Goal: Task Accomplishment & Management: Use online tool/utility

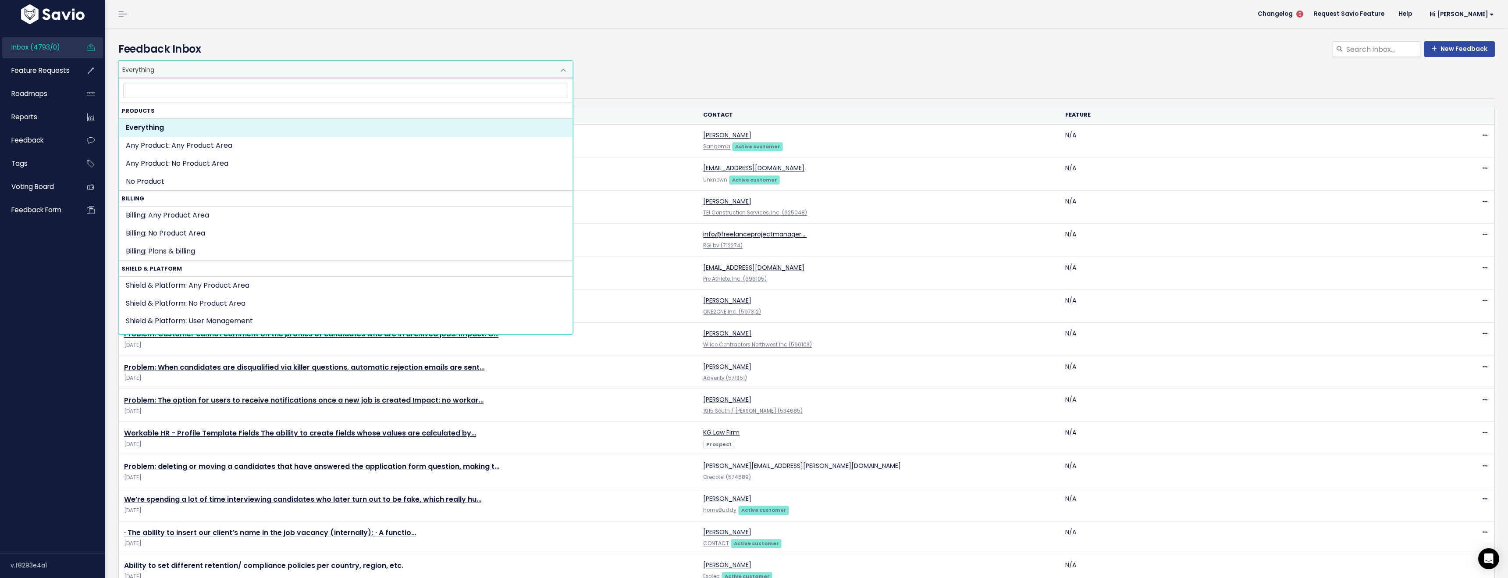
click at [235, 72] on span "Everything" at bounding box center [337, 69] width 436 height 17
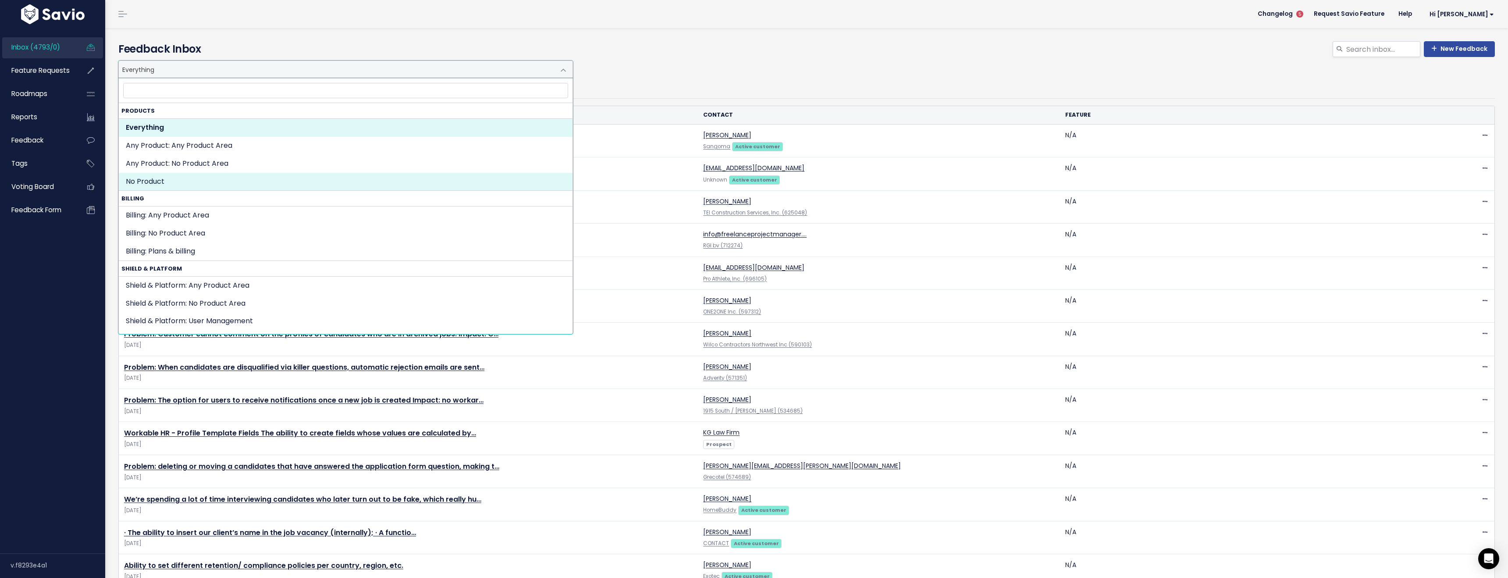
select select "NOT_SET:NOT_SET"
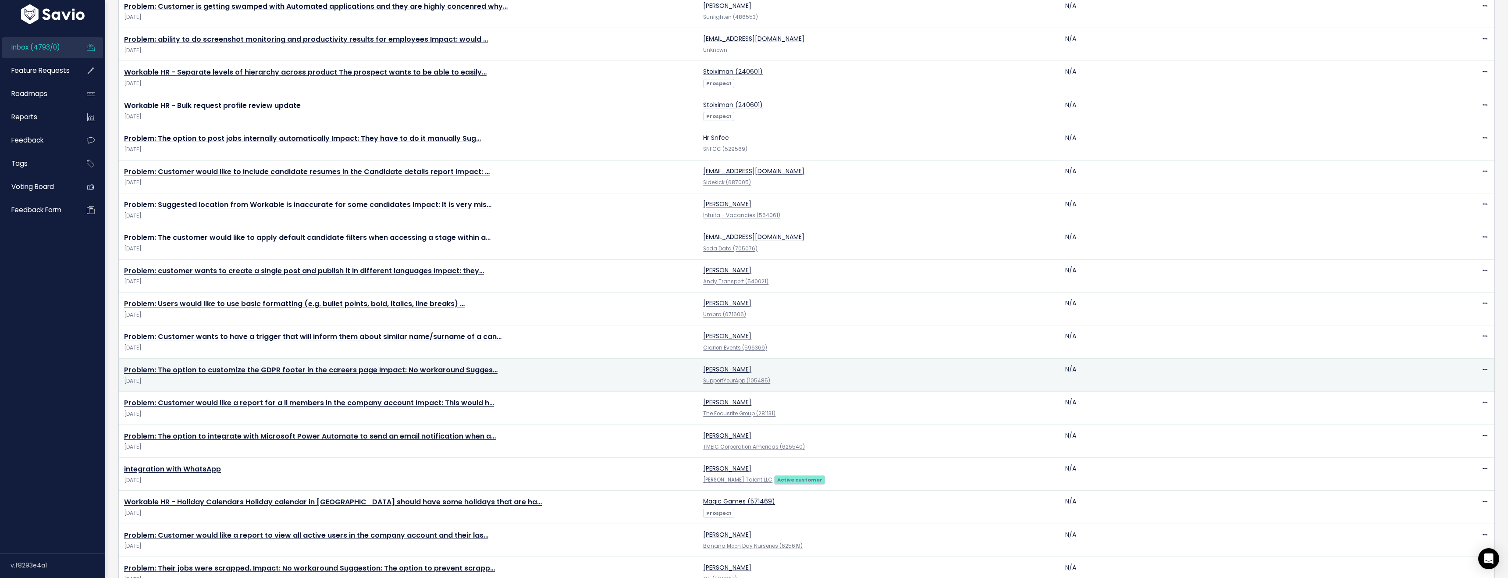
scroll to position [558, 0]
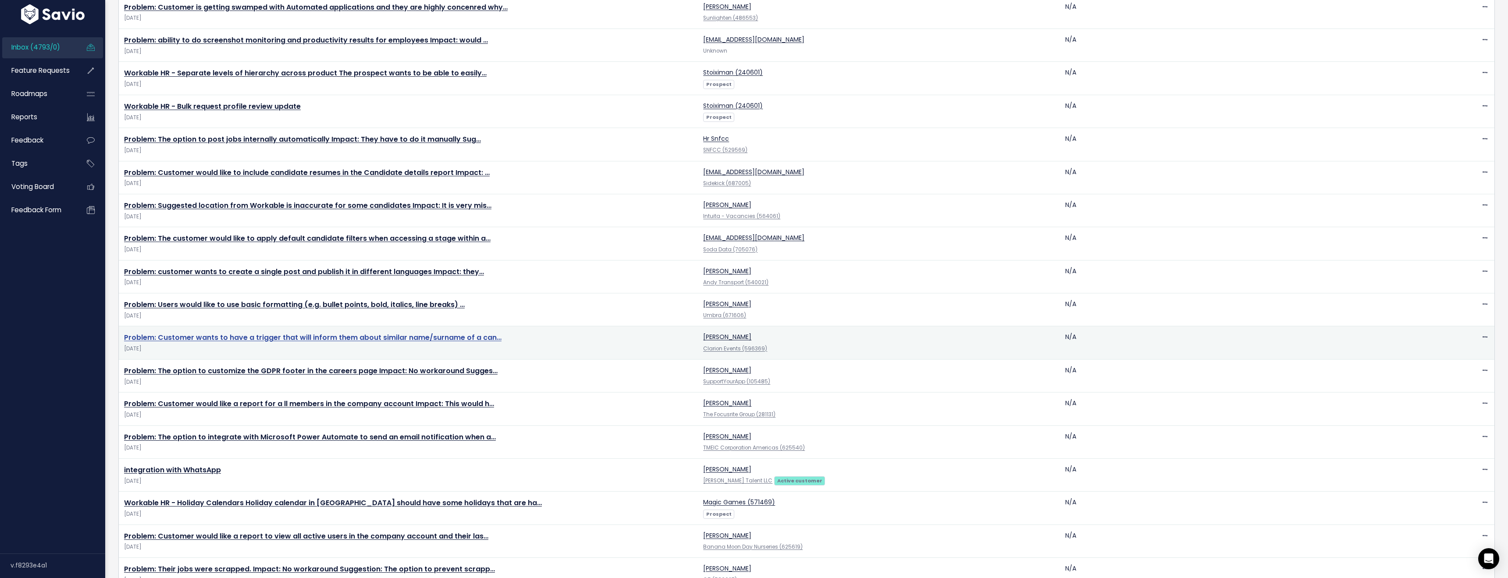
click at [175, 337] on link "Problem: Customer wants to have a trigger that will inform them about similar n…" at bounding box center [312, 337] width 377 height 10
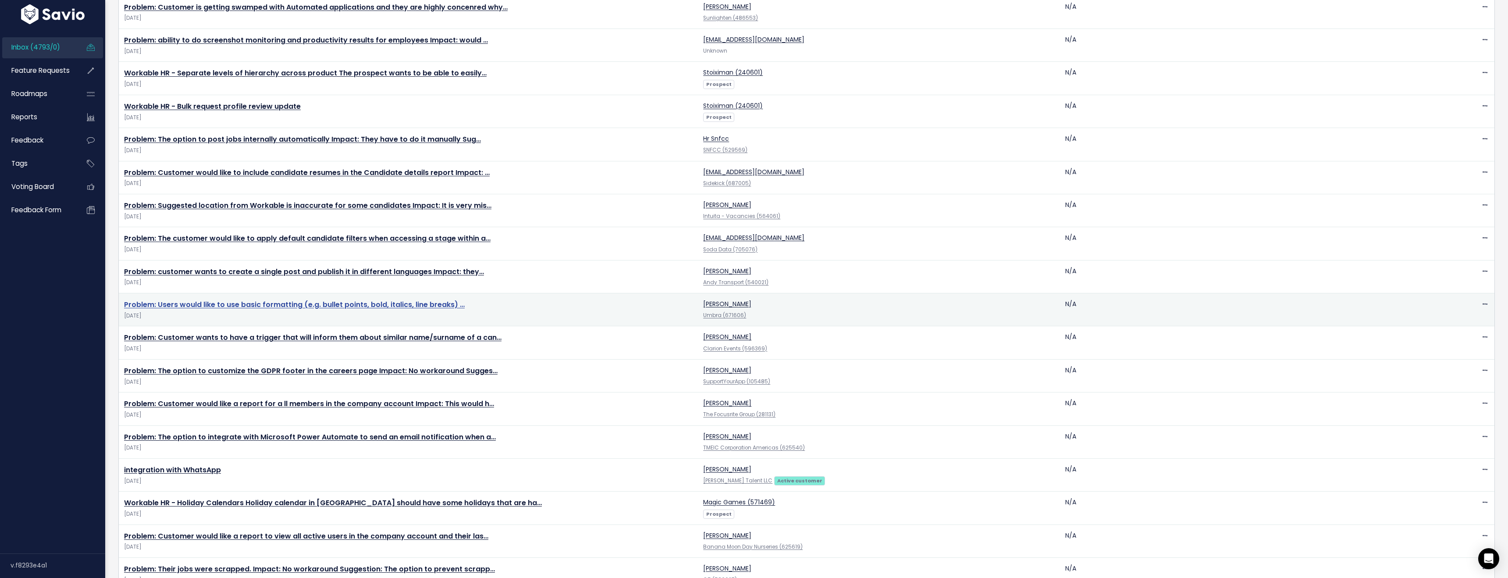
click at [185, 305] on link "Problem: Users would like to use basic formatting (e.g. bullet points, bold, it…" at bounding box center [294, 304] width 341 height 10
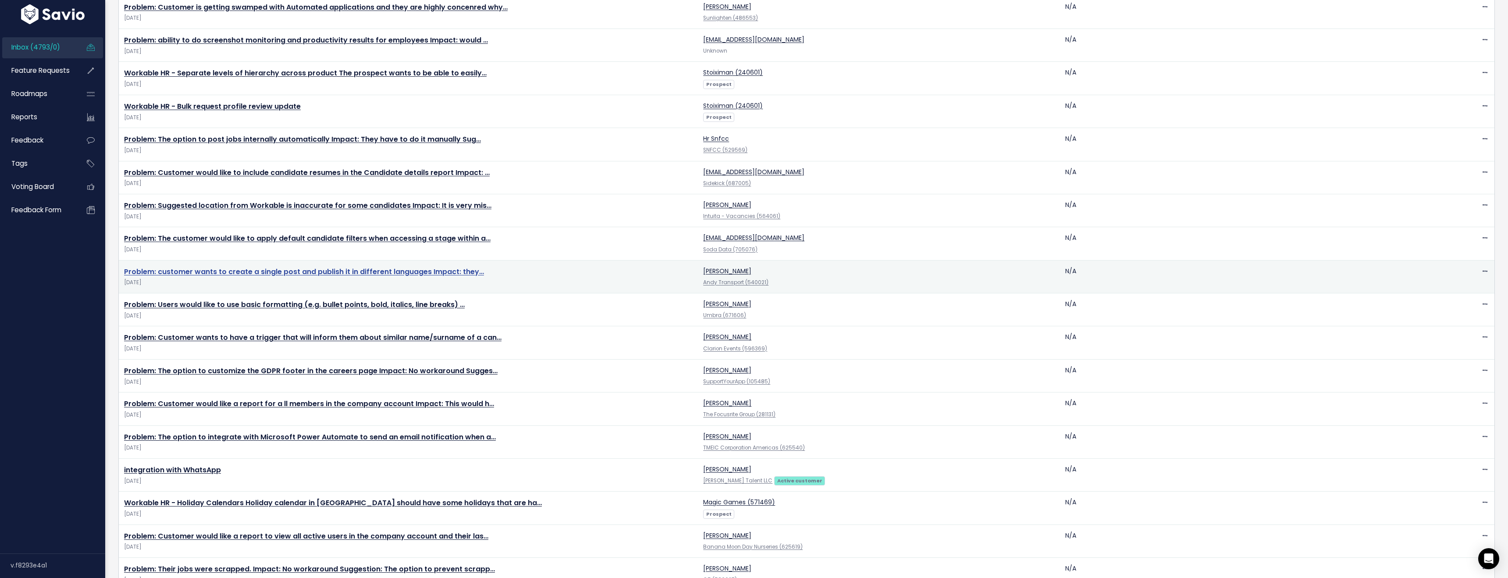
click at [187, 273] on link "Problem: customer wants to create a single post and publish it in different lan…" at bounding box center [304, 271] width 360 height 10
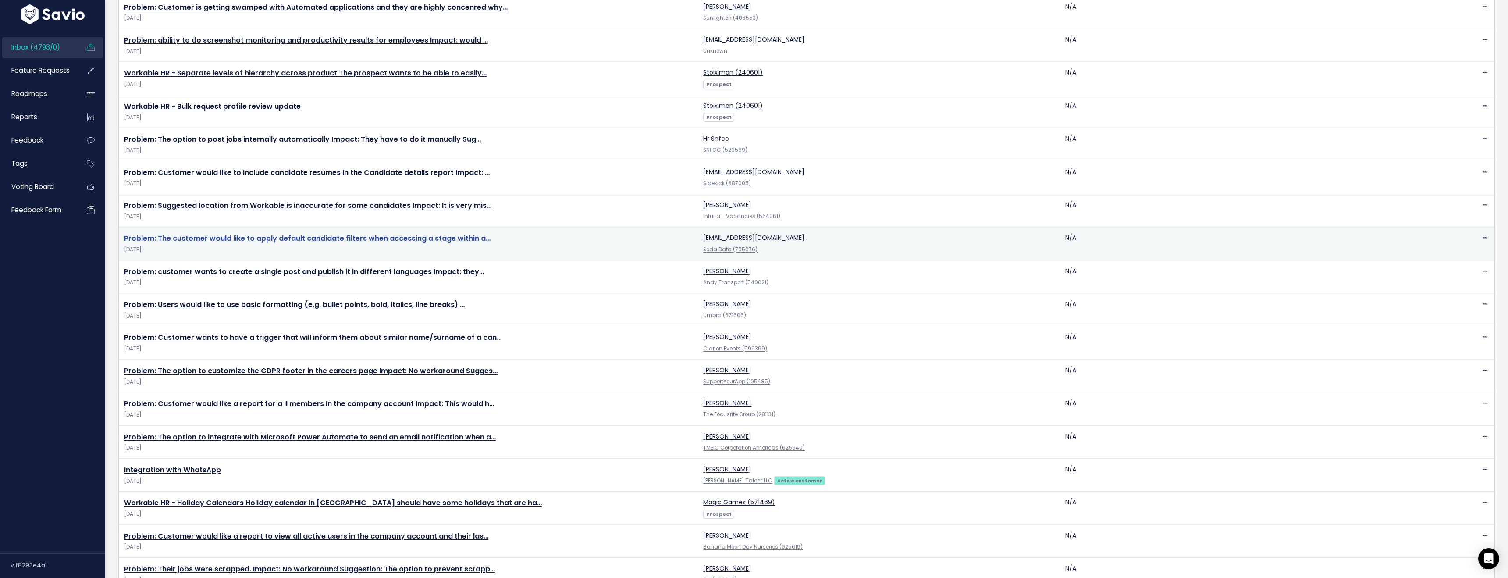
click at [190, 237] on link "Problem: The customer would like to apply default candidate filters when access…" at bounding box center [307, 238] width 366 height 10
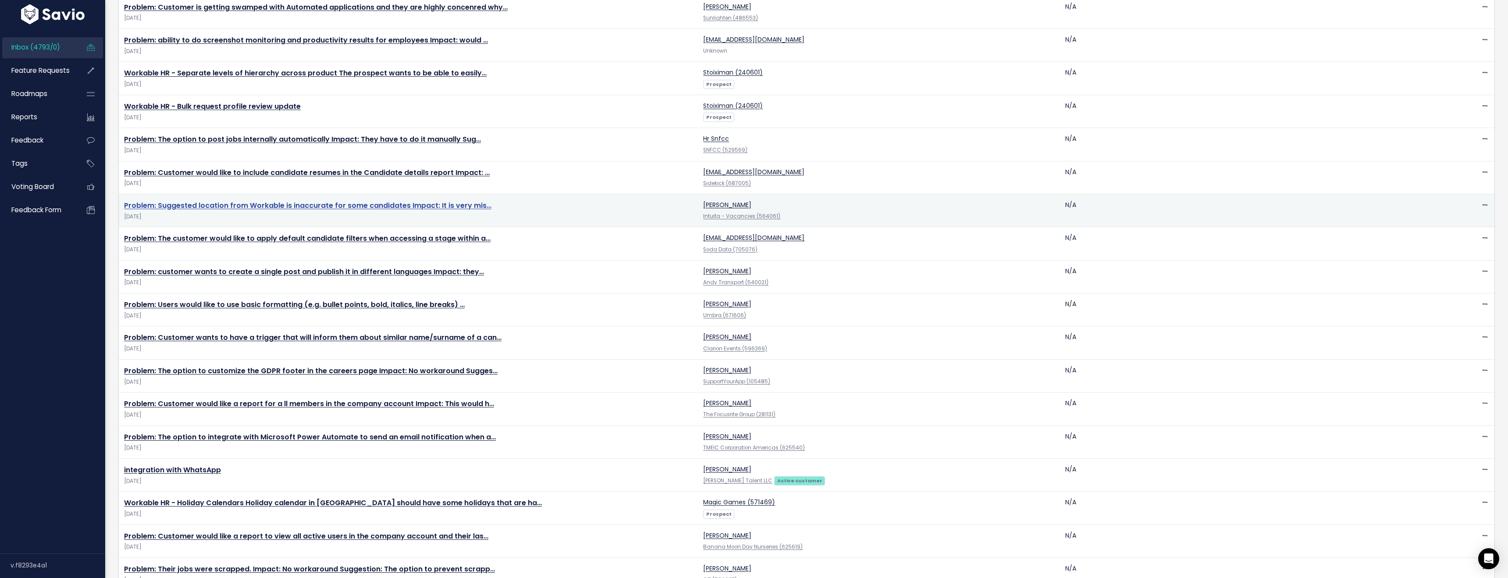
click at [199, 203] on link "Problem: Suggested location from Workable is inaccurate for some candidates Imp…" at bounding box center [307, 205] width 367 height 10
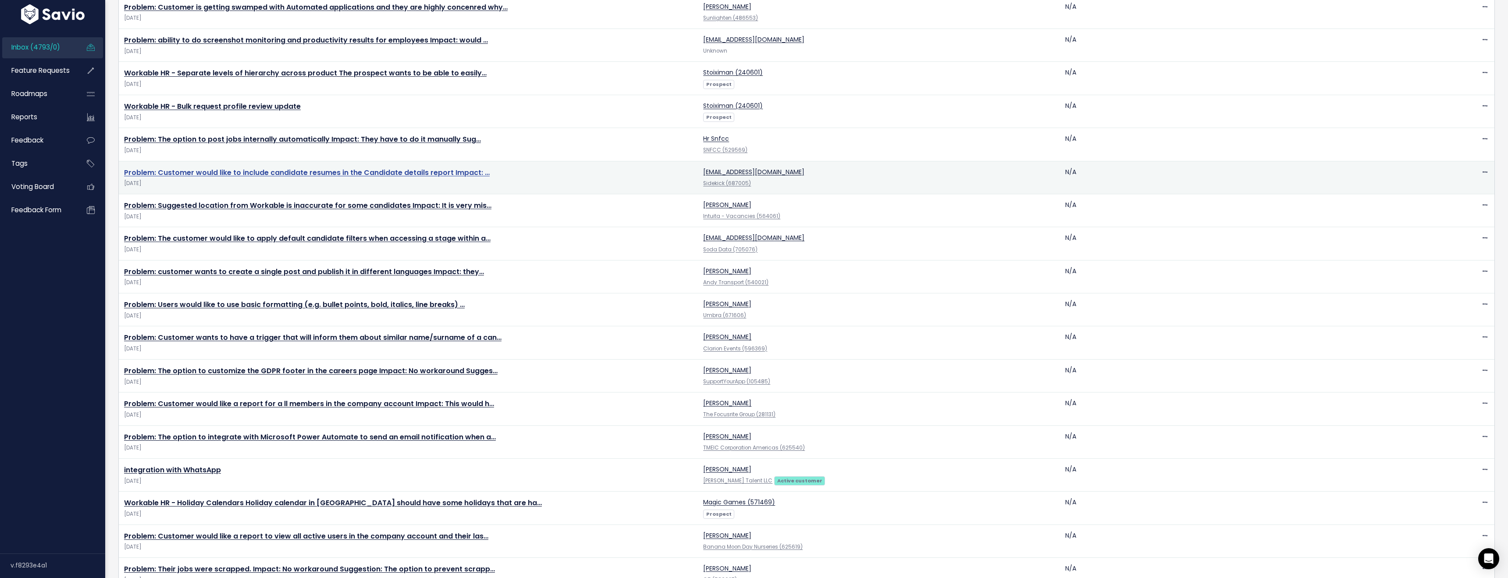
click at [199, 172] on link "Problem: Customer would like to include candidate resumes in the Candidate deta…" at bounding box center [307, 172] width 366 height 10
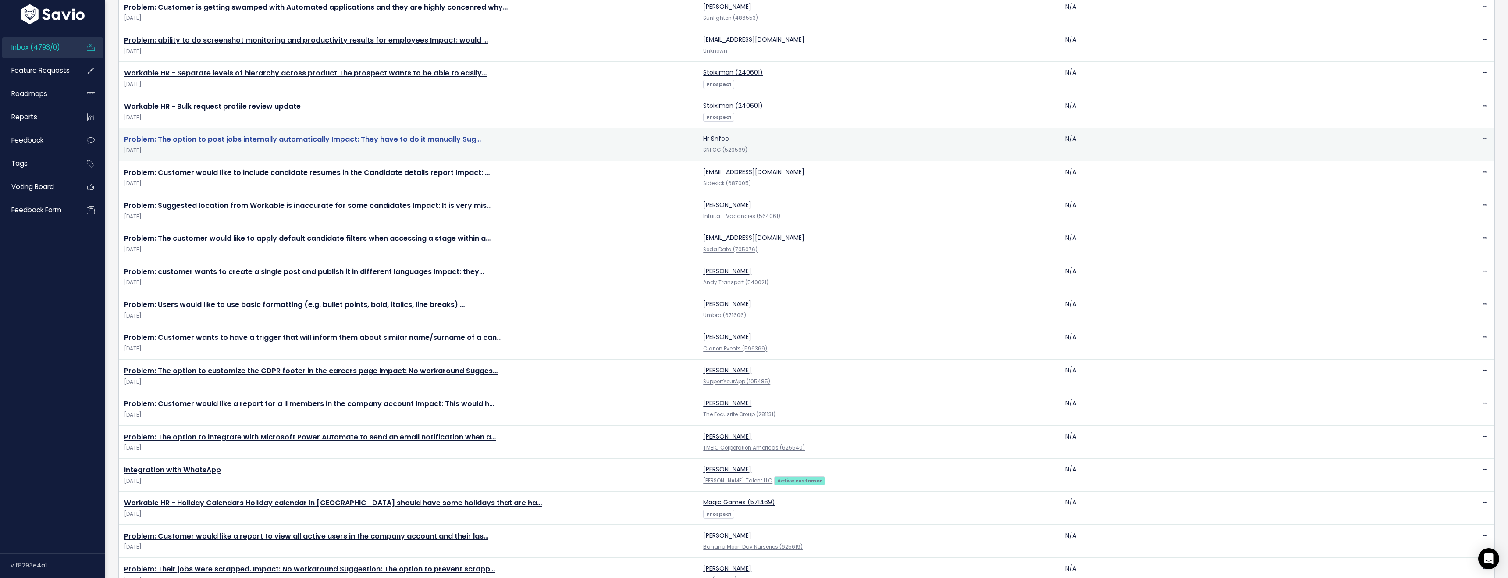
click at [210, 141] on link "Problem: The option to post jobs internally automatically Impact: They have to …" at bounding box center [302, 139] width 357 height 10
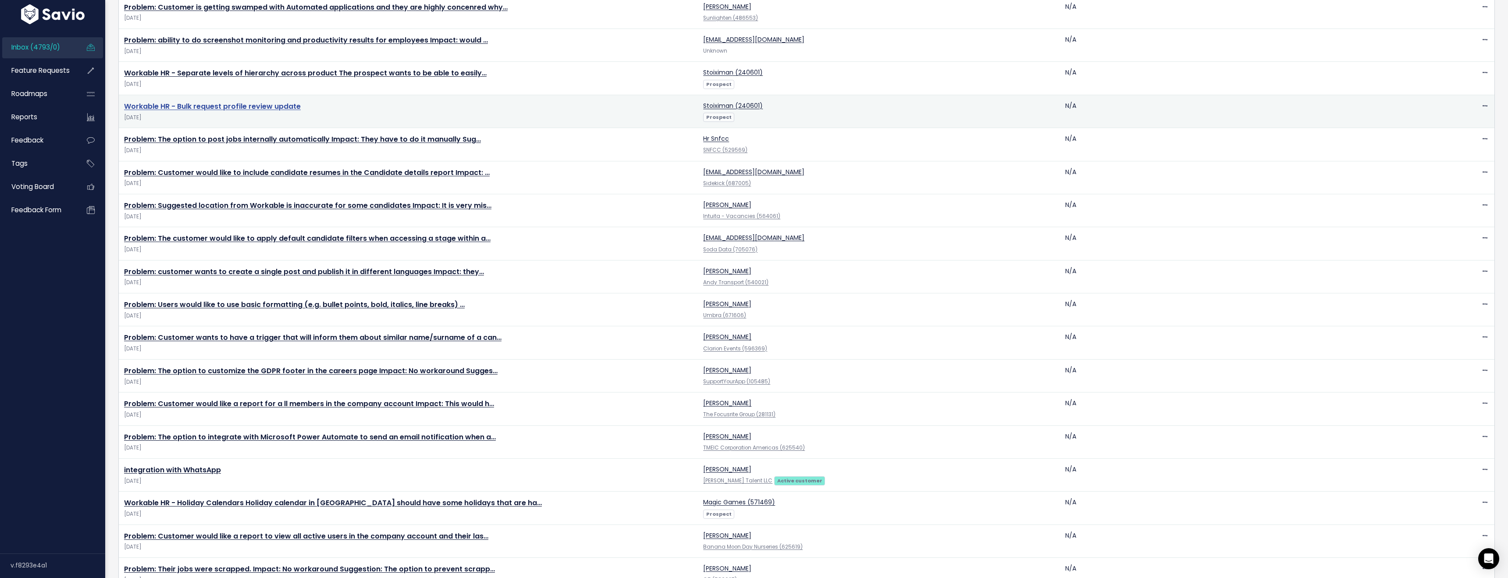
click at [212, 107] on link "Workable HR - Bulk request profile review update" at bounding box center [212, 106] width 177 height 10
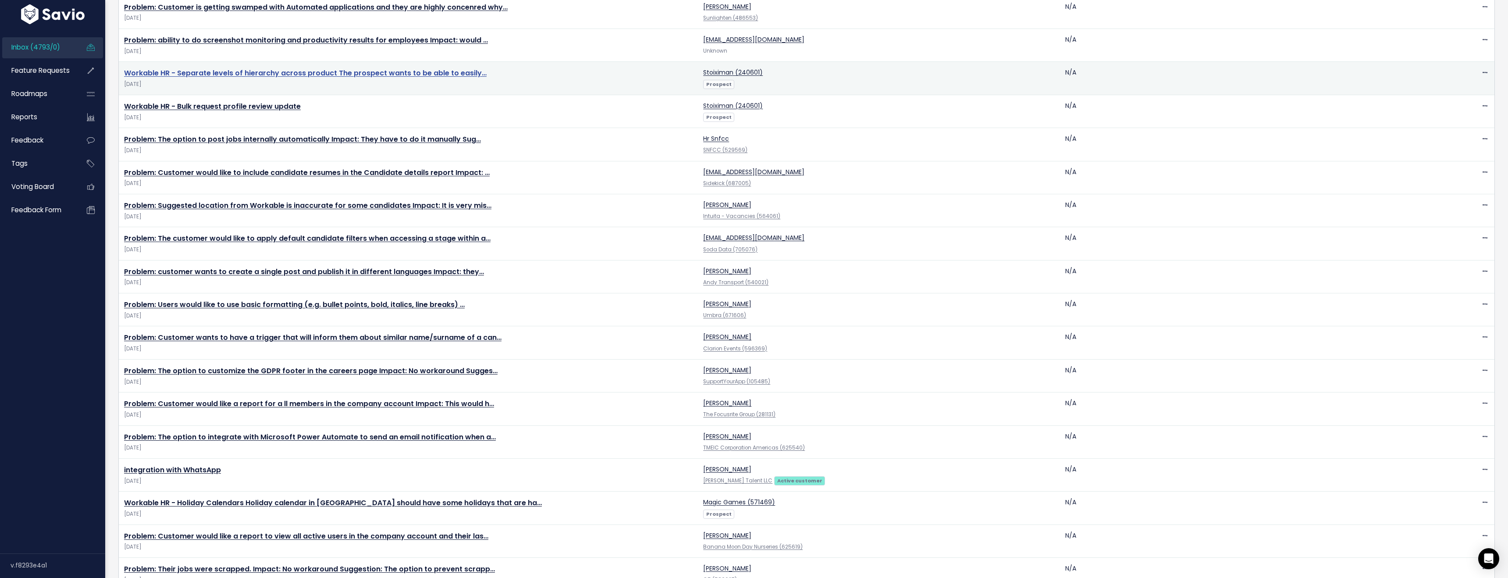
click at [220, 72] on link "Workable HR - Separate levels of hierarchy across product The prospect wants to…" at bounding box center [305, 73] width 362 height 10
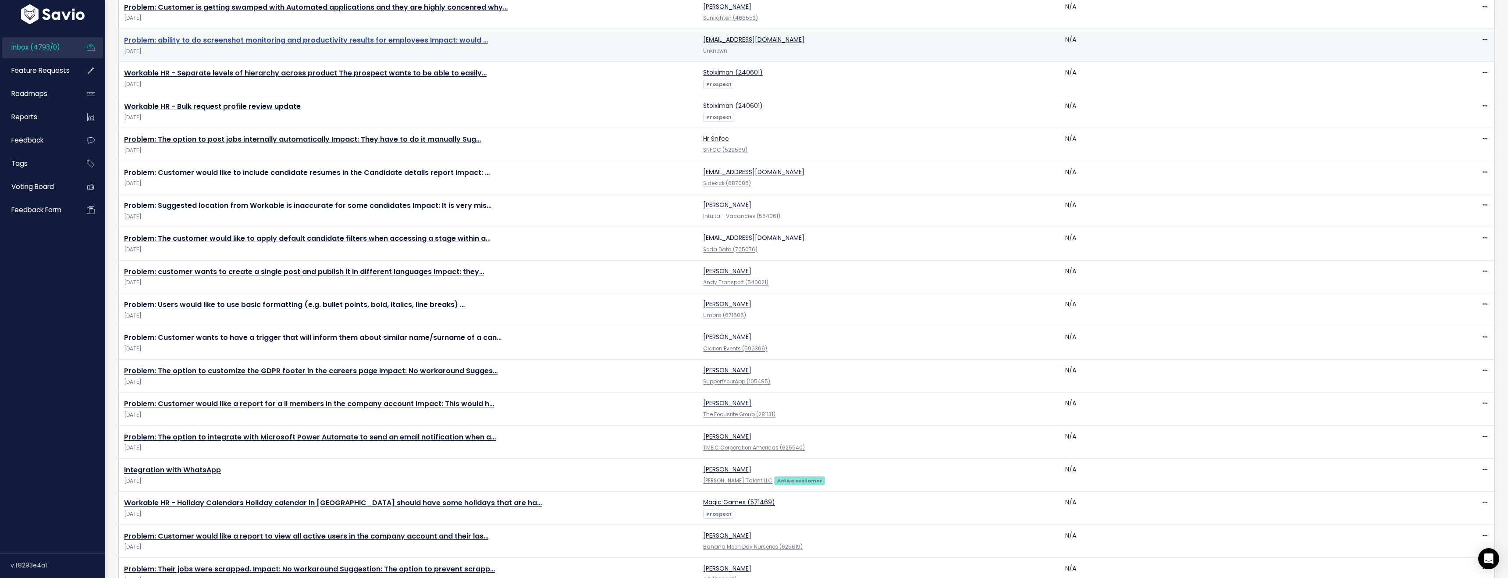
click at [218, 43] on link "Problem: ability to do screenshot monitoring and productivity results for emplo…" at bounding box center [306, 40] width 364 height 10
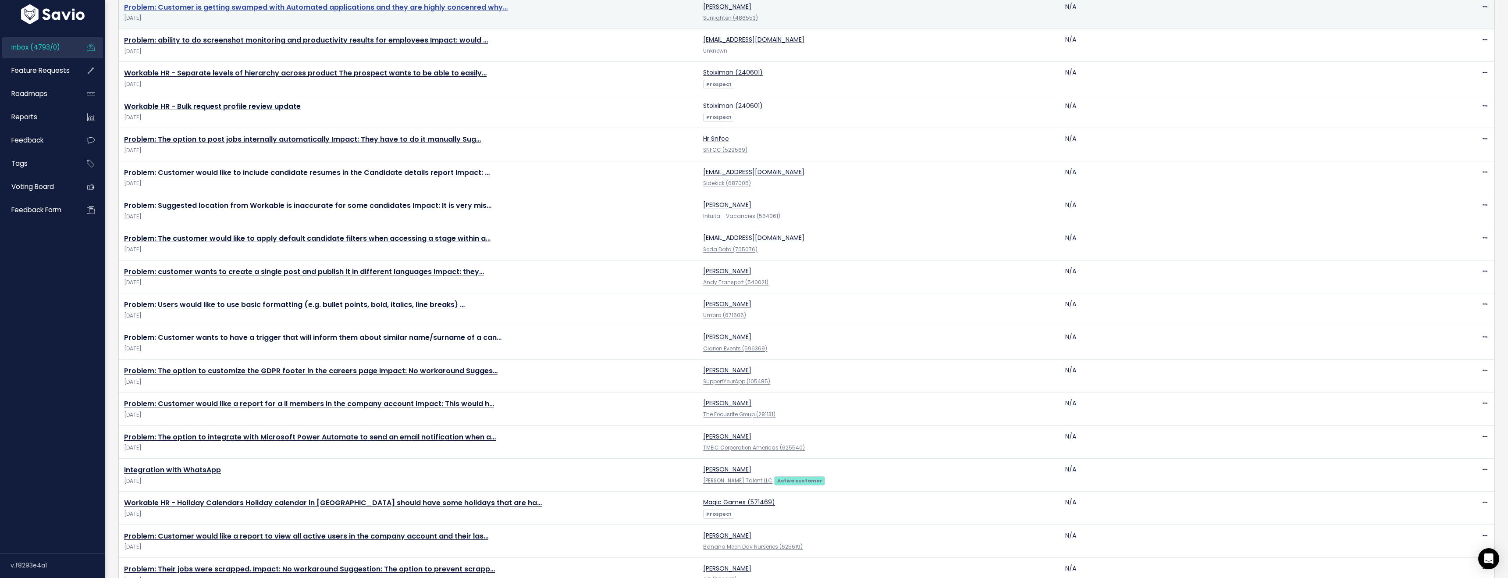
click at [222, 9] on link "Problem: Customer is getting swamped with Automated applications and they are h…" at bounding box center [316, 7] width 384 height 10
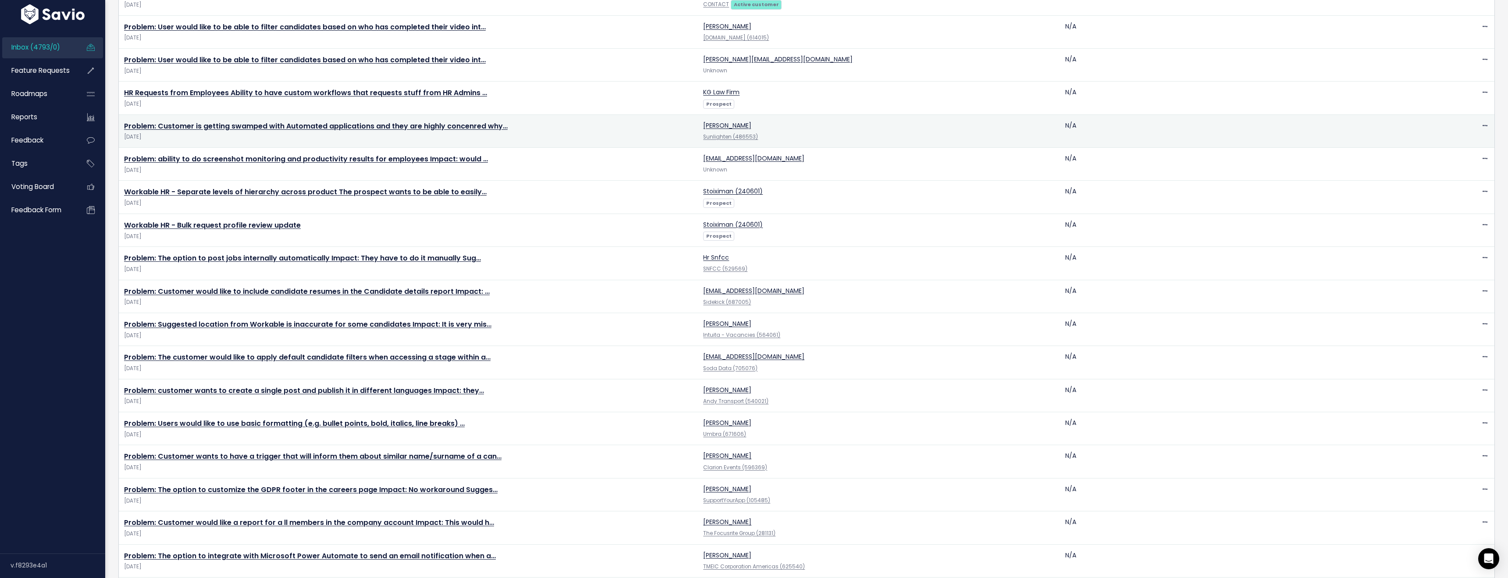
scroll to position [426, 0]
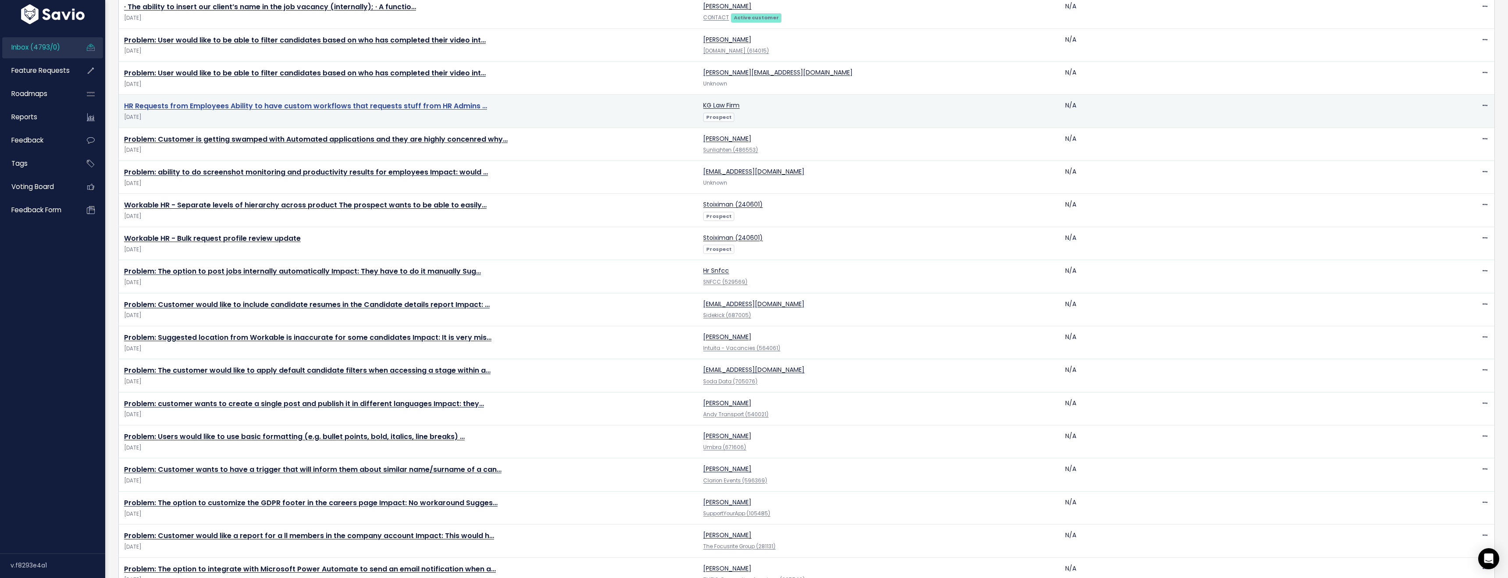
click at [249, 106] on link "HR Requests from Employees Ability to have custom workflows that requests stuff…" at bounding box center [305, 106] width 363 height 10
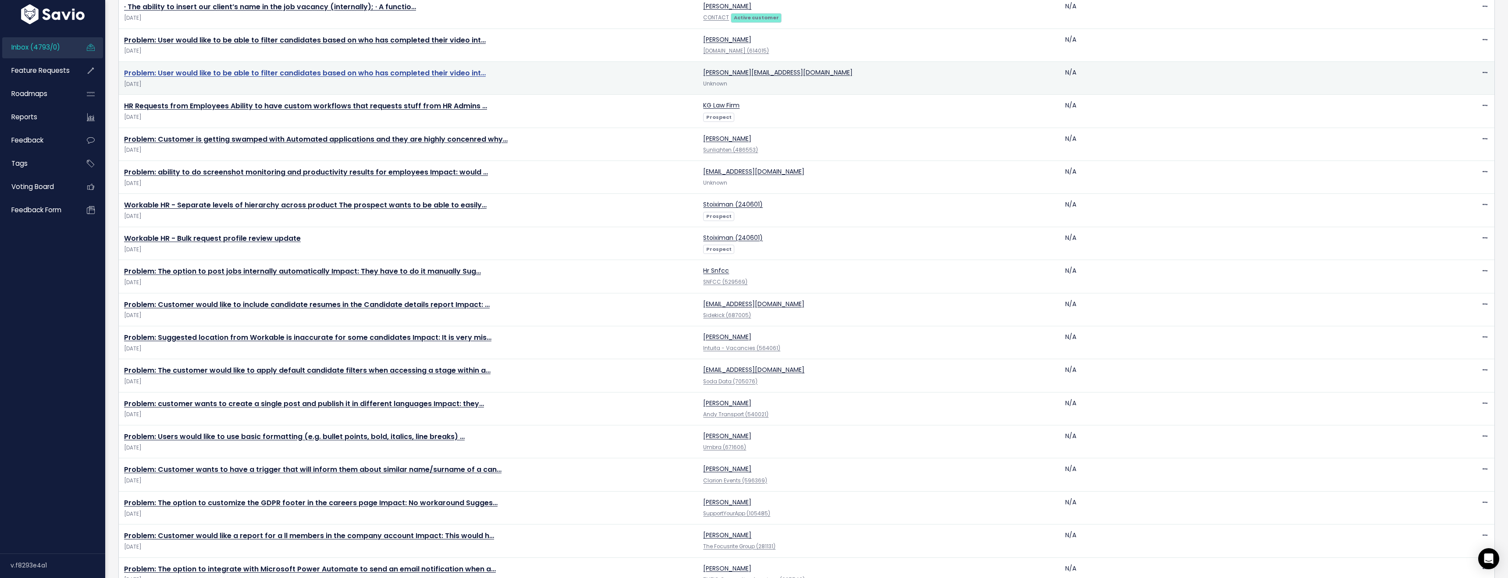
click at [249, 73] on link "Problem: User would like to be able to filter candidates based on who has compl…" at bounding box center [305, 73] width 362 height 10
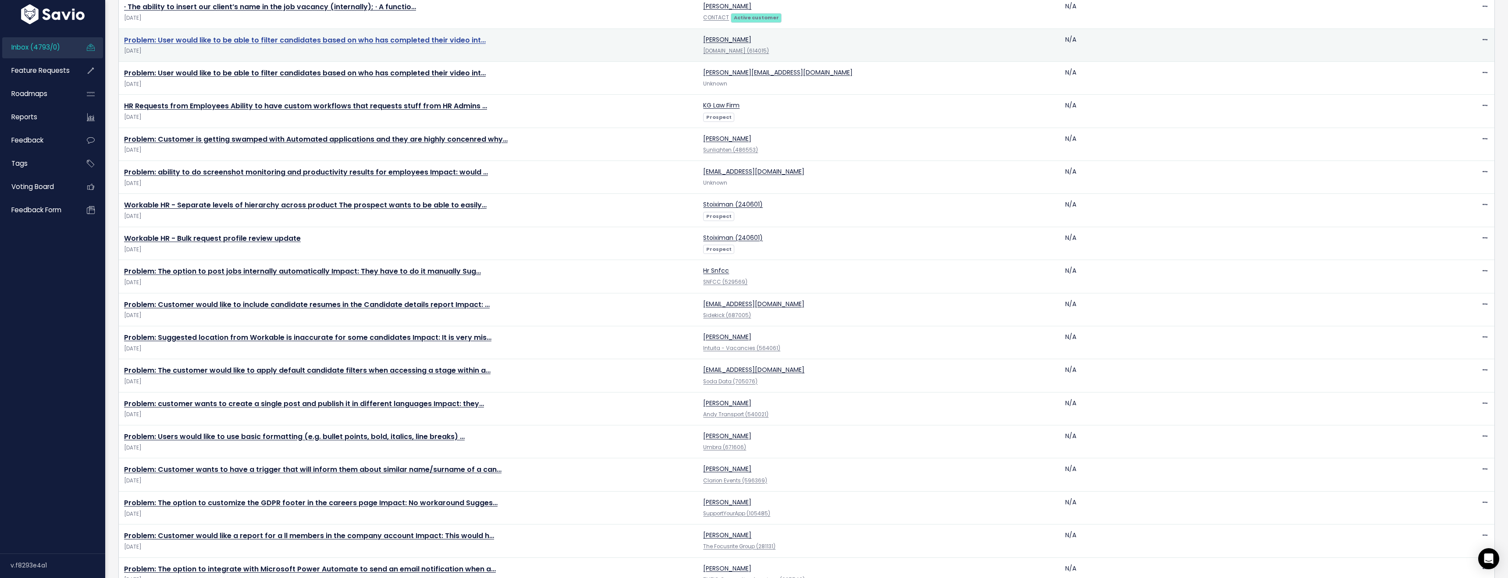
click at [253, 40] on link "Problem: User would like to be able to filter candidates based on who has compl…" at bounding box center [305, 40] width 362 height 10
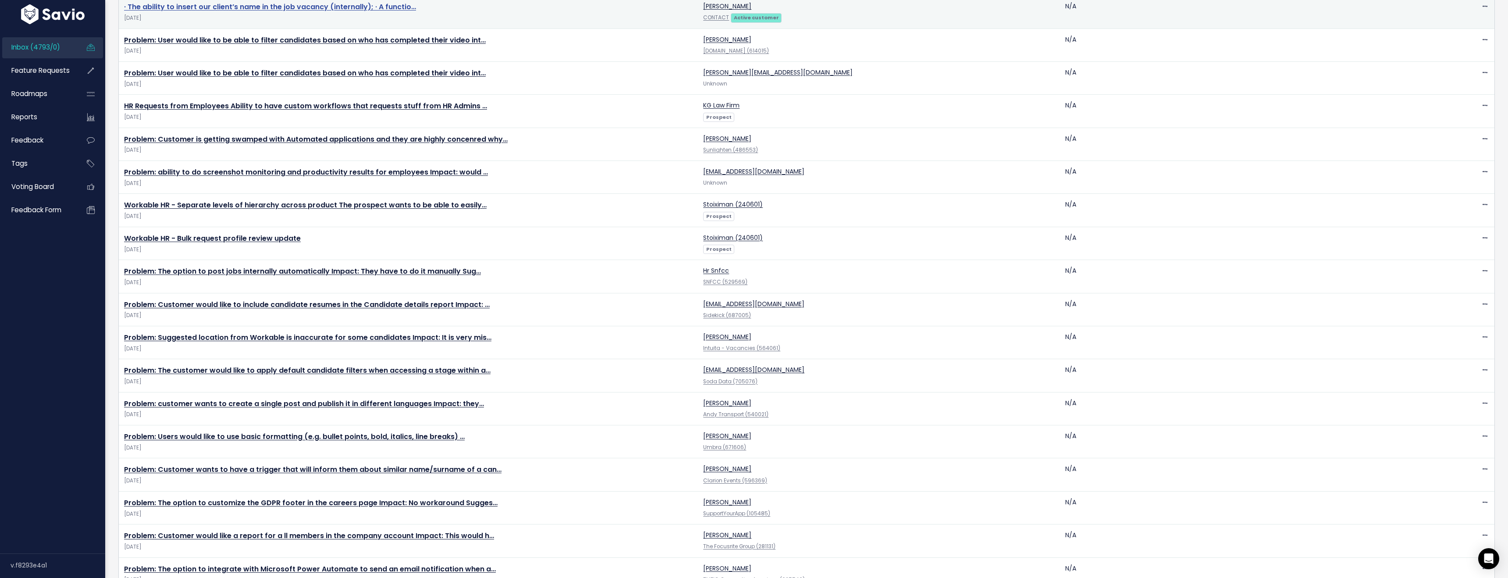
click at [258, 7] on link "· The ability to insert our client’s name in the job vacancy (internally); · A …" at bounding box center [270, 7] width 292 height 10
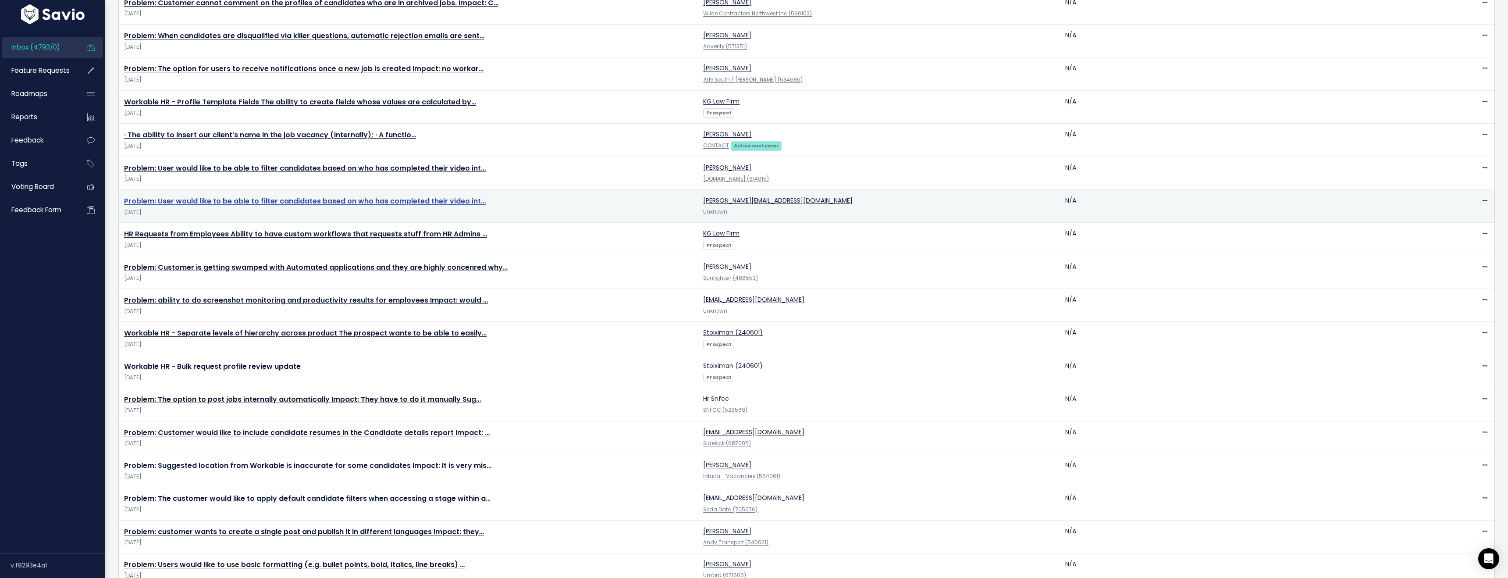
scroll to position [295, 0]
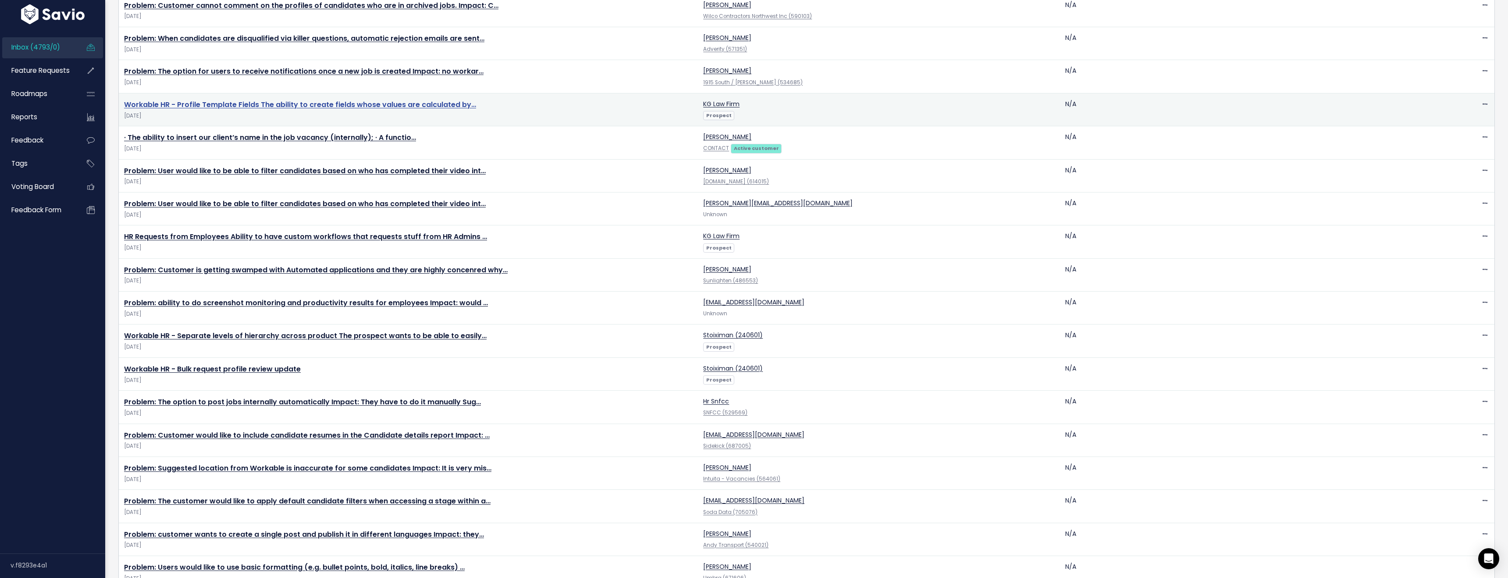
click at [268, 106] on link "Workable HR - Profile Template Fields The ability to create fields whose values…" at bounding box center [300, 104] width 352 height 10
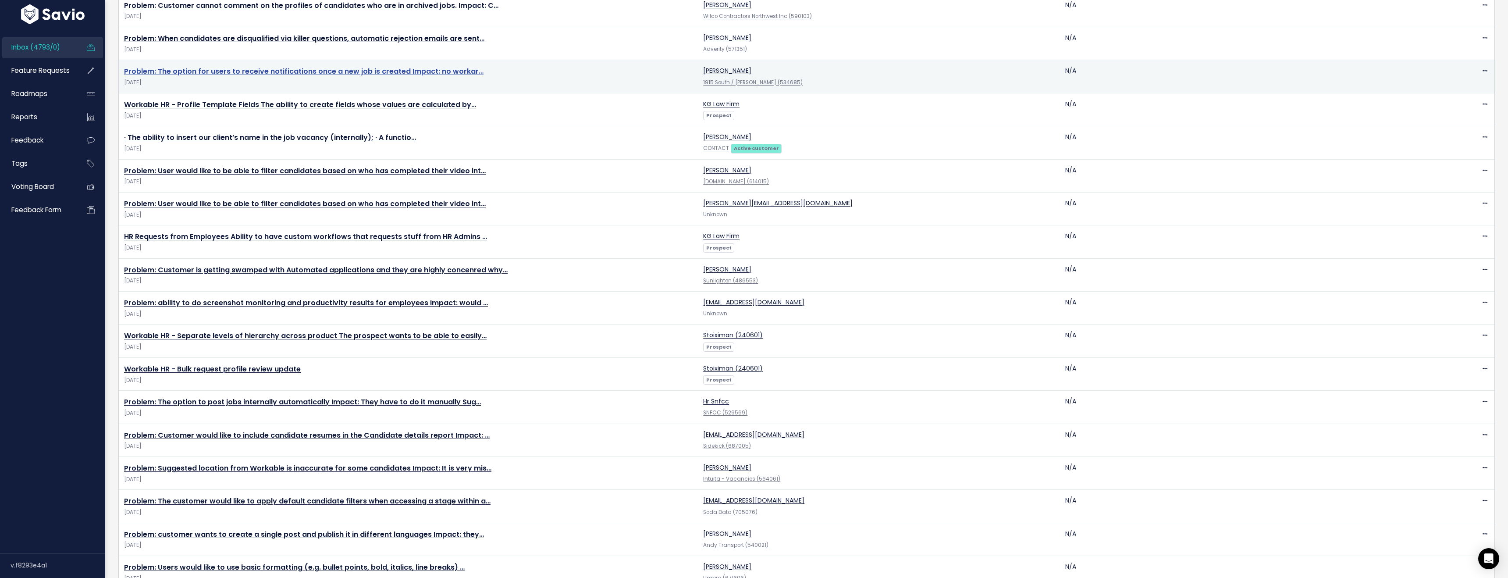
click at [274, 72] on link "Problem: The option for users to receive notifications once a new job is create…" at bounding box center [303, 71] width 359 height 10
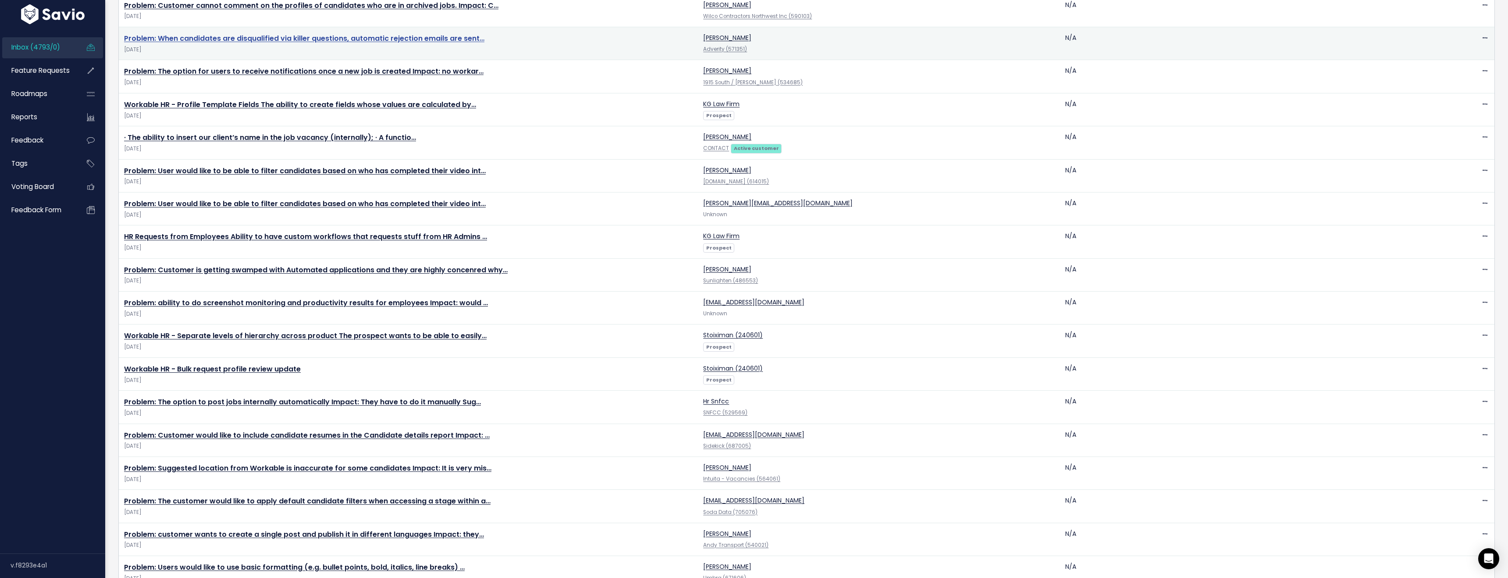
click at [277, 40] on link "Problem: When candidates are disqualified via killer questions, automatic rejec…" at bounding box center [304, 38] width 360 height 10
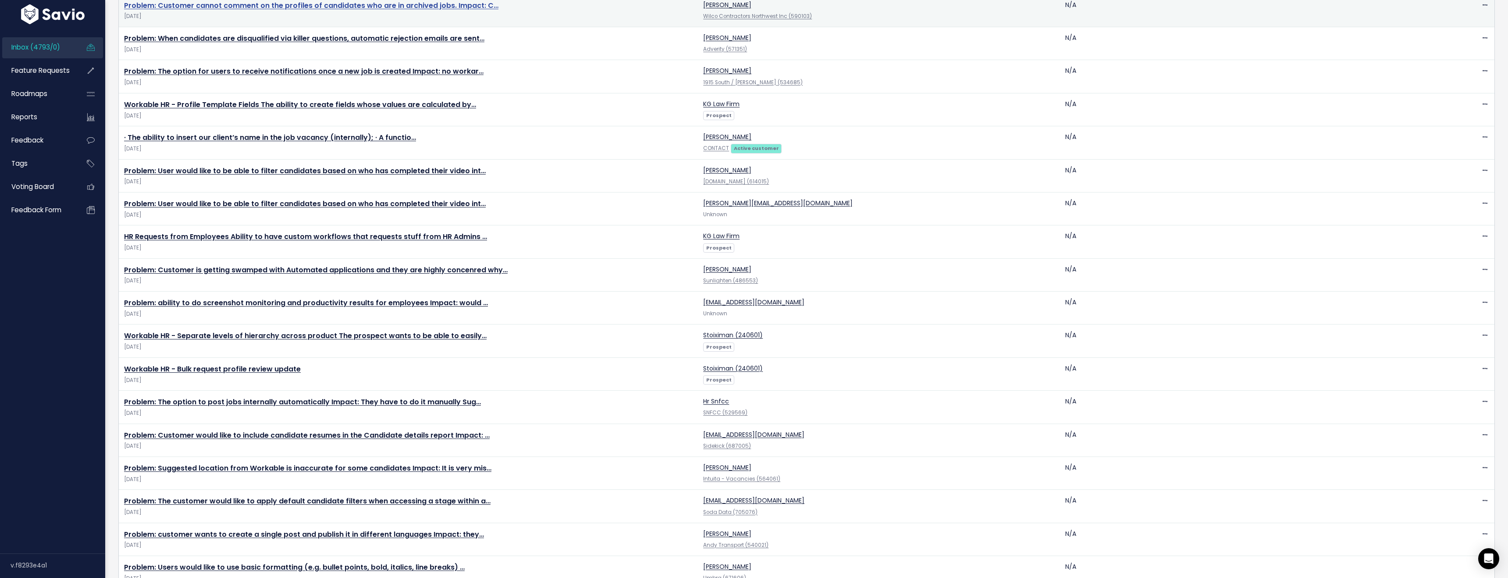
click at [281, 7] on link "Problem: Customer cannot comment on the profiles of candidates who are in archi…" at bounding box center [311, 5] width 374 height 10
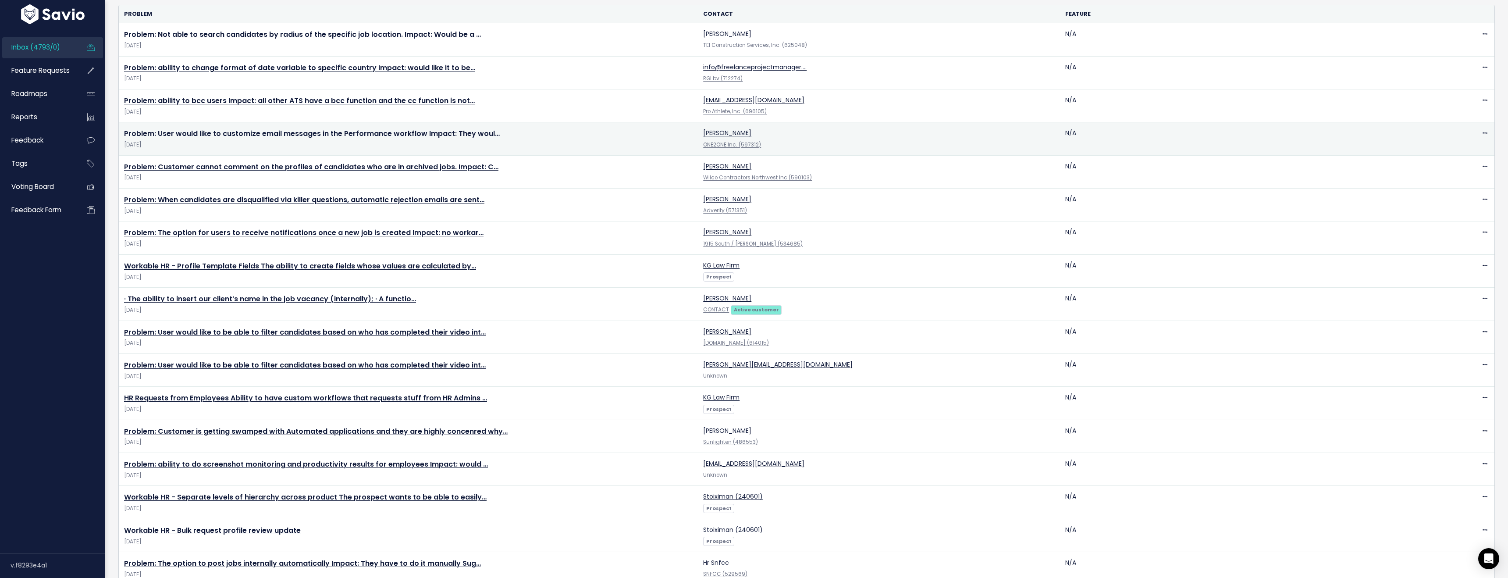
scroll to position [135, 0]
drag, startPoint x: 293, startPoint y: 136, endPoint x: 293, endPoint y: 117, distance: 19.7
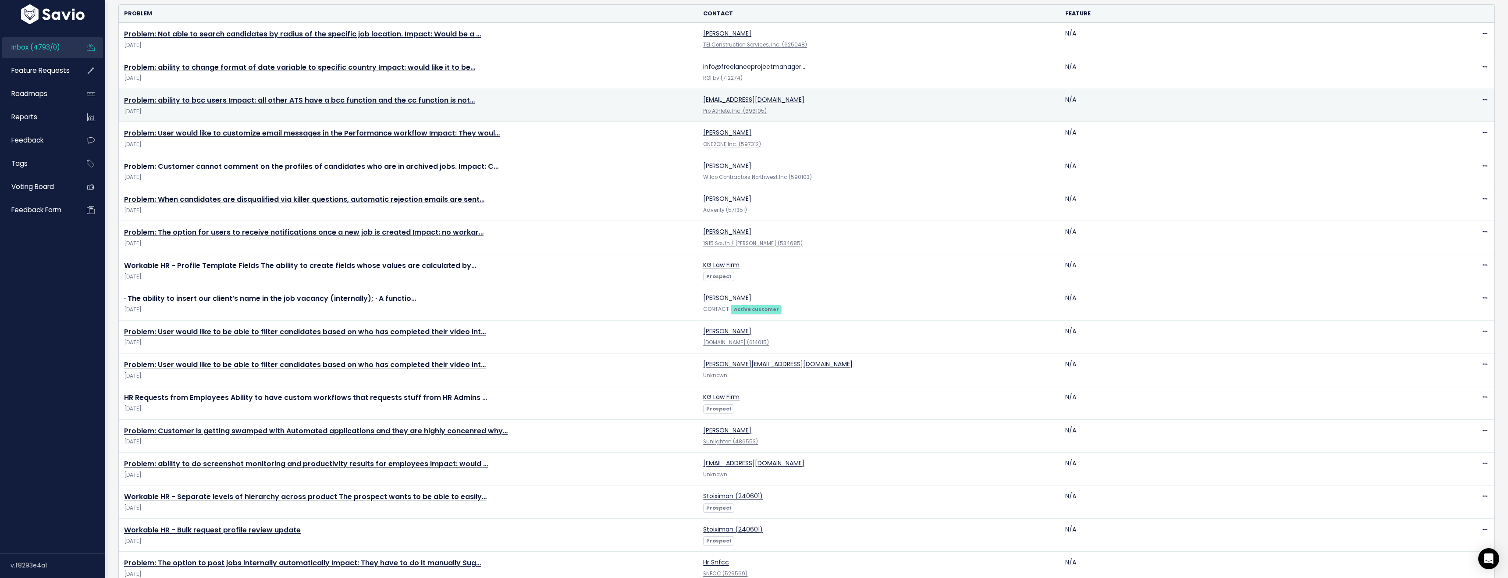
click at [293, 136] on link "Problem: User would like to customize email messages in the Performance workflo…" at bounding box center [312, 133] width 376 height 10
drag, startPoint x: 294, startPoint y: 102, endPoint x: 294, endPoint y: 97, distance: 4.8
click at [294, 102] on link "Problem: ability to bcc users Impact: all other ATS have a bcc function and the…" at bounding box center [299, 100] width 351 height 10
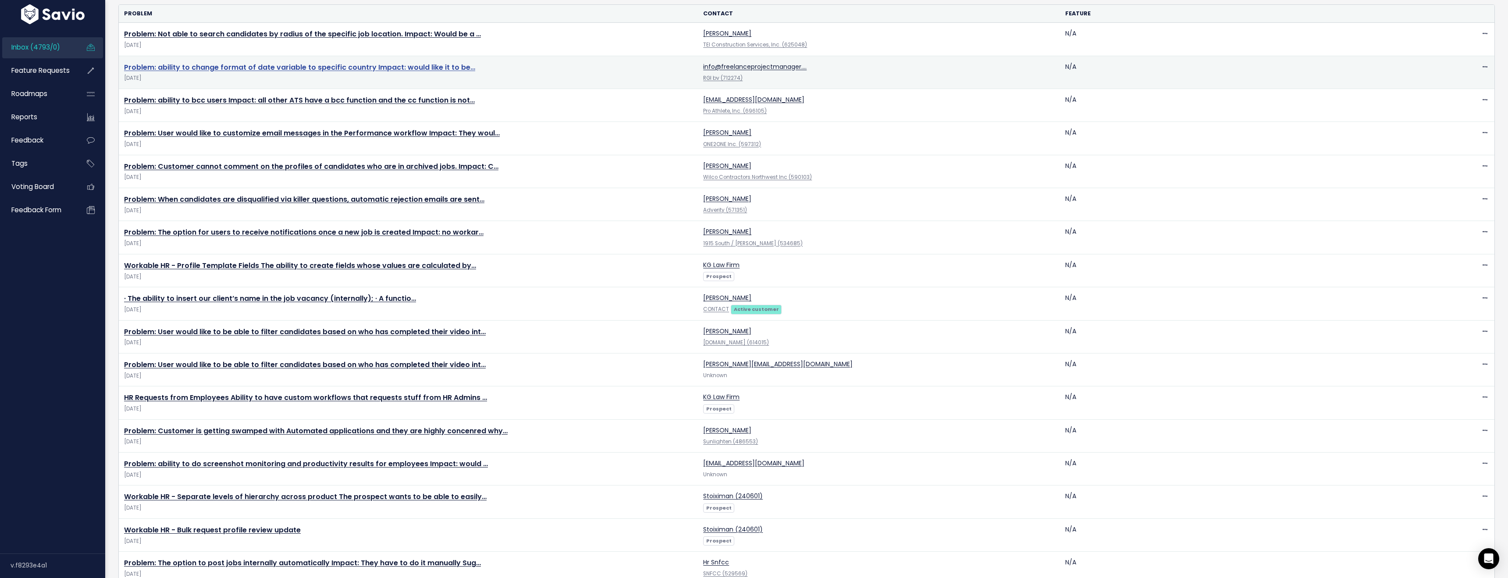
click at [293, 67] on link "Problem: ability to change format of date variable to specific country Impact: …" at bounding box center [299, 67] width 351 height 10
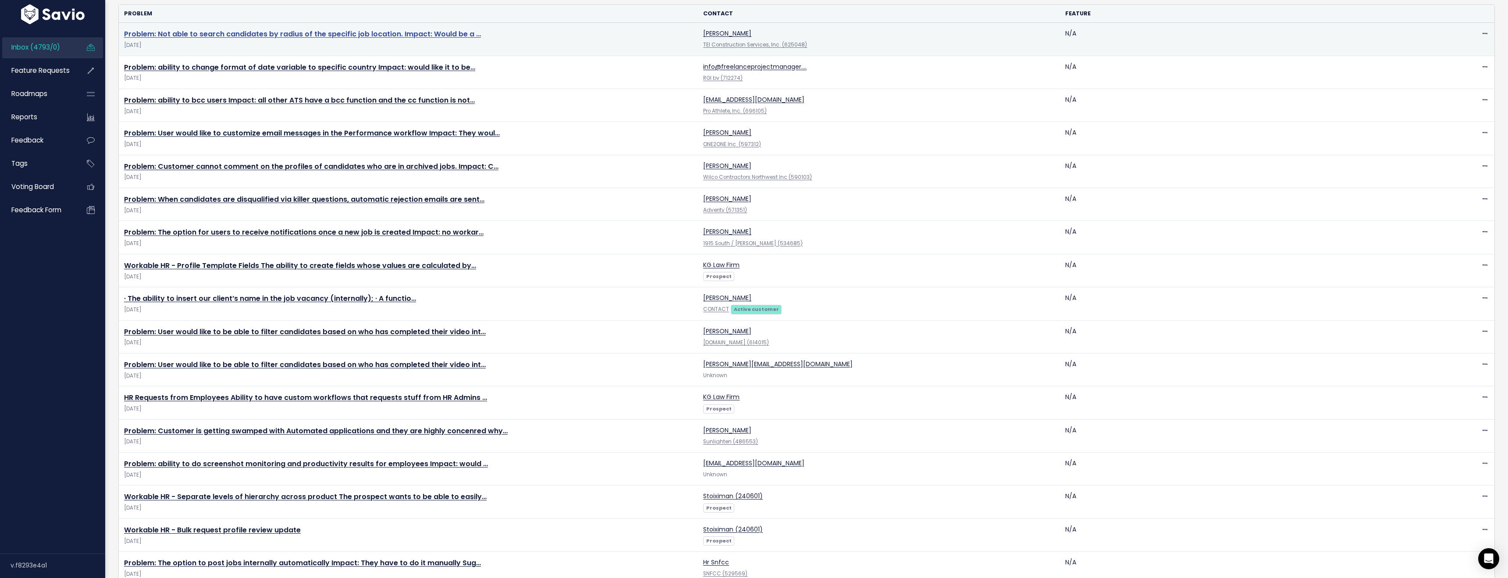
click at [304, 34] on link "Problem: Not able to search candidates by radius of the specific job location. …" at bounding box center [302, 34] width 357 height 10
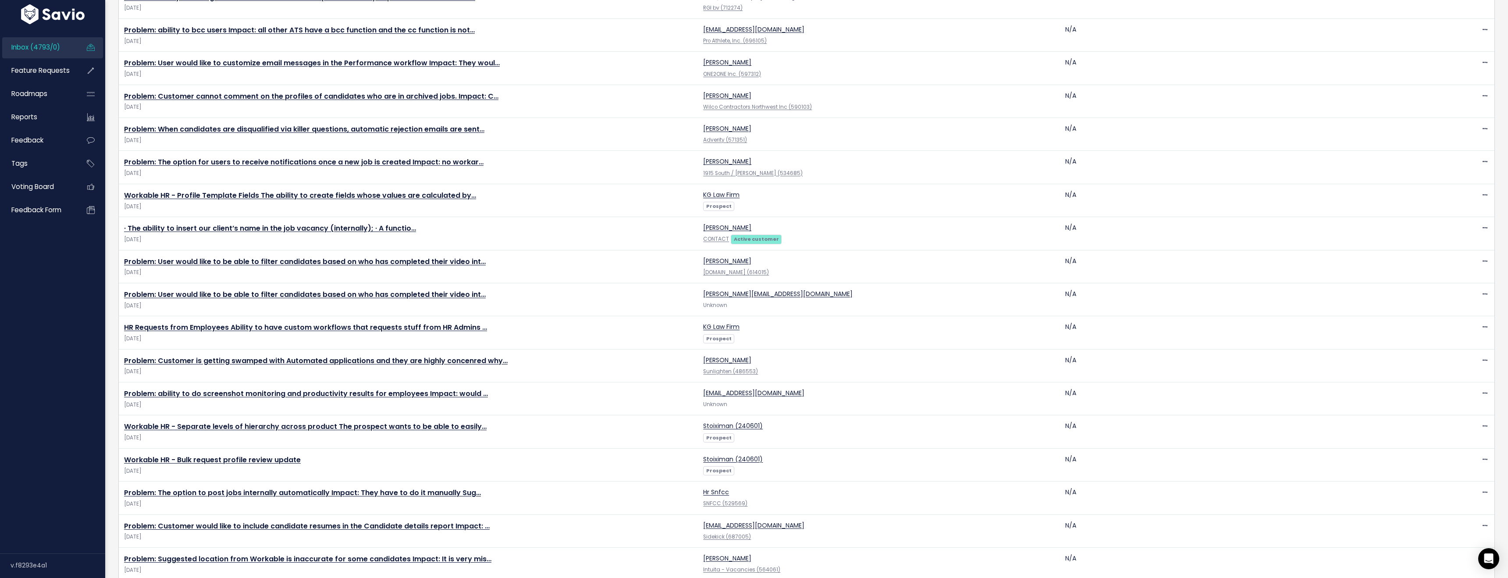
scroll to position [0, 0]
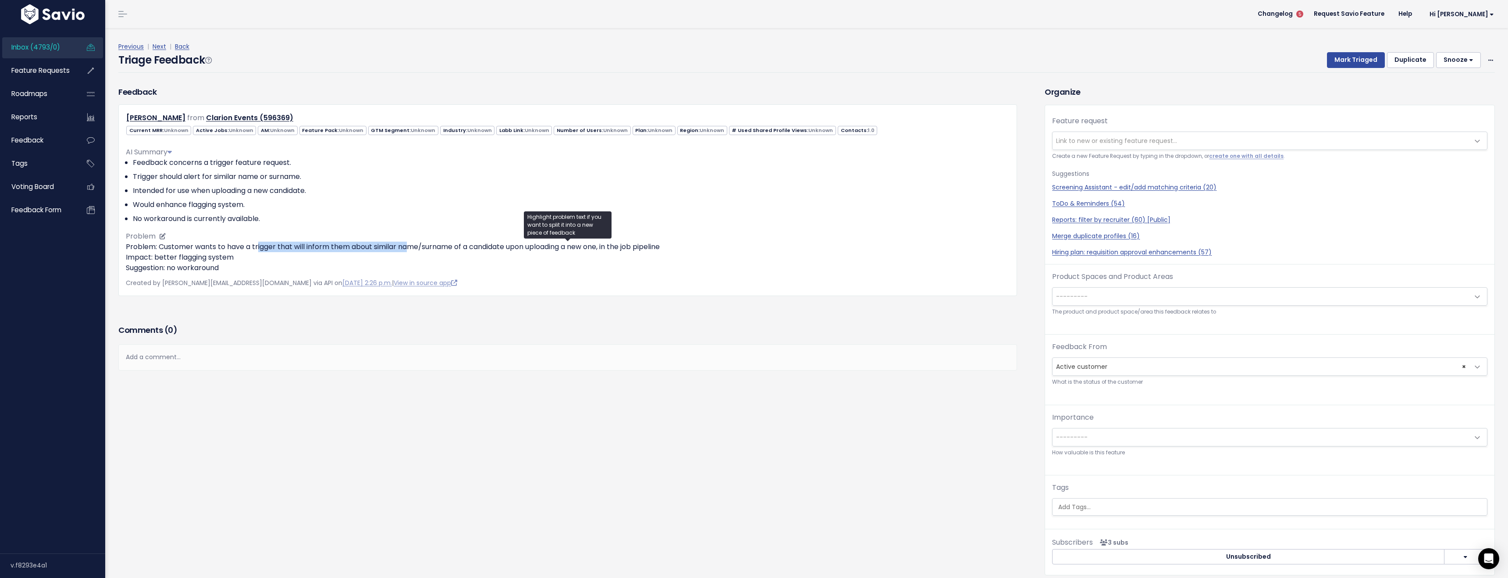
drag, startPoint x: 258, startPoint y: 246, endPoint x: 411, endPoint y: 246, distance: 153.0
click at [411, 246] on p "Problem: Customer wants to have a trigger that will inform them about similar n…" at bounding box center [568, 258] width 884 height 32
drag, startPoint x: 460, startPoint y: 248, endPoint x: 519, endPoint y: 250, distance: 58.4
click at [519, 250] on p "Problem: Customer wants to have a trigger that will inform them about similar n…" at bounding box center [568, 258] width 884 height 32
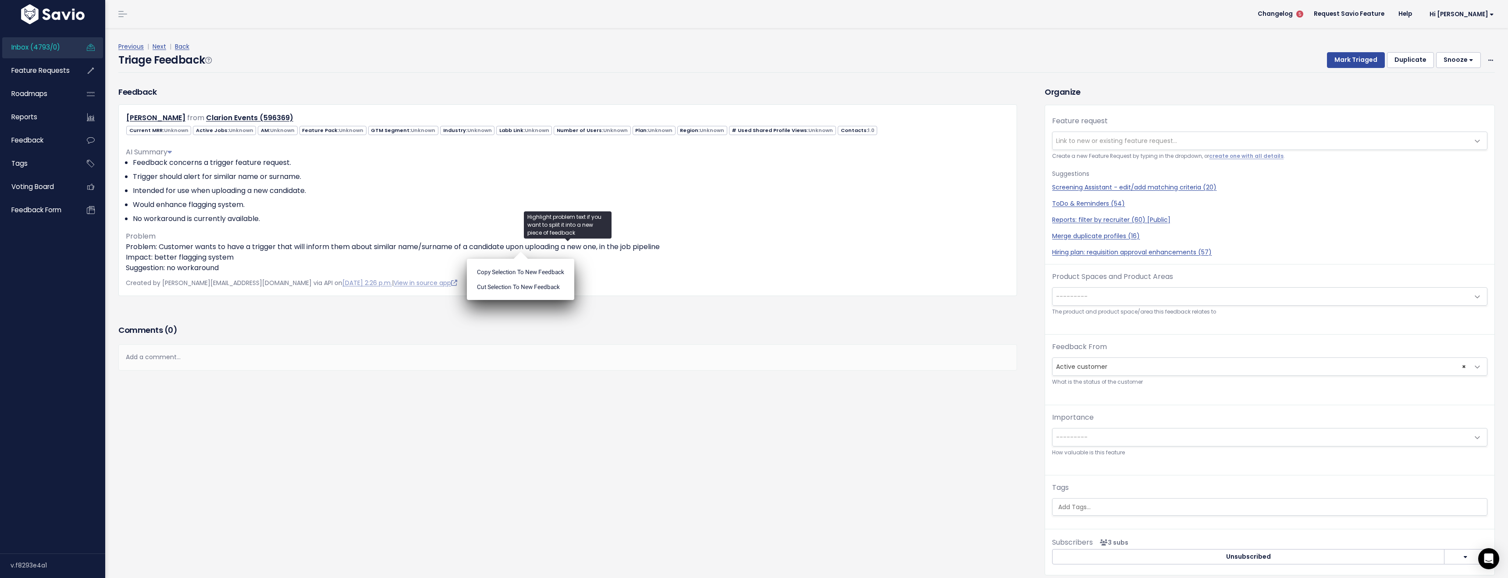
click at [594, 312] on div "Feedback Claire Jutsum from Clarion Events (596369) Unknown" at bounding box center [568, 204] width 912 height 236
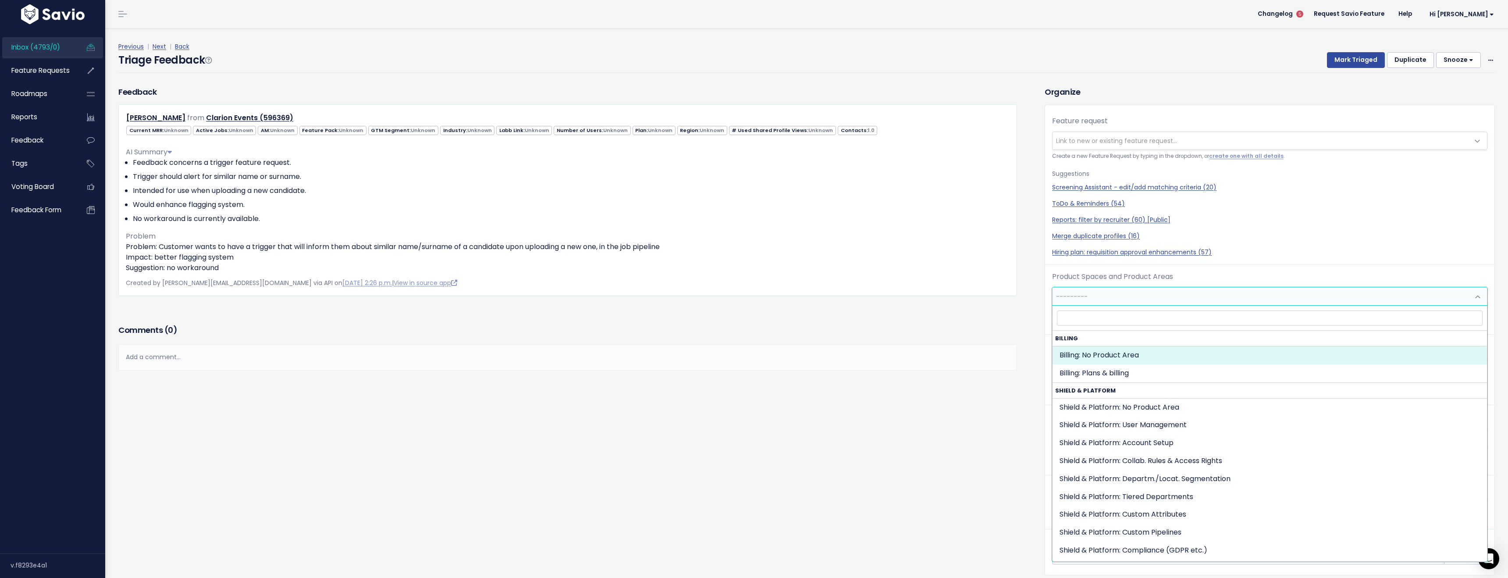
click at [1105, 302] on span "---------" at bounding box center [1260, 297] width 417 height 18
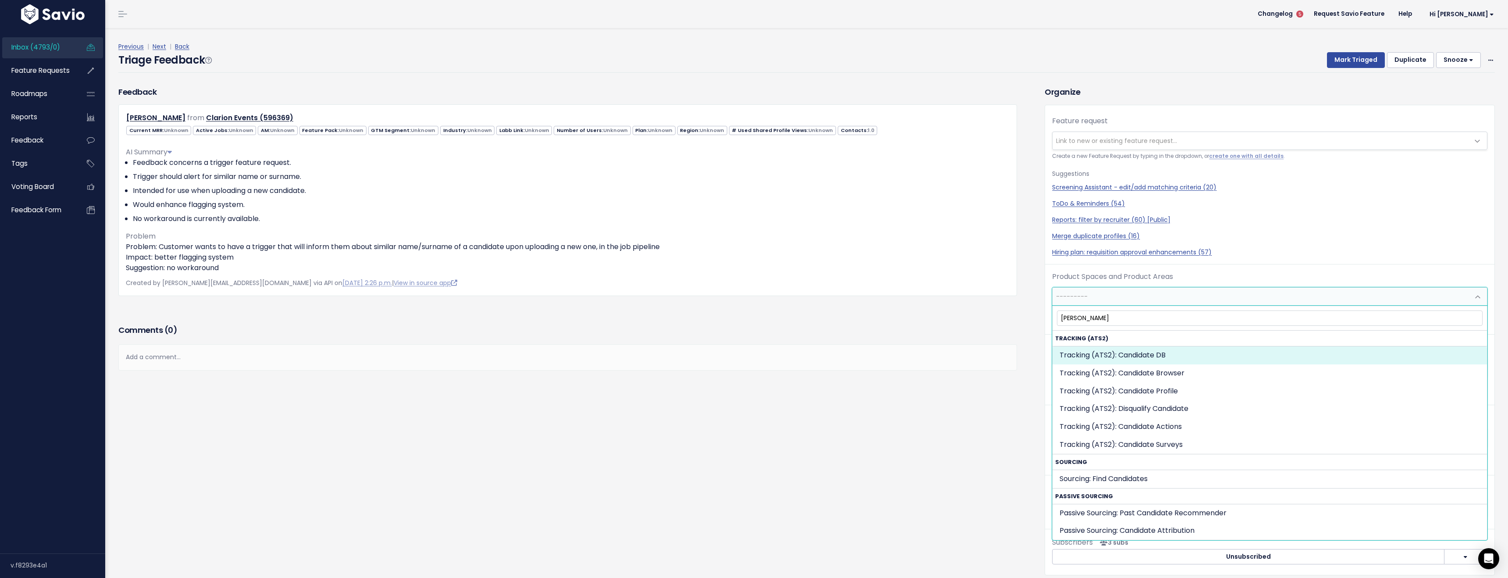
type input "candid"
select select "SCREEN:CANDIDATE_DB"
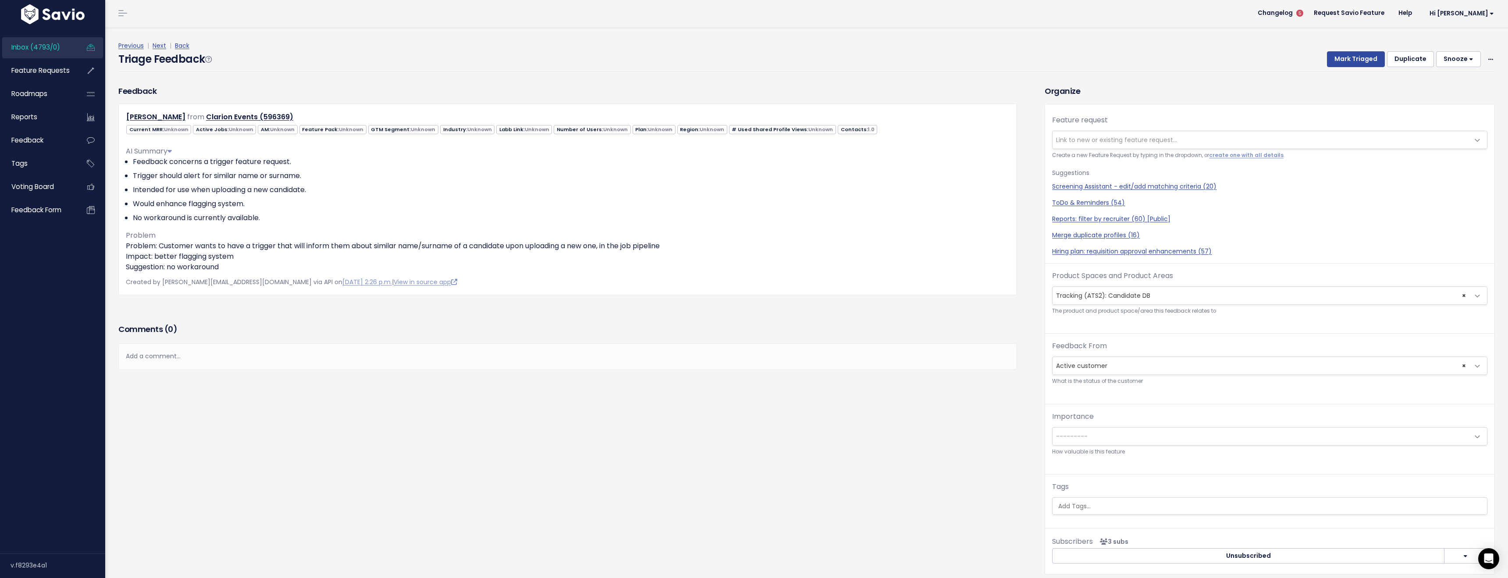
click at [907, 427] on div "Feedback Claire Jutsum from Clarion Events (596369)" at bounding box center [575, 336] width 926 height 502
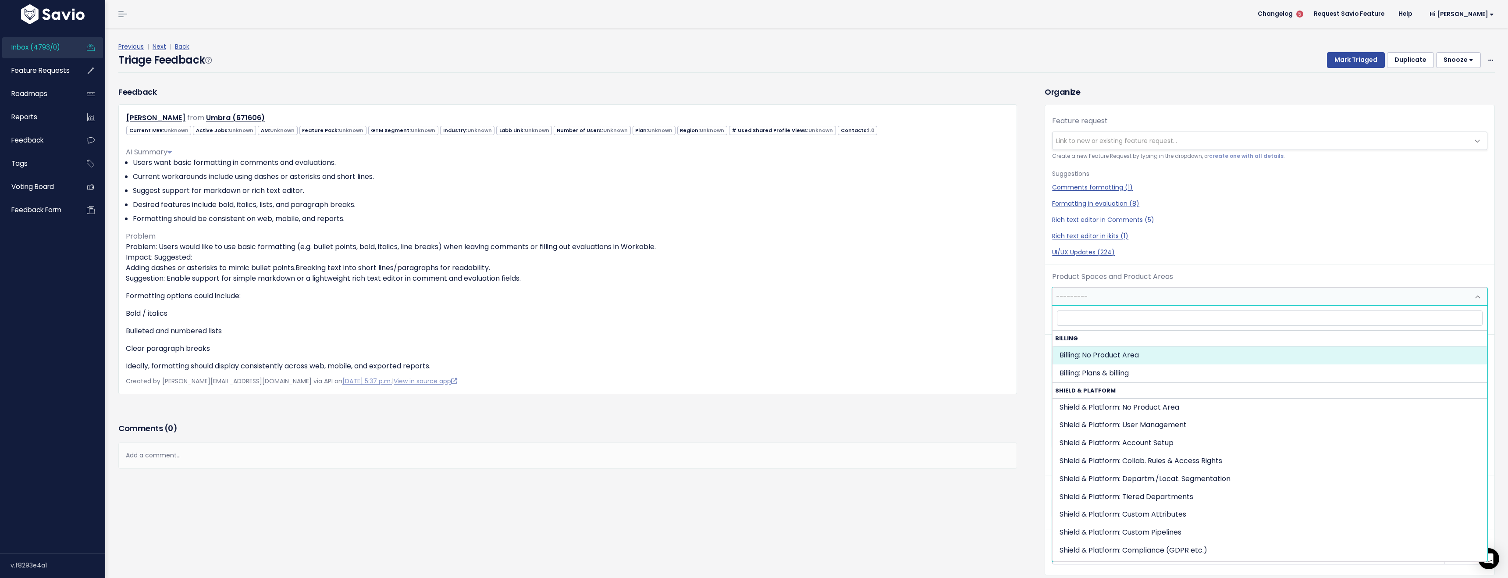
click at [1097, 295] on span "---------" at bounding box center [1260, 297] width 417 height 18
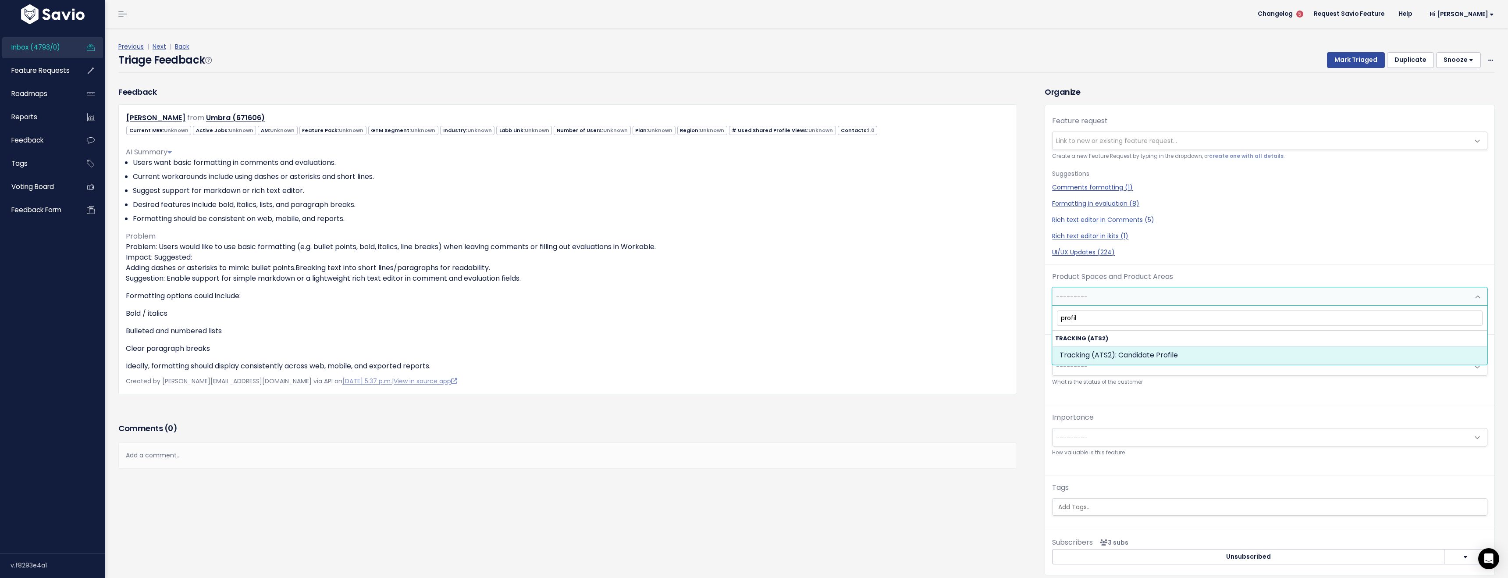
type input "profile"
select select "SCREEN:CANDIDATE_PROFILE"
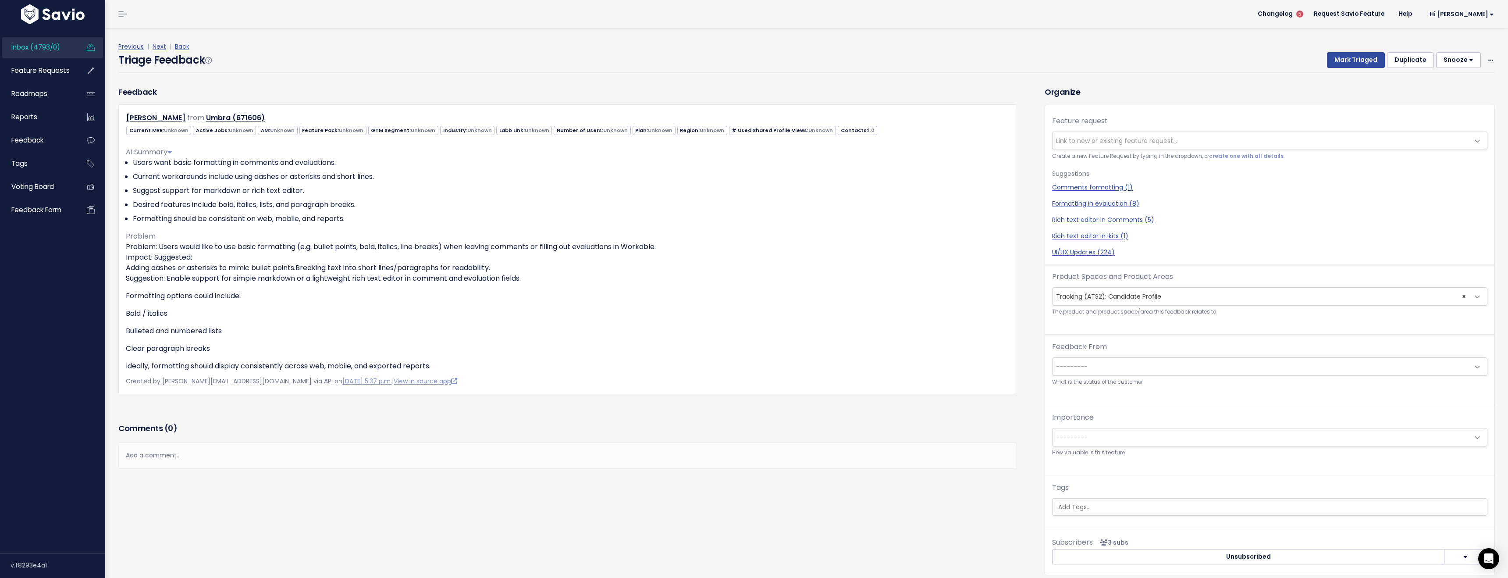
click at [622, 491] on div "Comments ( 0 ) Add a comment... | | | | Add a comment... xxxxxxxxxx These are n…" at bounding box center [568, 457] width 912 height 74
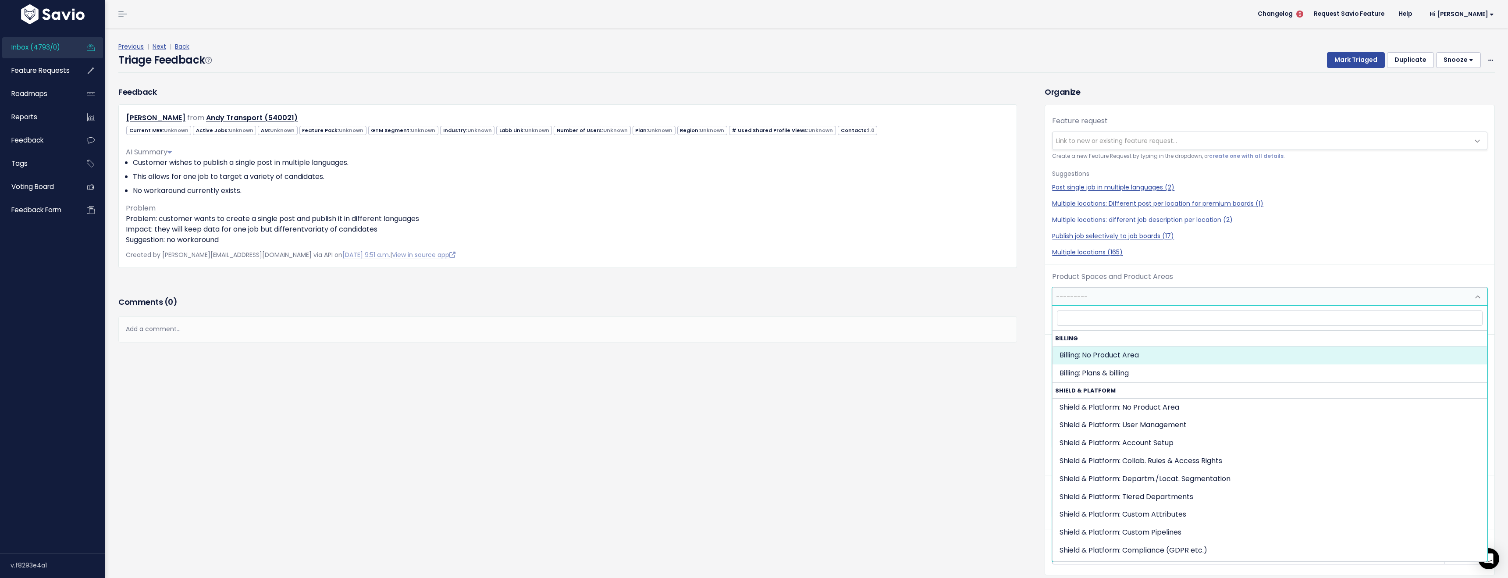
click at [1115, 295] on span "---------" at bounding box center [1260, 297] width 417 height 18
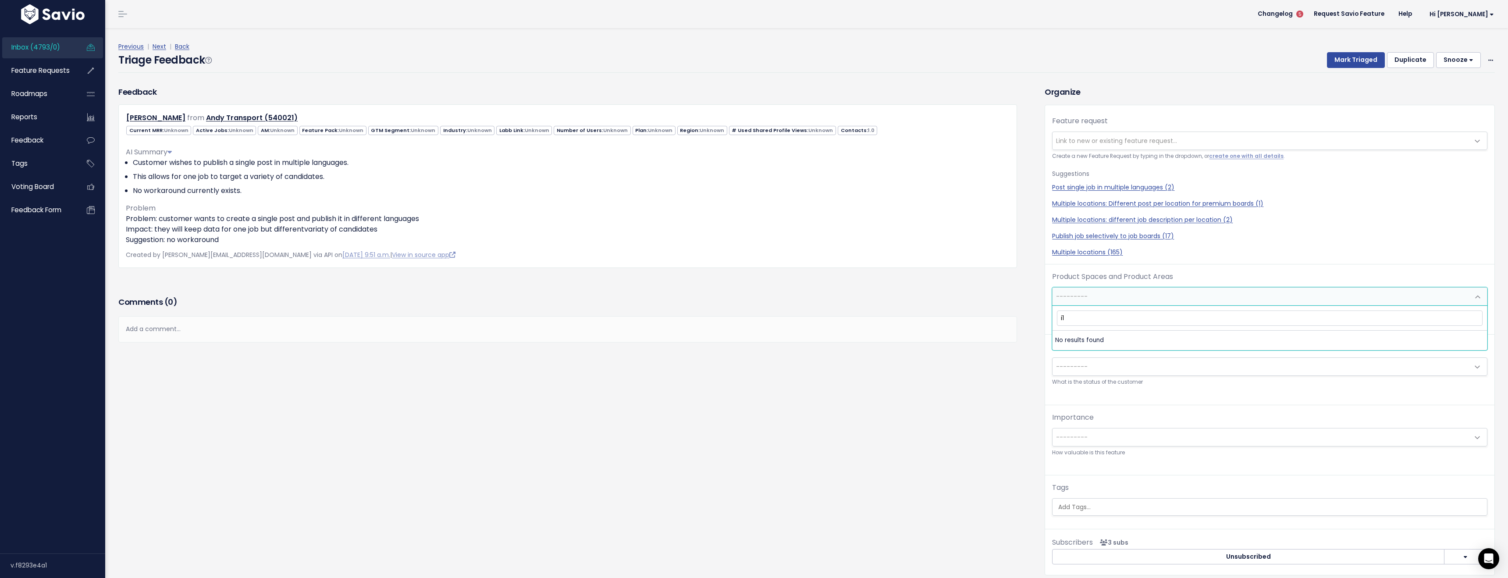
type input "i"
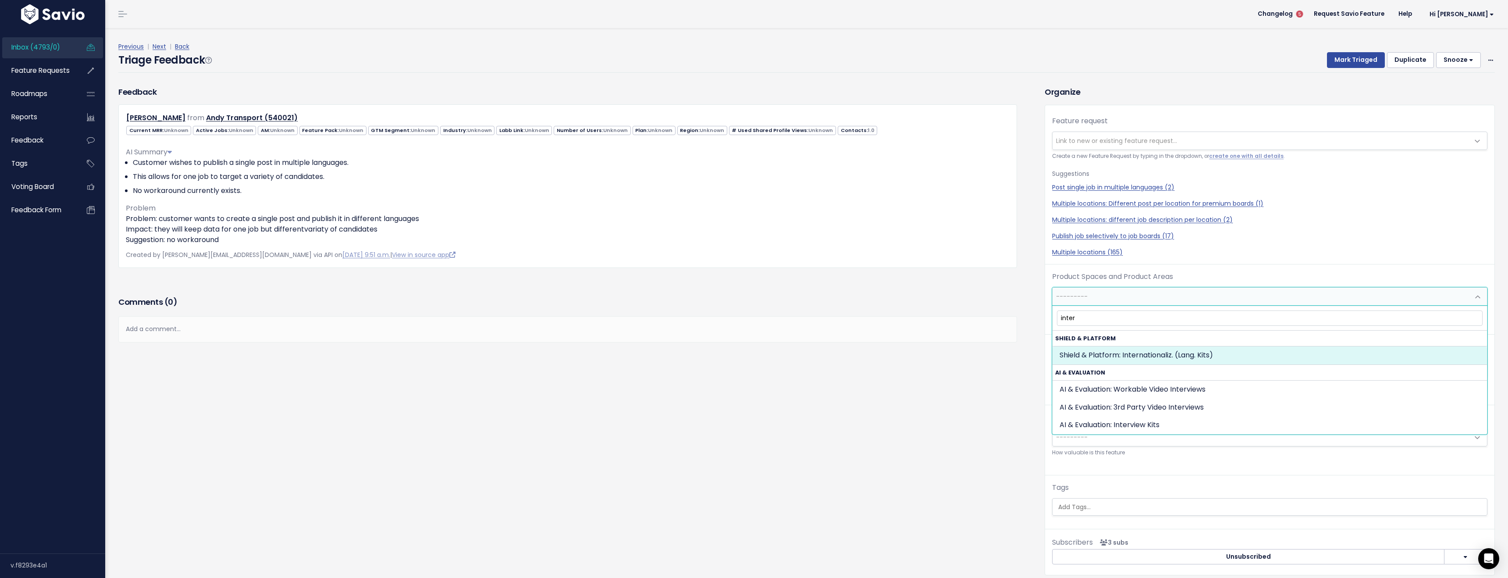
type input "intern"
select select "MAIN:INTERNATIONALIZ_LANG_KITS"
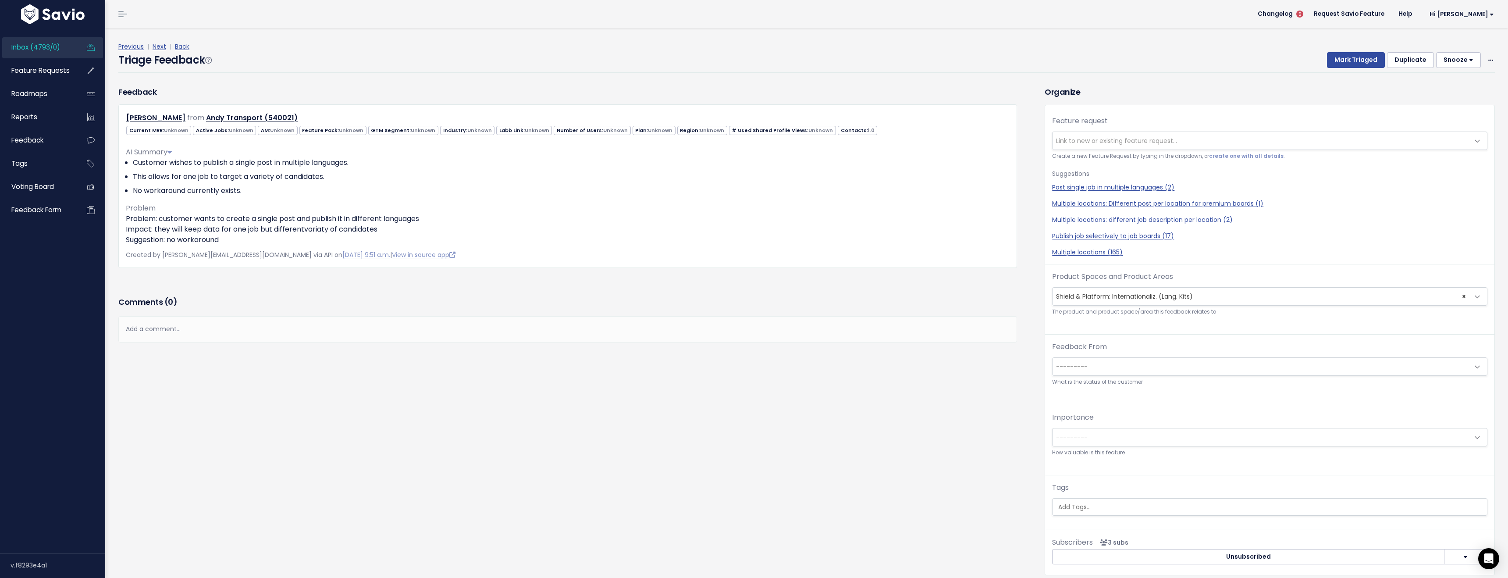
click at [316, 302] on h3 "Comments ( 0 )" at bounding box center [567, 302] width 899 height 12
click at [161, 47] on link "Next" at bounding box center [160, 46] width 14 height 9
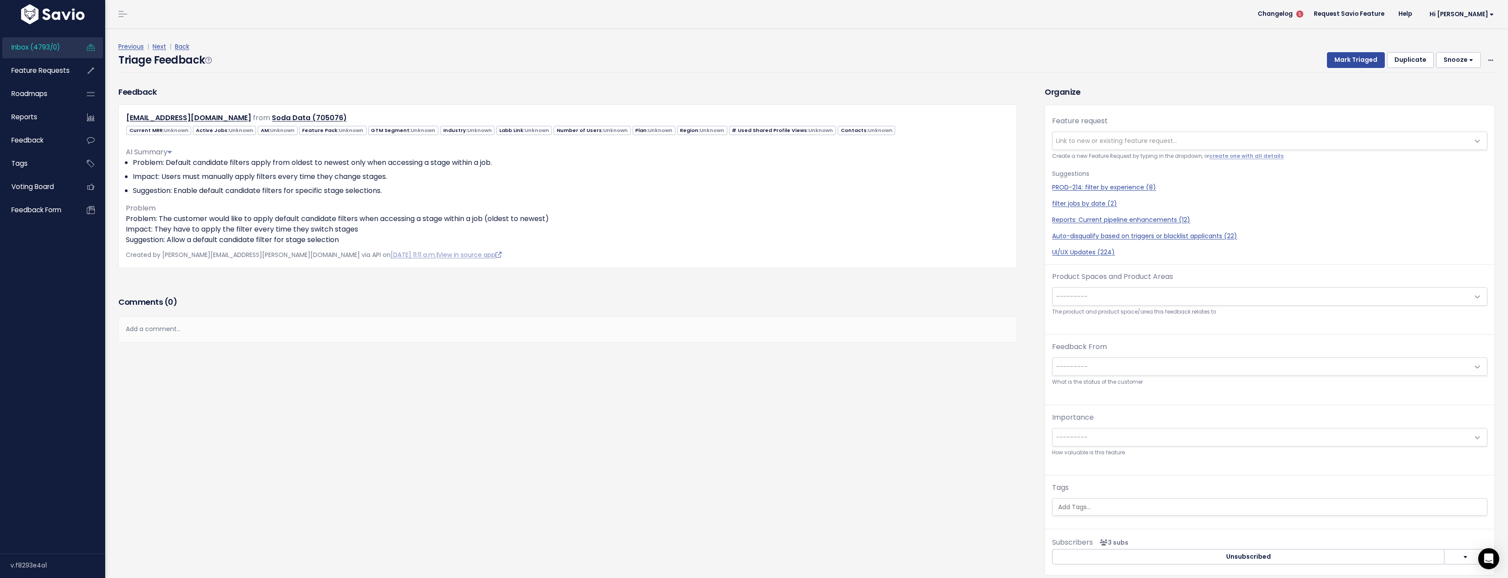
click at [1104, 291] on span "---------" at bounding box center [1260, 297] width 417 height 18
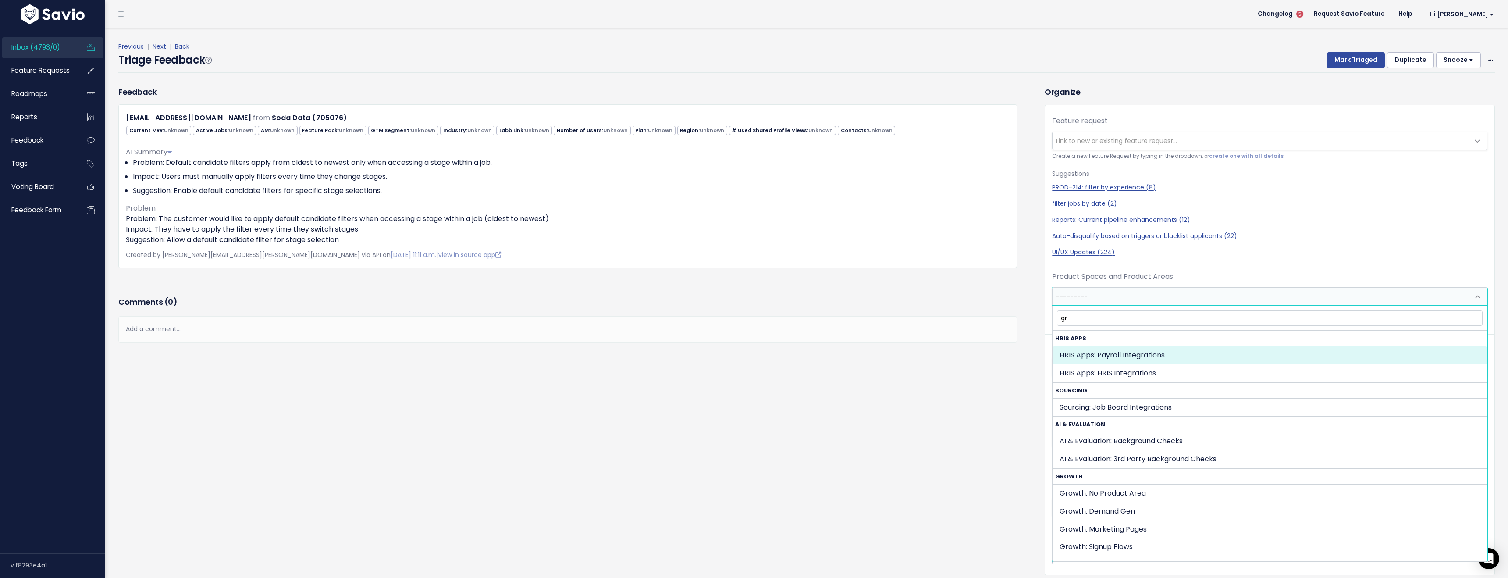
type input "g"
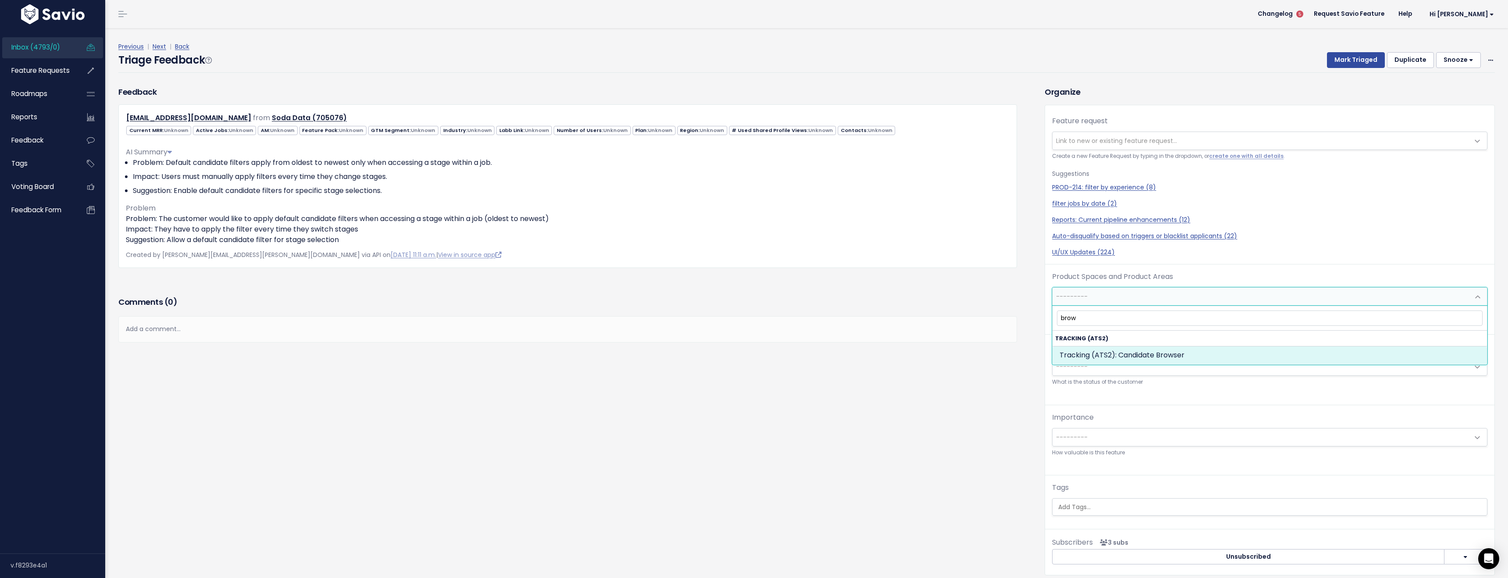
type input "brows"
select select "SCREEN:CANDIDATE_BROWSER"
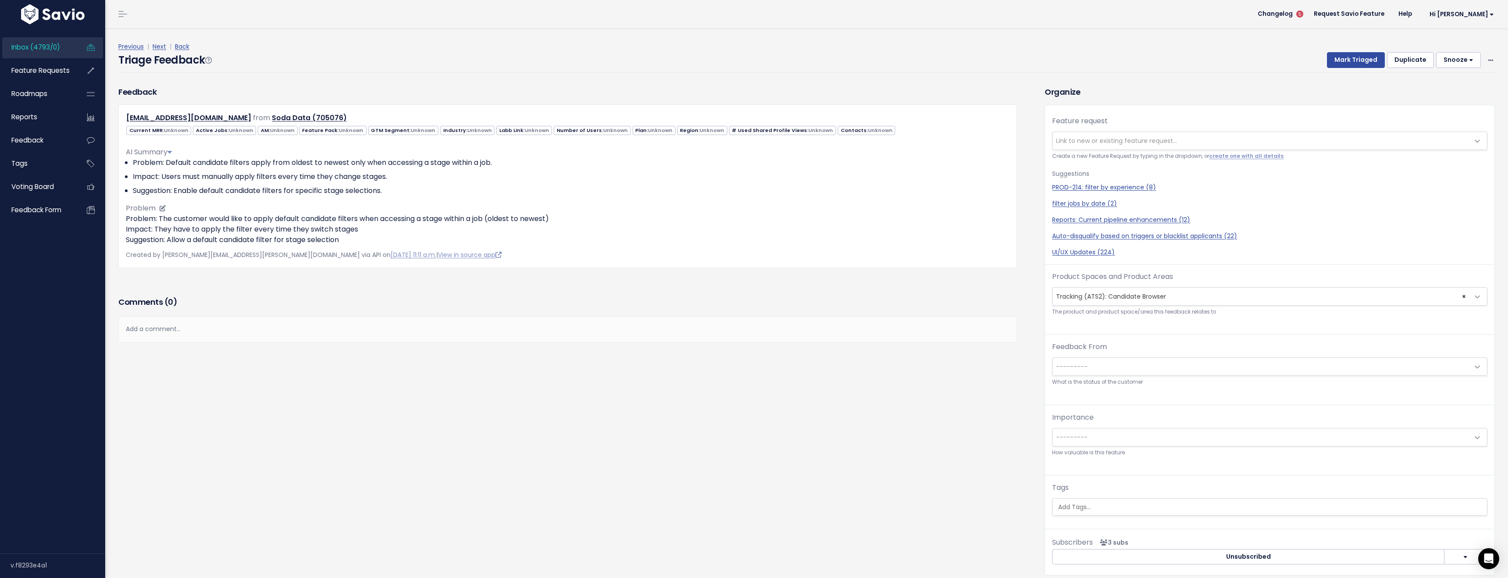
drag, startPoint x: 749, startPoint y: 505, endPoint x: 518, endPoint y: 226, distance: 362.7
click at [746, 505] on div "Feedback mafalda@soda.io from Soda Data (705076)" at bounding box center [575, 337] width 926 height 502
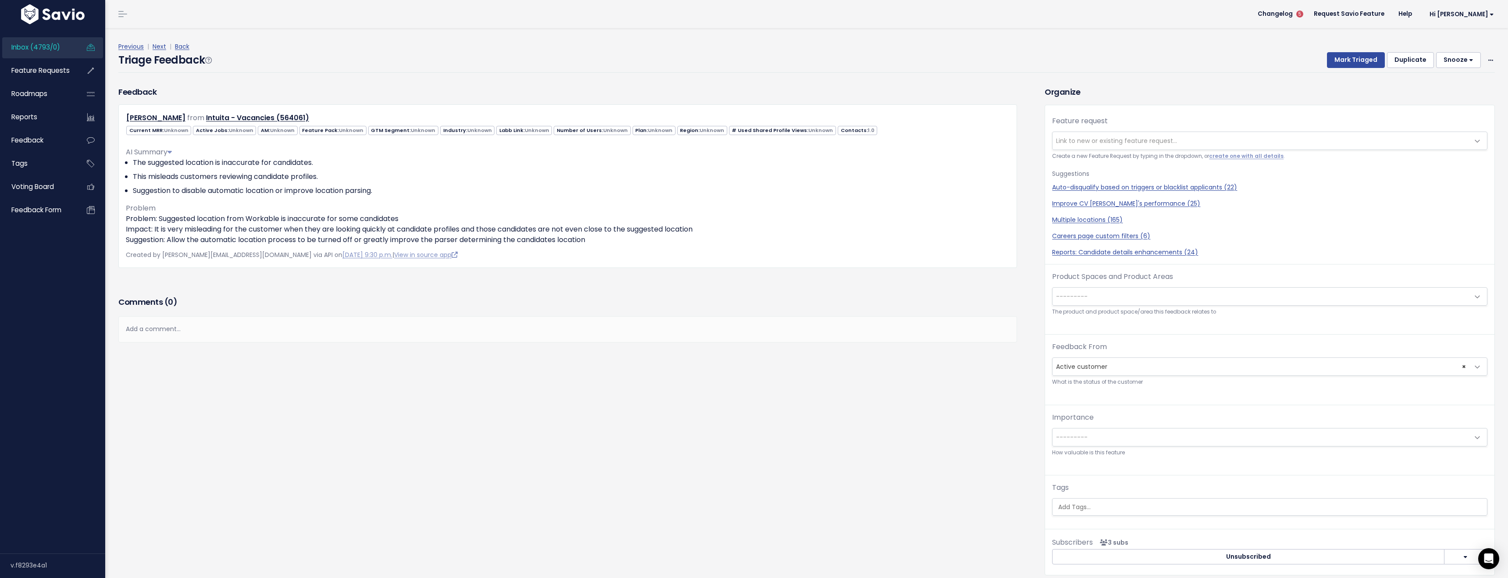
click at [1127, 296] on span "---------" at bounding box center [1260, 297] width 417 height 18
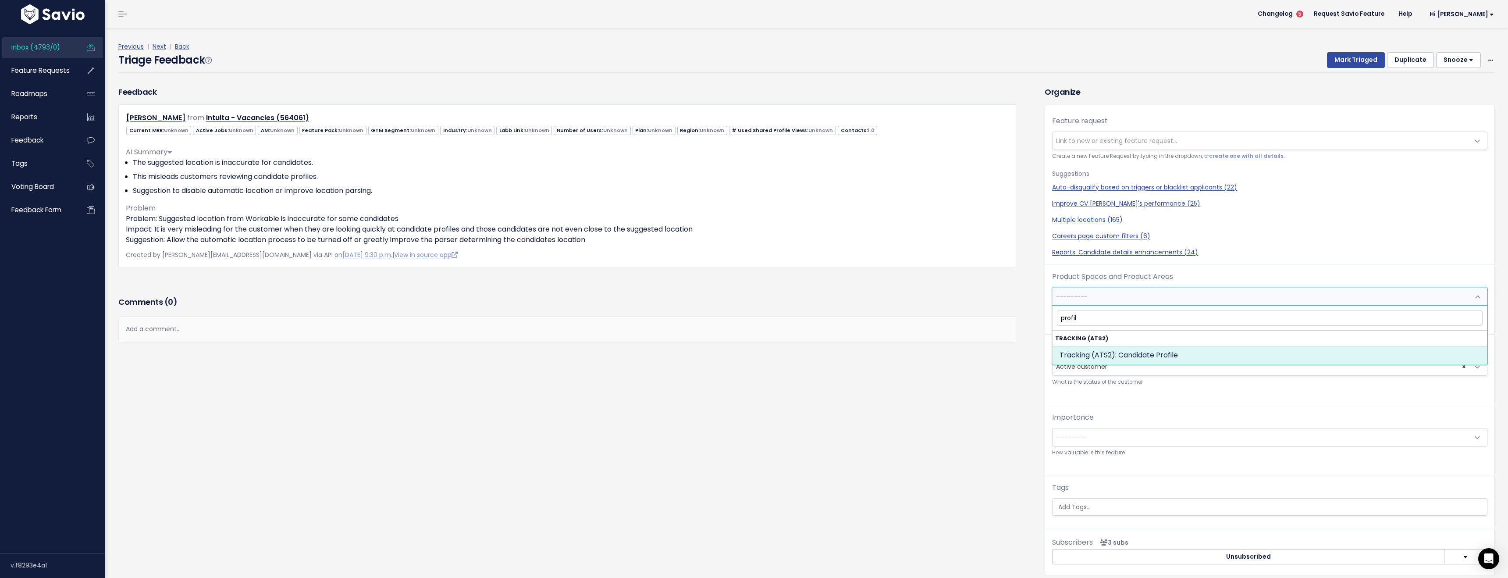
type input "profile"
select select "SCREEN:CANDIDATE_PROFILE"
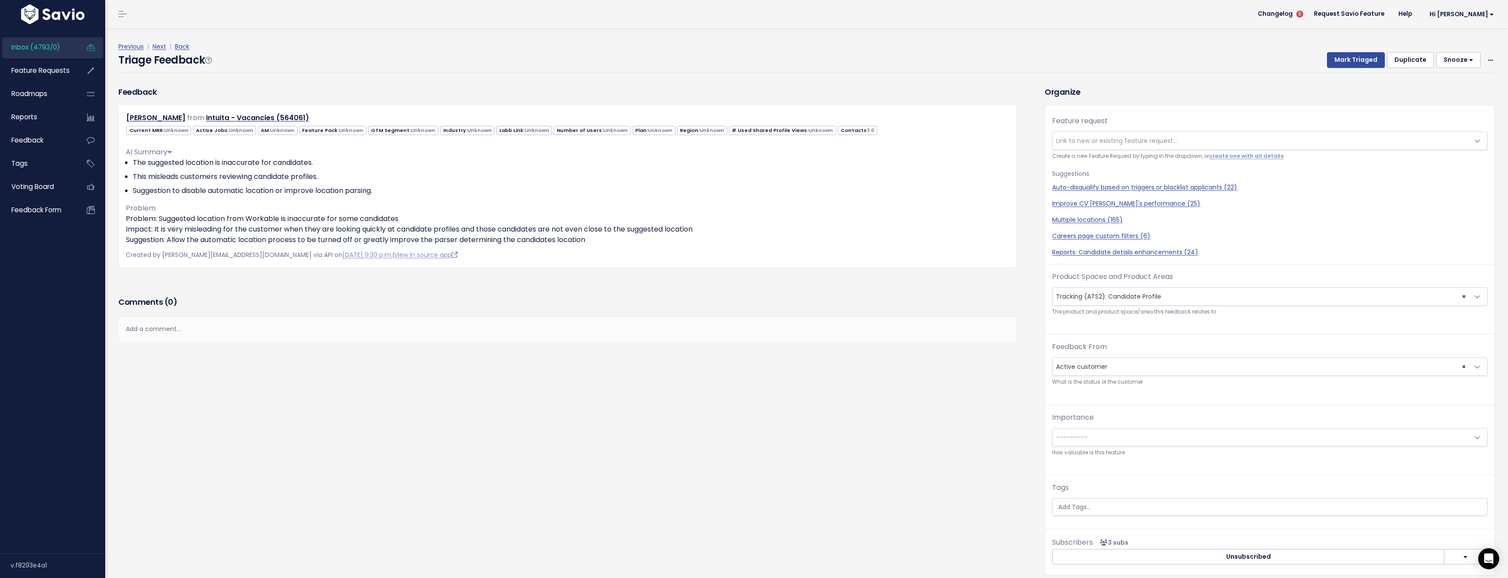
drag, startPoint x: 877, startPoint y: 433, endPoint x: 385, endPoint y: 407, distance: 492.5
click at [877, 433] on div "Feedback Suzanne Norman from Intuita - Vacancies (564061)" at bounding box center [575, 337] width 926 height 502
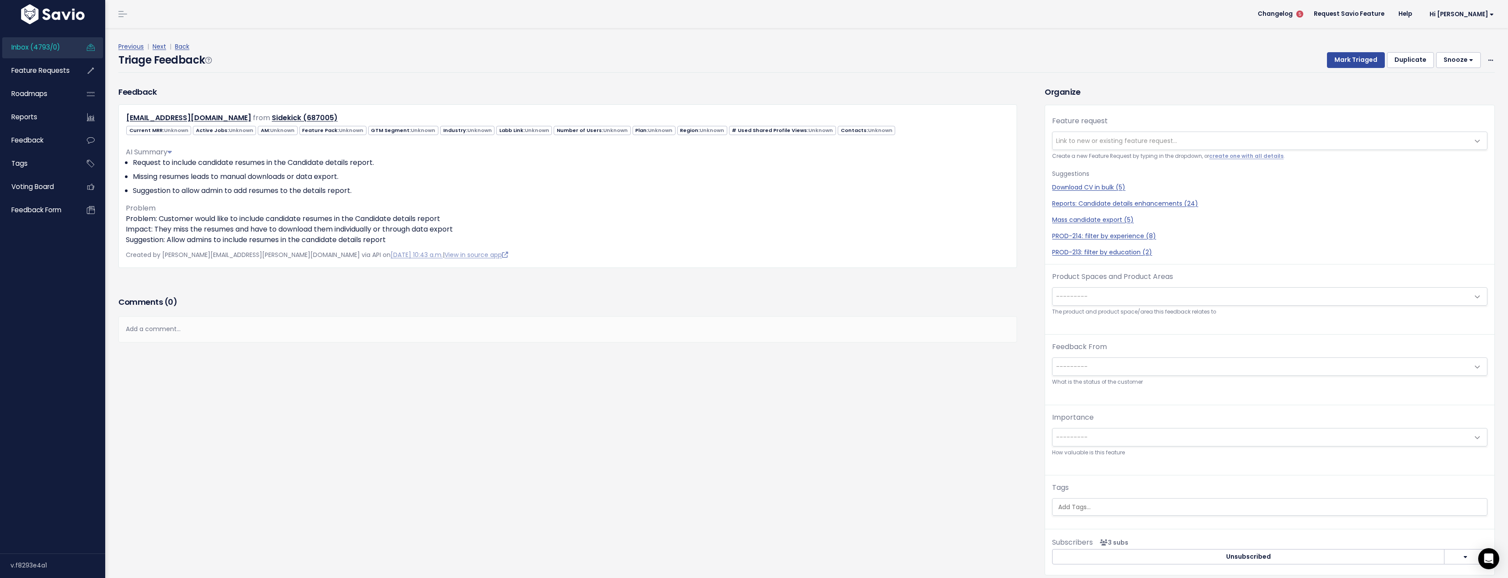
click at [1097, 299] on span "---------" at bounding box center [1260, 297] width 417 height 18
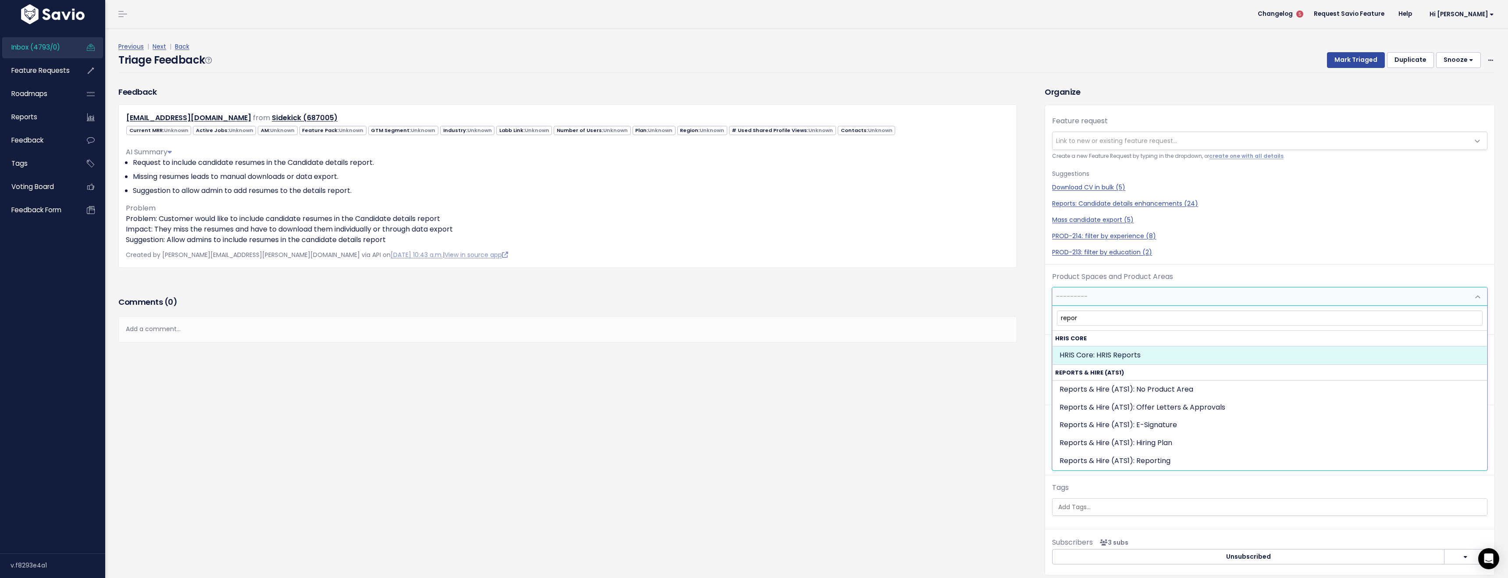
type input "report"
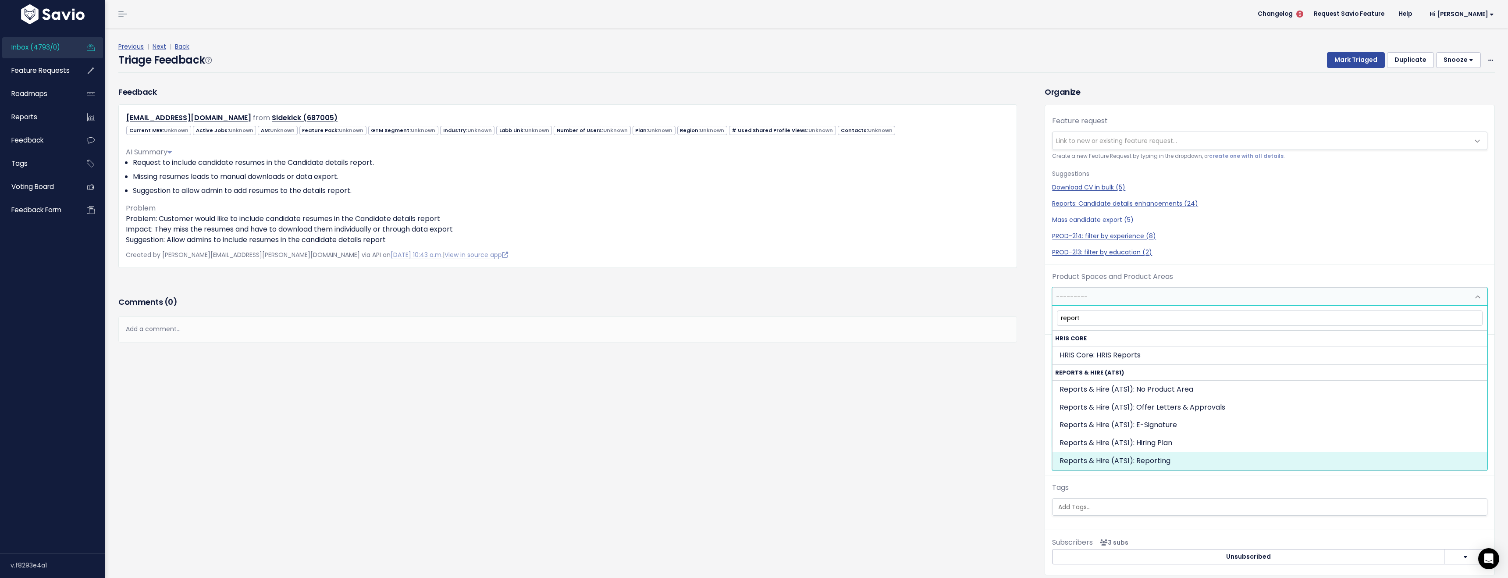
select select "OFFER_HIRE:REPORTING"
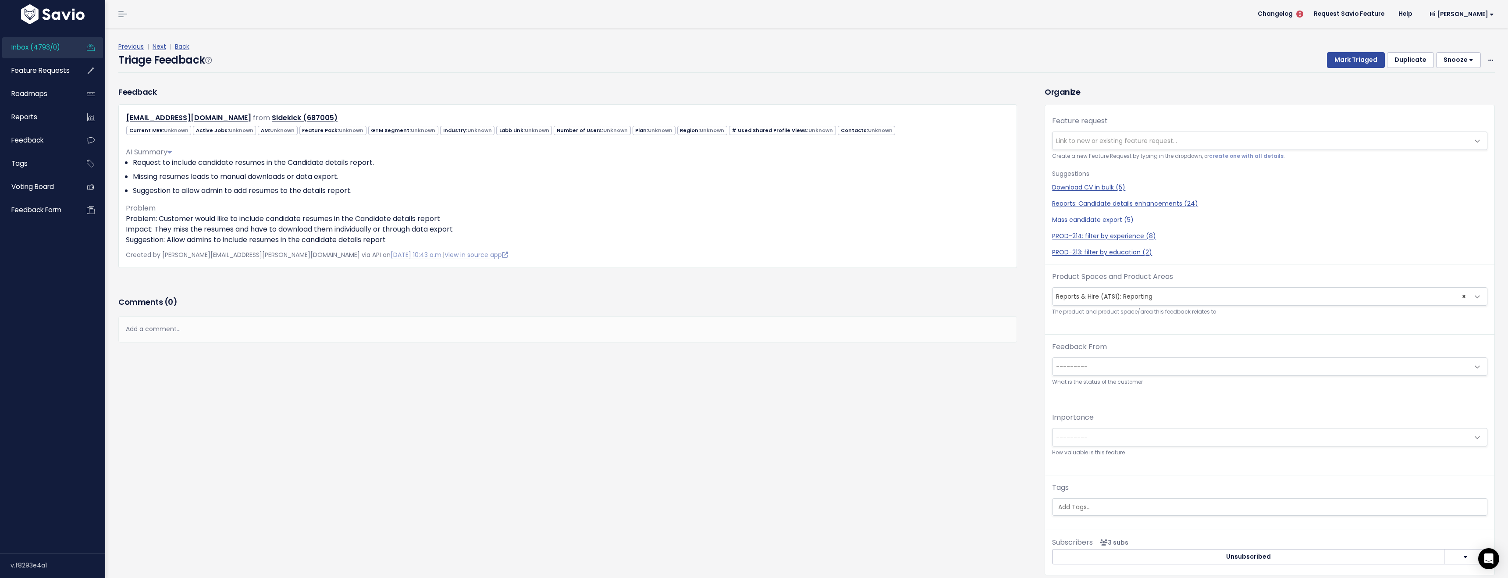
drag, startPoint x: 721, startPoint y: 407, endPoint x: 591, endPoint y: 306, distance: 164.2
click at [718, 406] on div "Feedback hin@sidekicktool.com from Sidekick (687005)" at bounding box center [575, 337] width 926 height 502
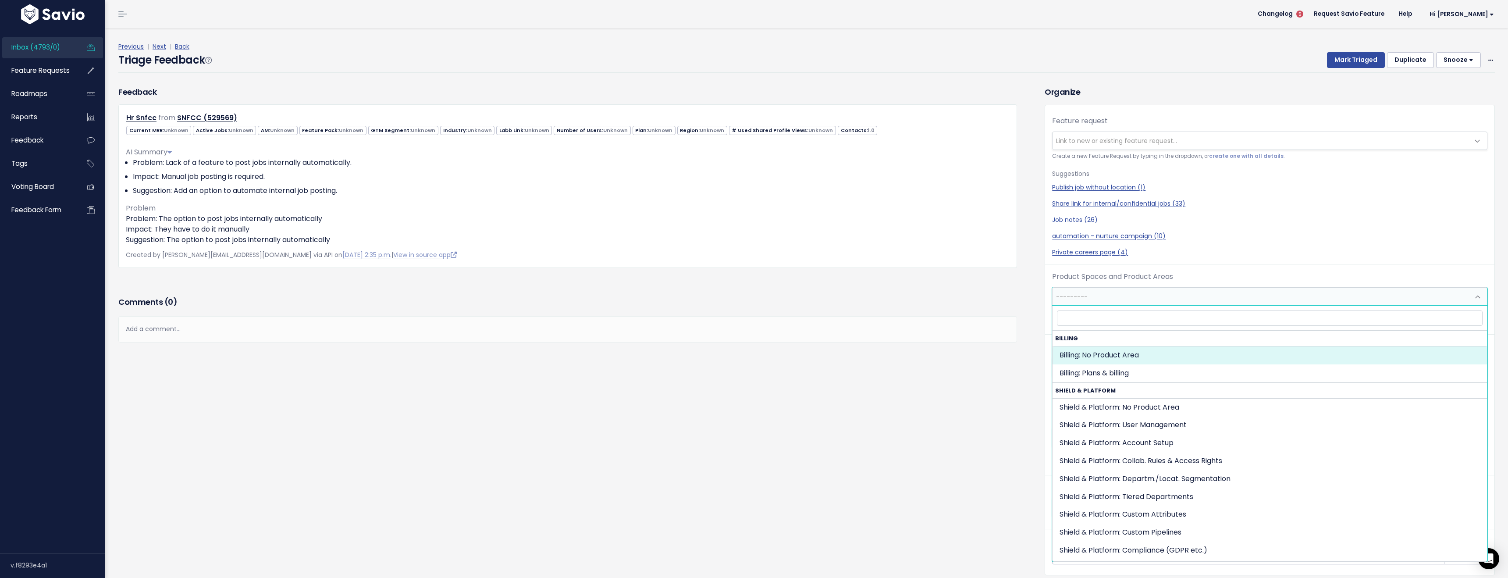
click at [1098, 301] on span "---------" at bounding box center [1260, 297] width 417 height 18
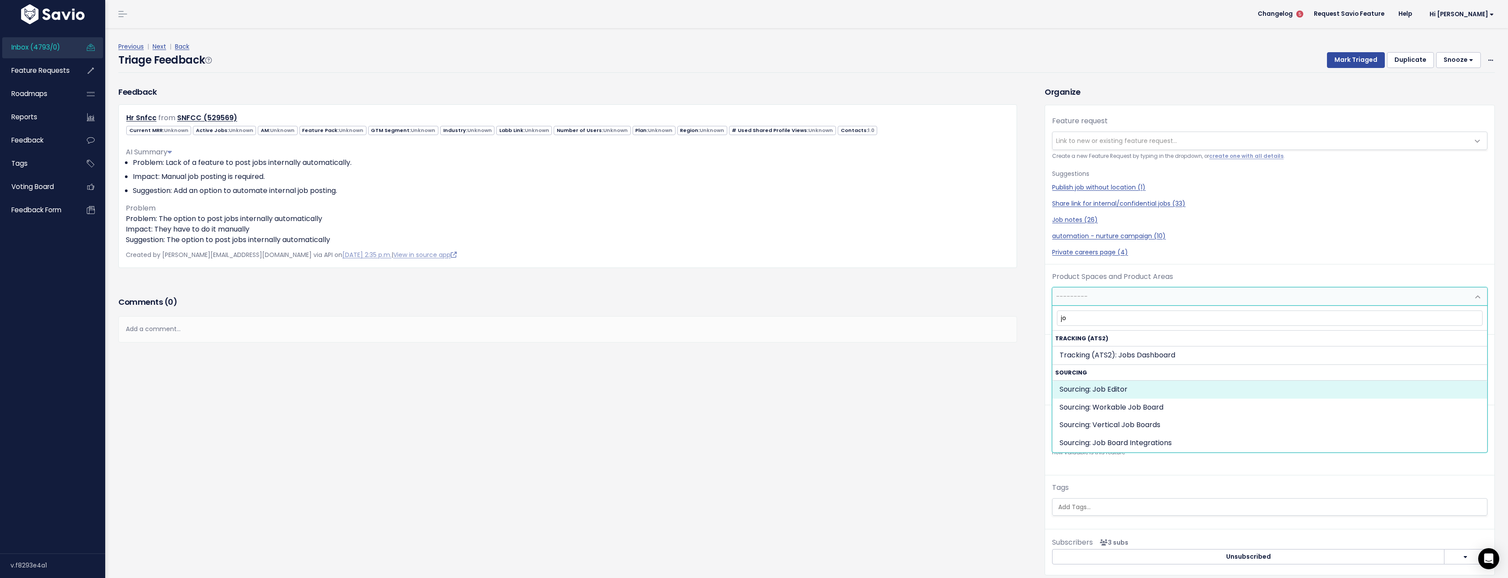
type input "jo"
select select "JOB_POSTING:WORKABLE_JOB_BOARD"
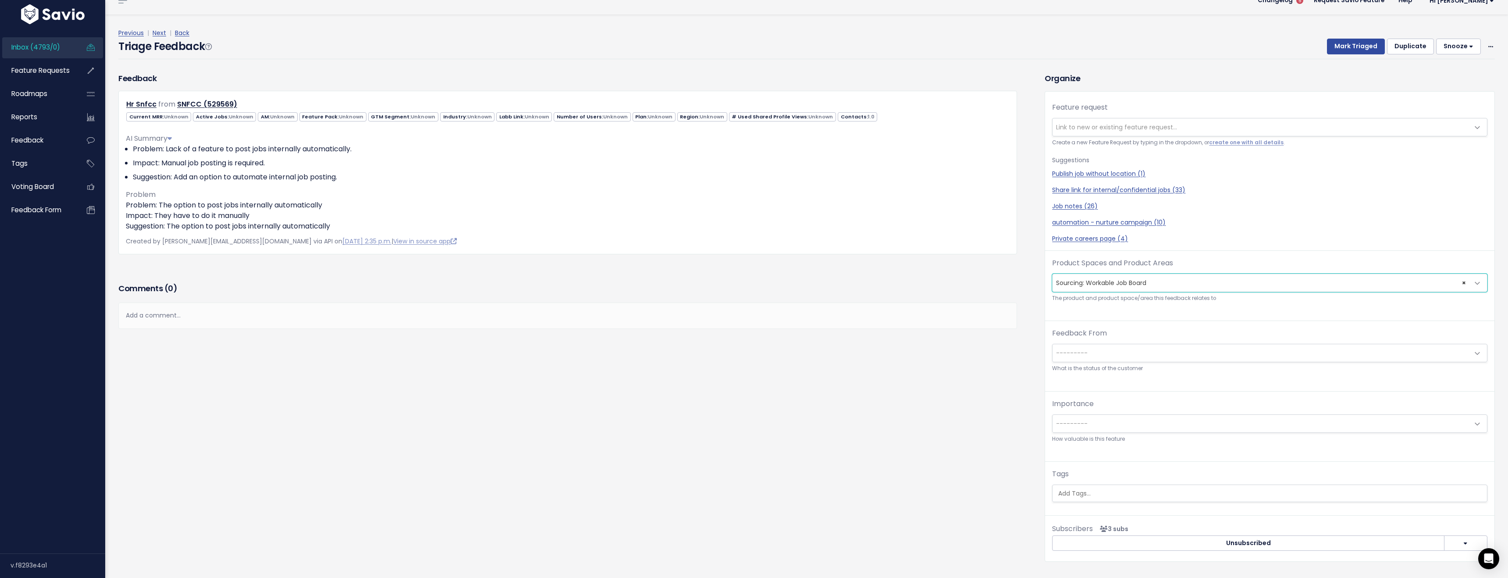
scroll to position [18, 0]
click at [1142, 274] on span "× Sourcing: Workable Job Board" at bounding box center [1260, 279] width 417 height 18
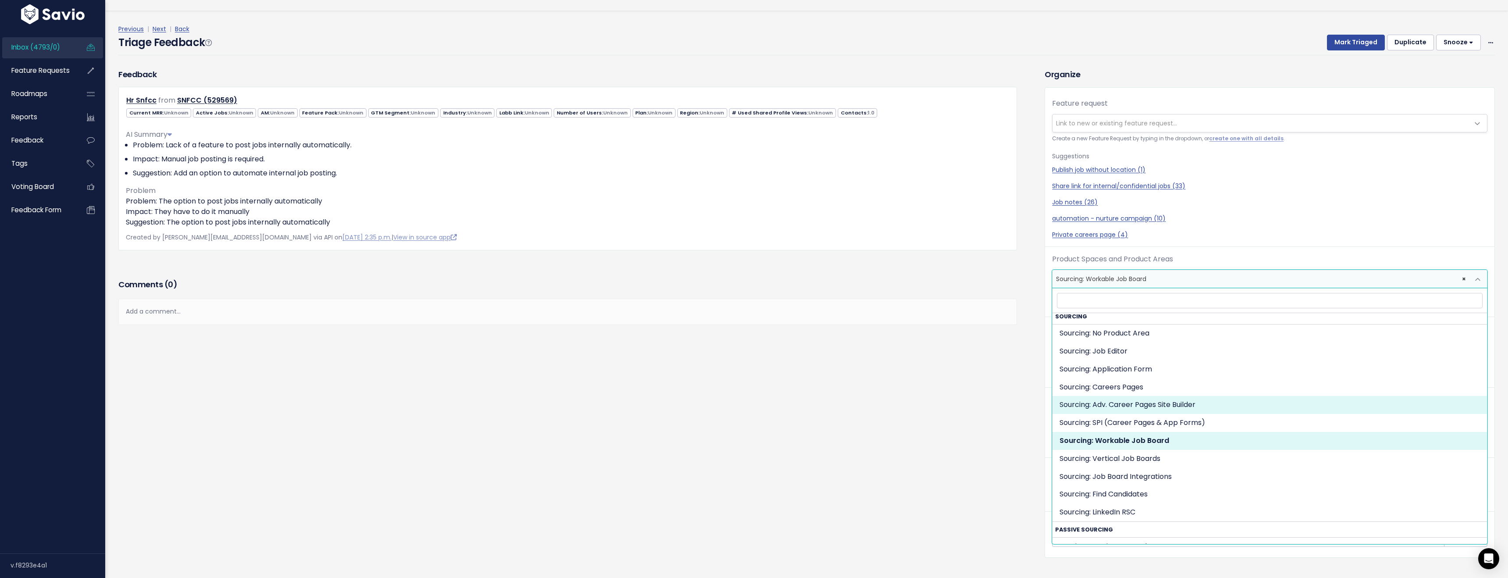
scroll to position [981, 0]
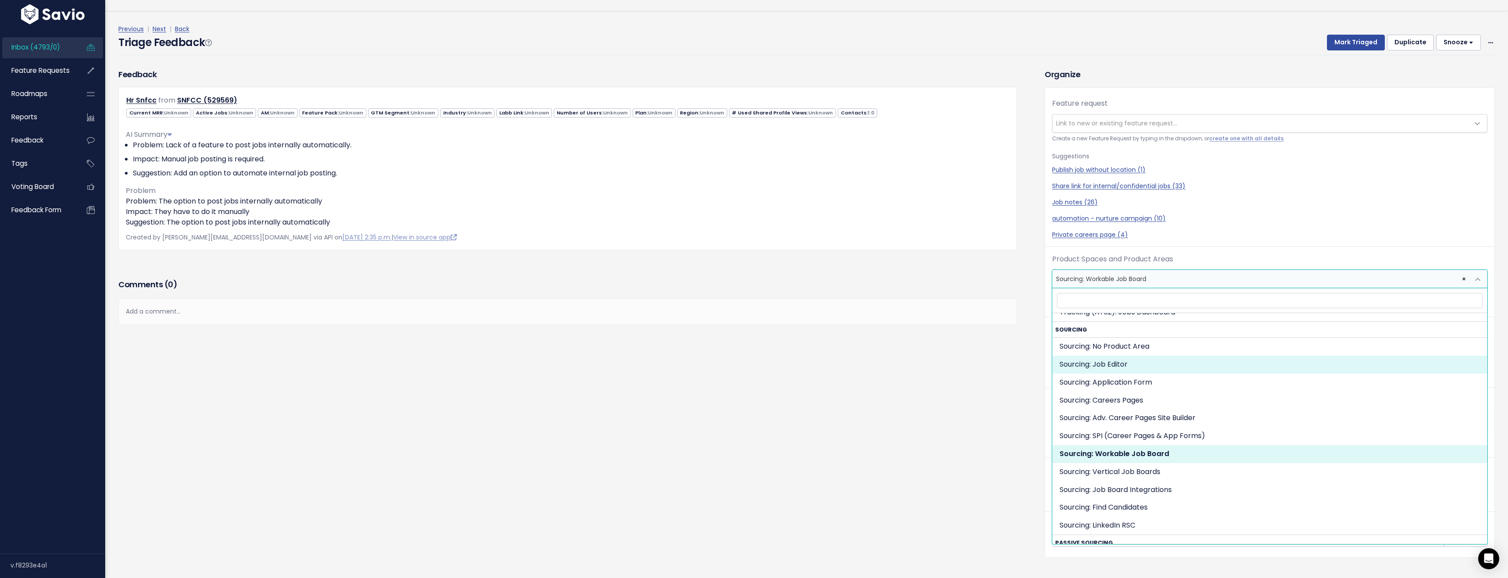
select select "JOB_POSTING:JOB_EDITOR"
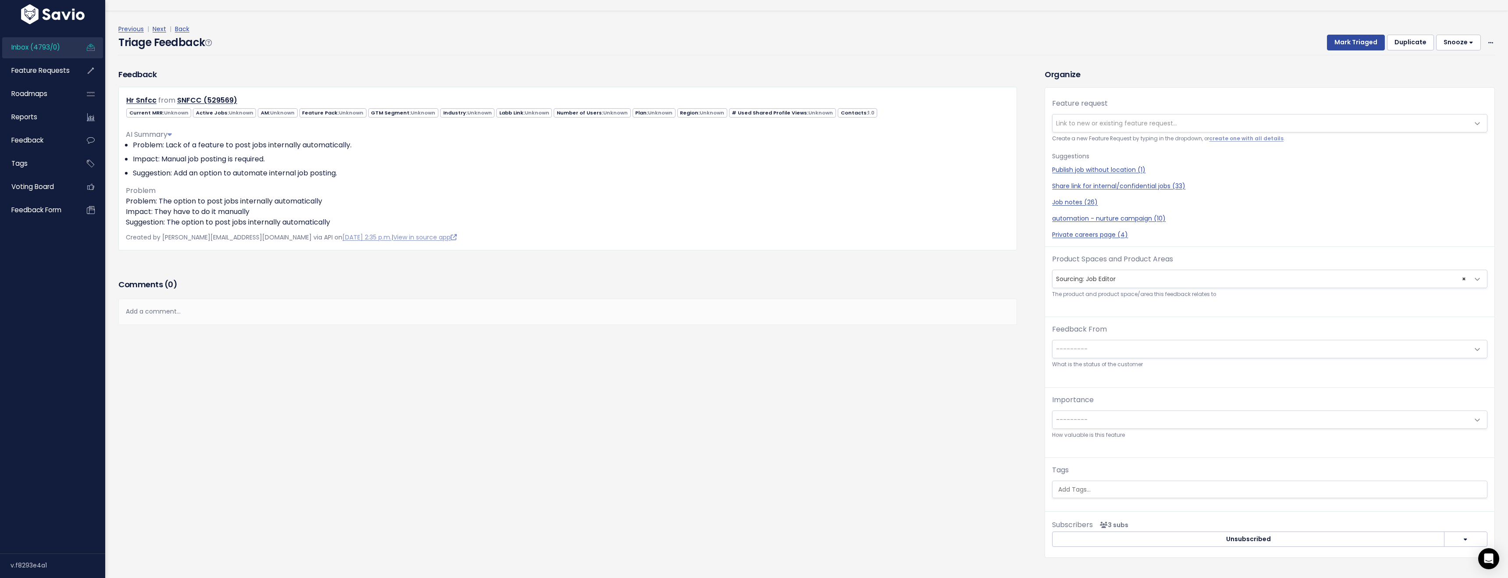
drag, startPoint x: 845, startPoint y: 413, endPoint x: 697, endPoint y: 319, distance: 174.8
click at [845, 412] on div "Feedback Hr Snfcc from SNFCC (529569)" at bounding box center [575, 319] width 926 height 502
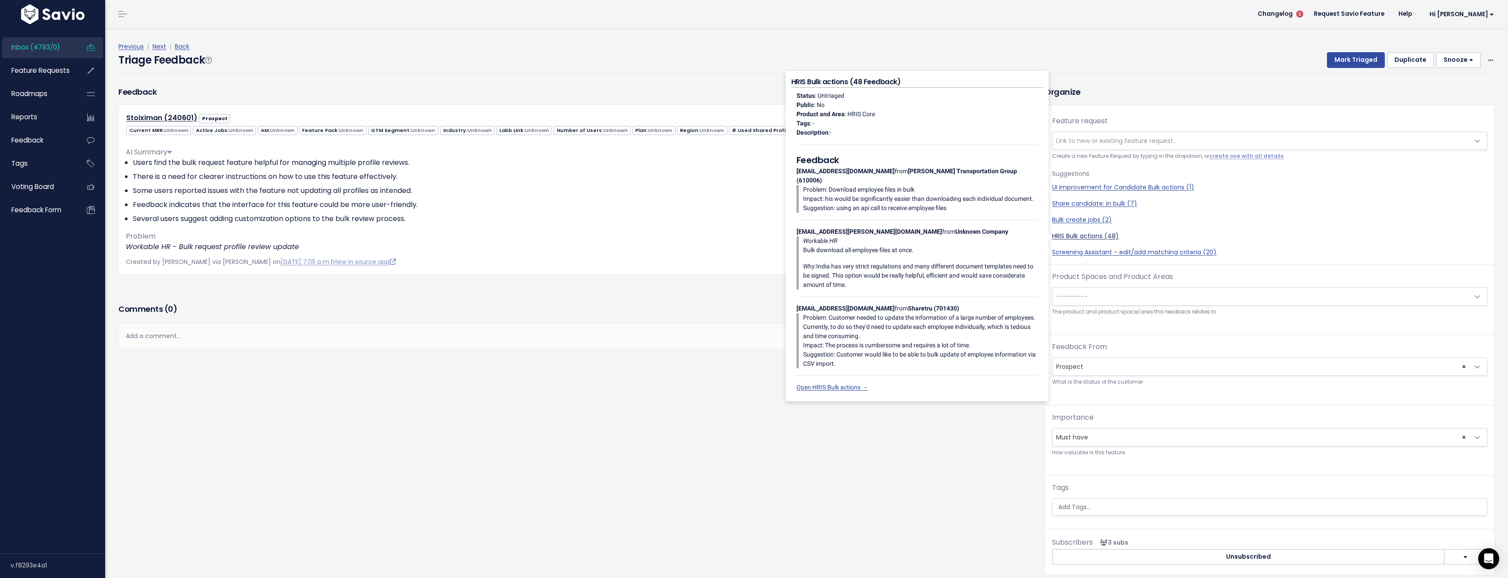
click at [1078, 238] on link "HRIS Bulk actions (48)" at bounding box center [1269, 235] width 435 height 9
select select "33273"
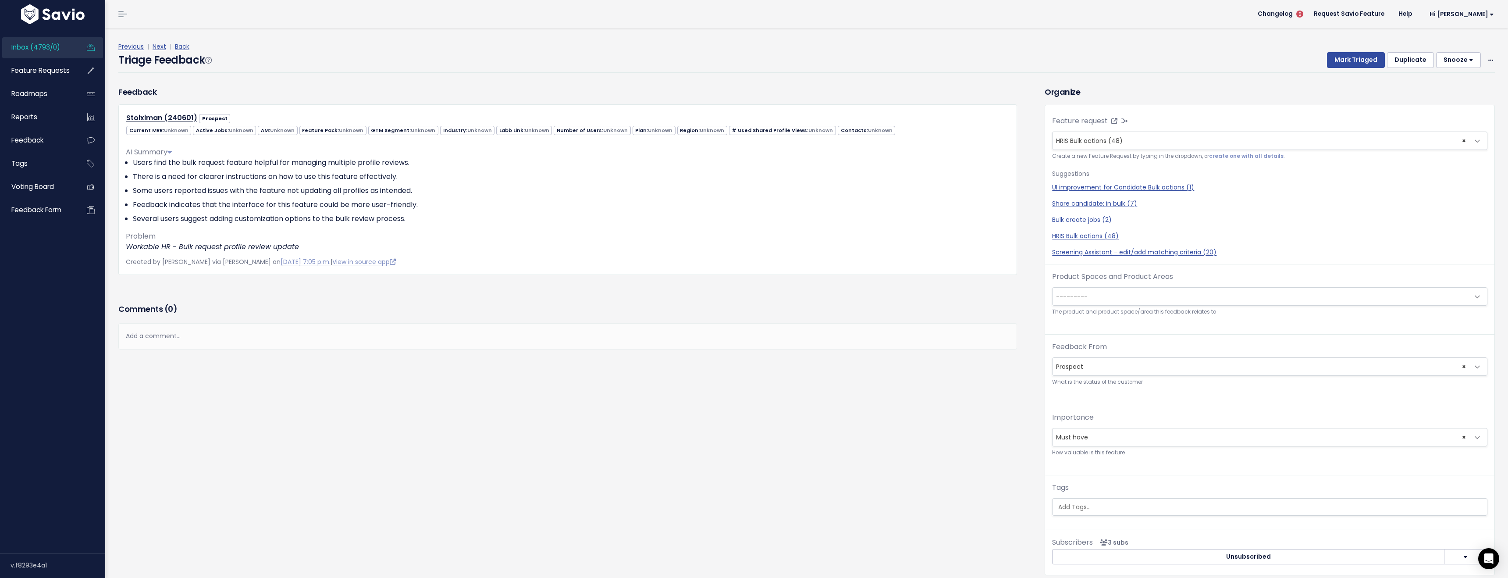
click at [1092, 299] on span "---------" at bounding box center [1260, 297] width 417 height 18
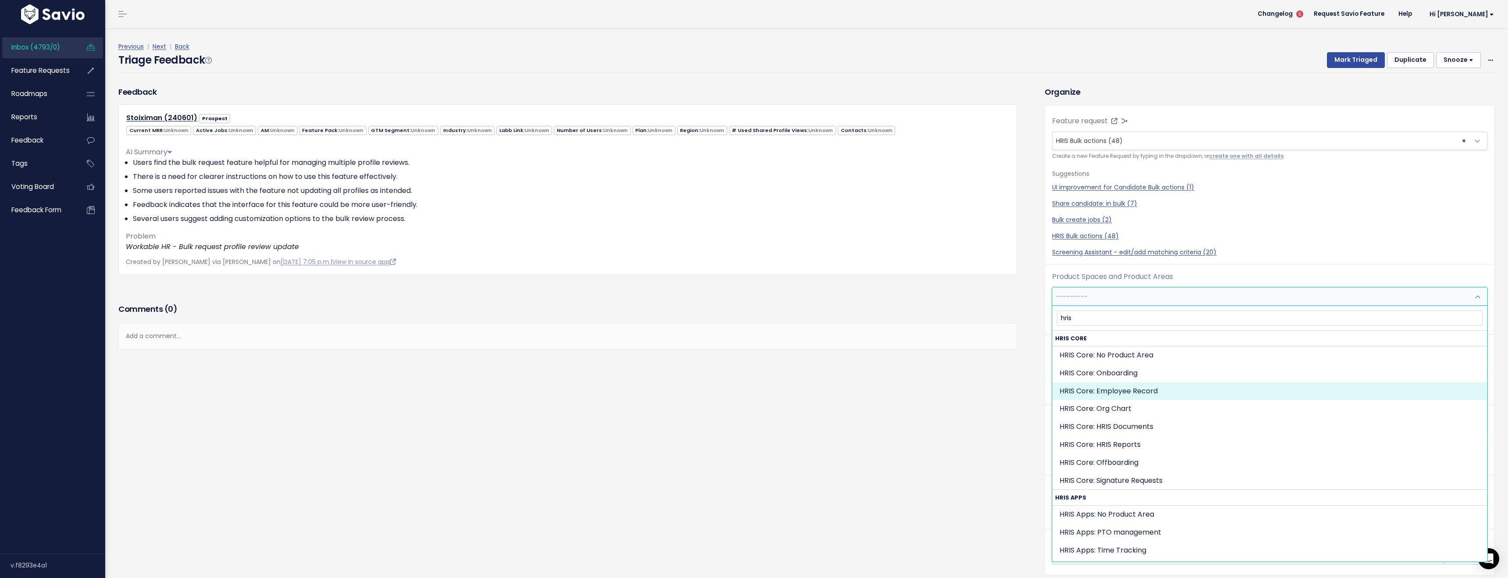
type input "hris"
select select "HRIS_CORE:EMPLOYEE_RECORD"
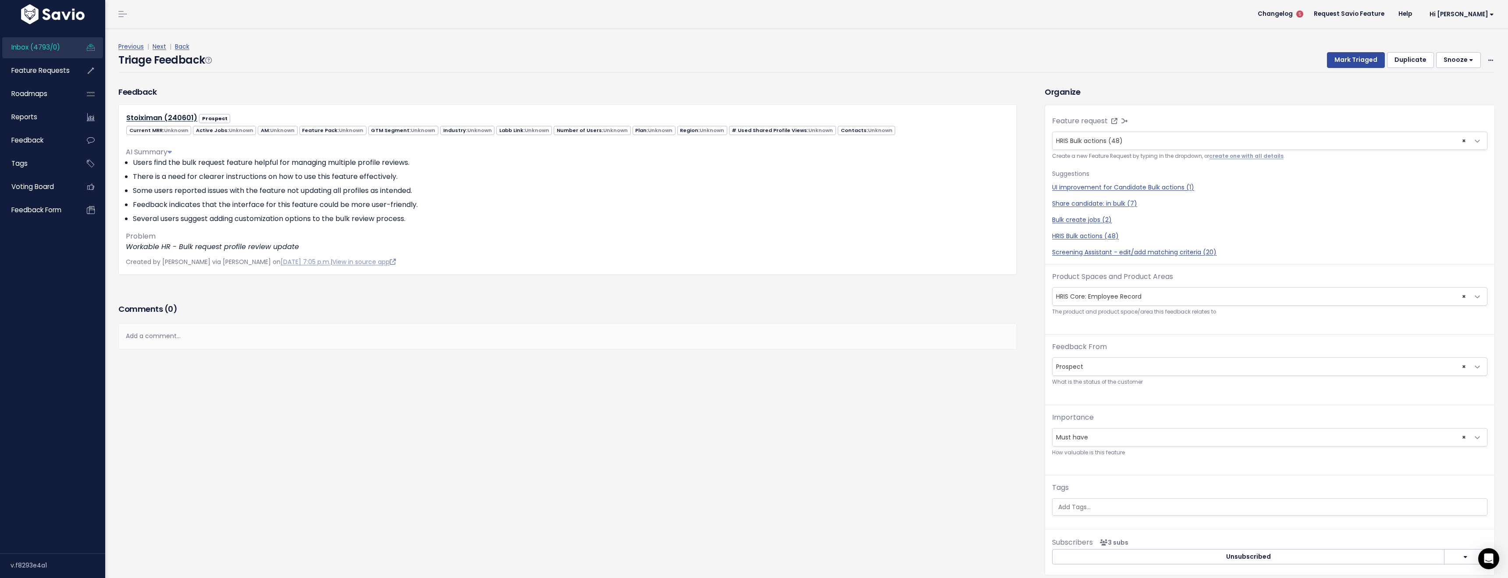
click at [886, 421] on div "Feedback Stoiximan (240601) Prospect Current MRR: Unknown Unknown Unknown" at bounding box center [575, 337] width 926 height 502
click at [1363, 60] on button "Mark Triaged" at bounding box center [1356, 60] width 58 height 16
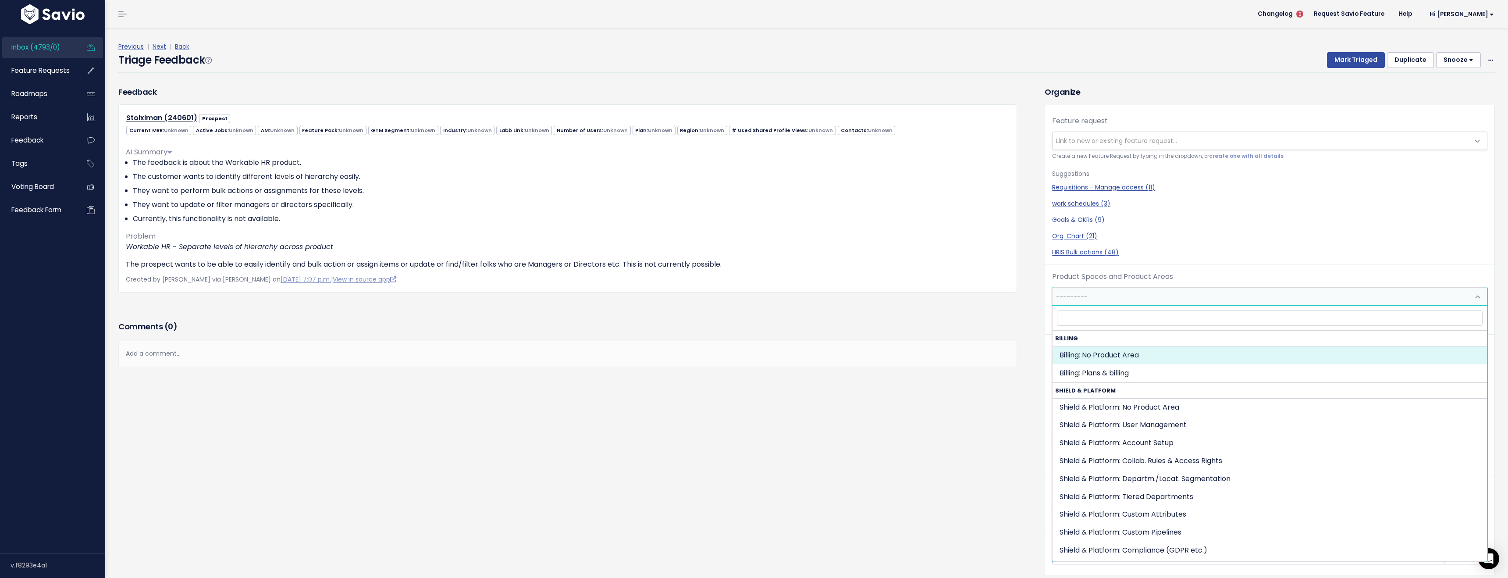
click at [1175, 291] on span "---------" at bounding box center [1260, 297] width 417 height 18
type input "d"
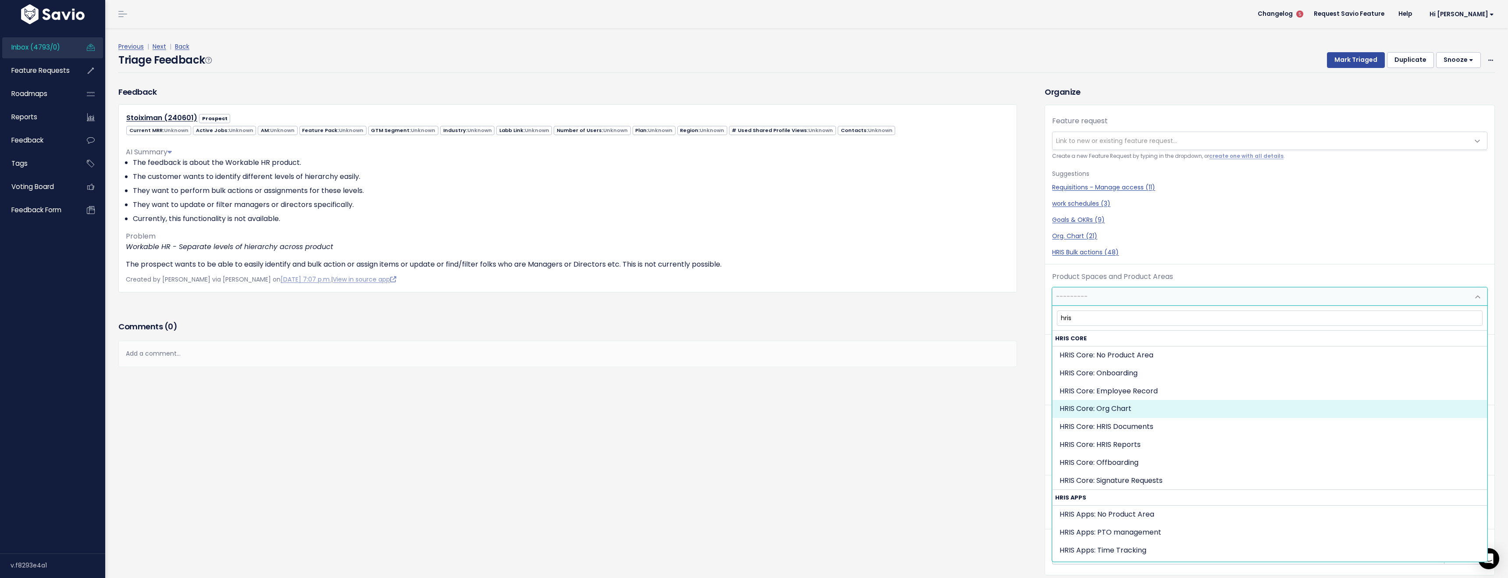
type input "hris"
select select "HRIS_CORE:ORG_CHART"
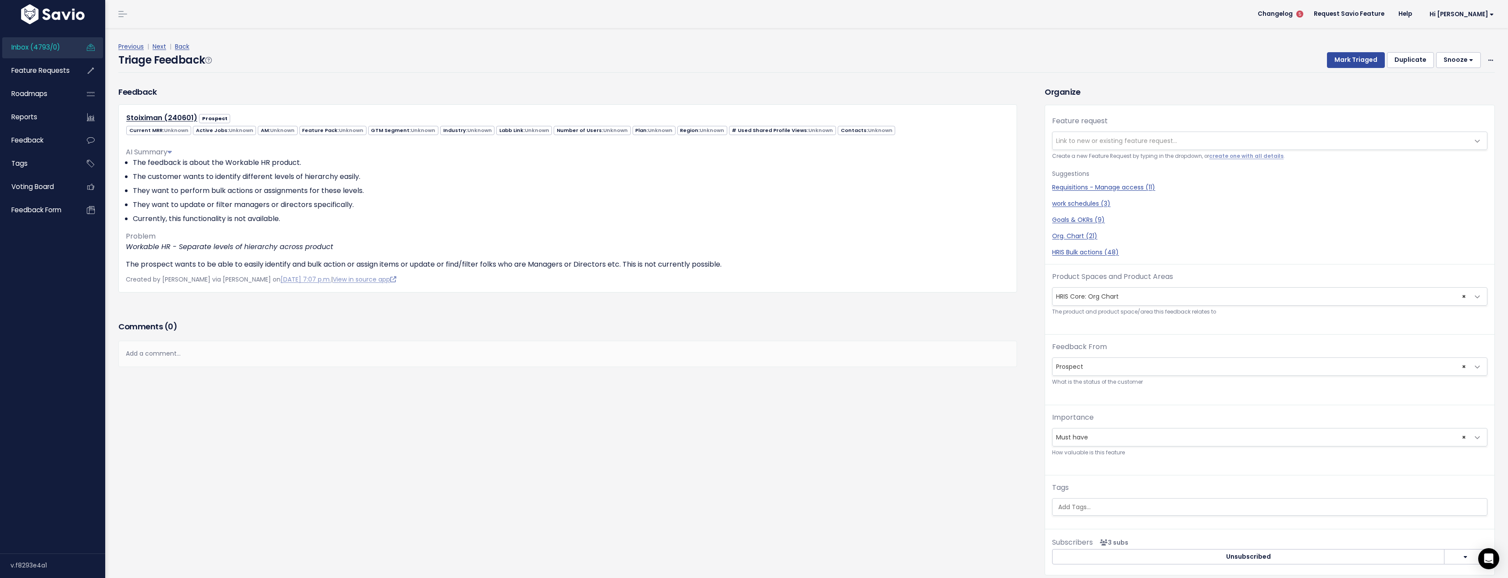
click at [831, 429] on div "Feedback Stoiximan (240601) Prospect Current MRR: Unknown Unknown Unknown" at bounding box center [575, 337] width 926 height 502
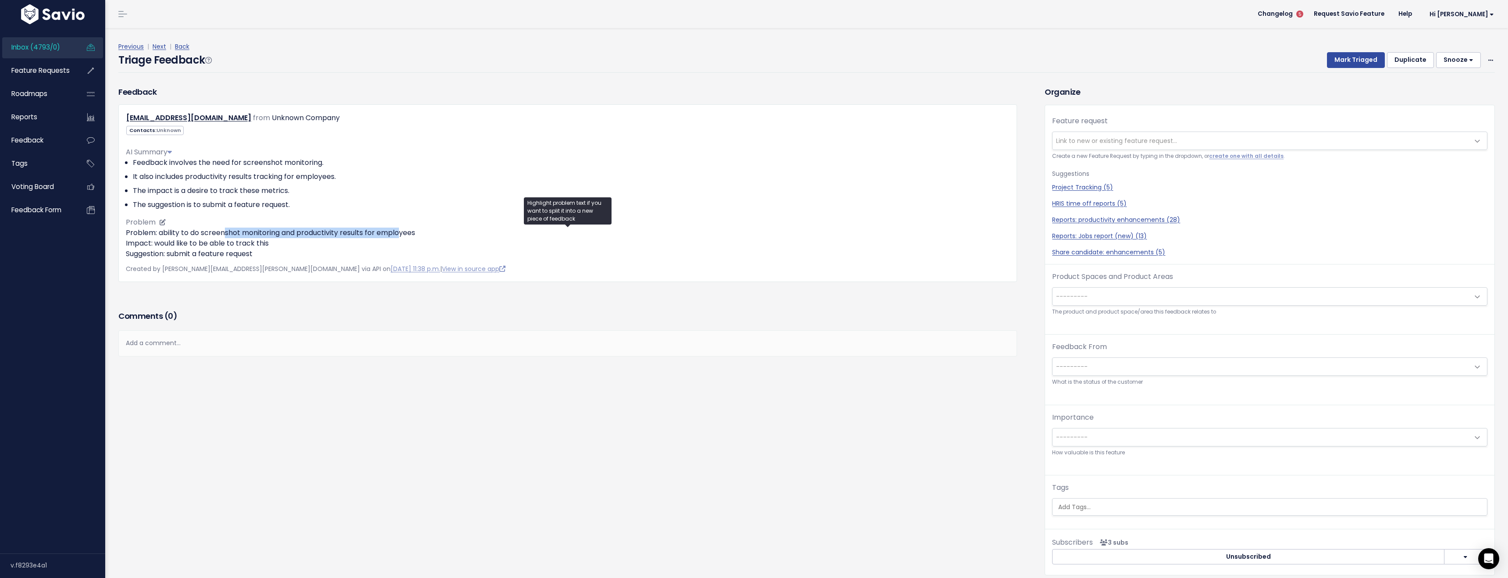
drag, startPoint x: 224, startPoint y: 232, endPoint x: 401, endPoint y: 237, distance: 177.6
click at [401, 237] on p "Problem: ability to do screenshot monitoring and productivity results for emplo…" at bounding box center [568, 243] width 884 height 32
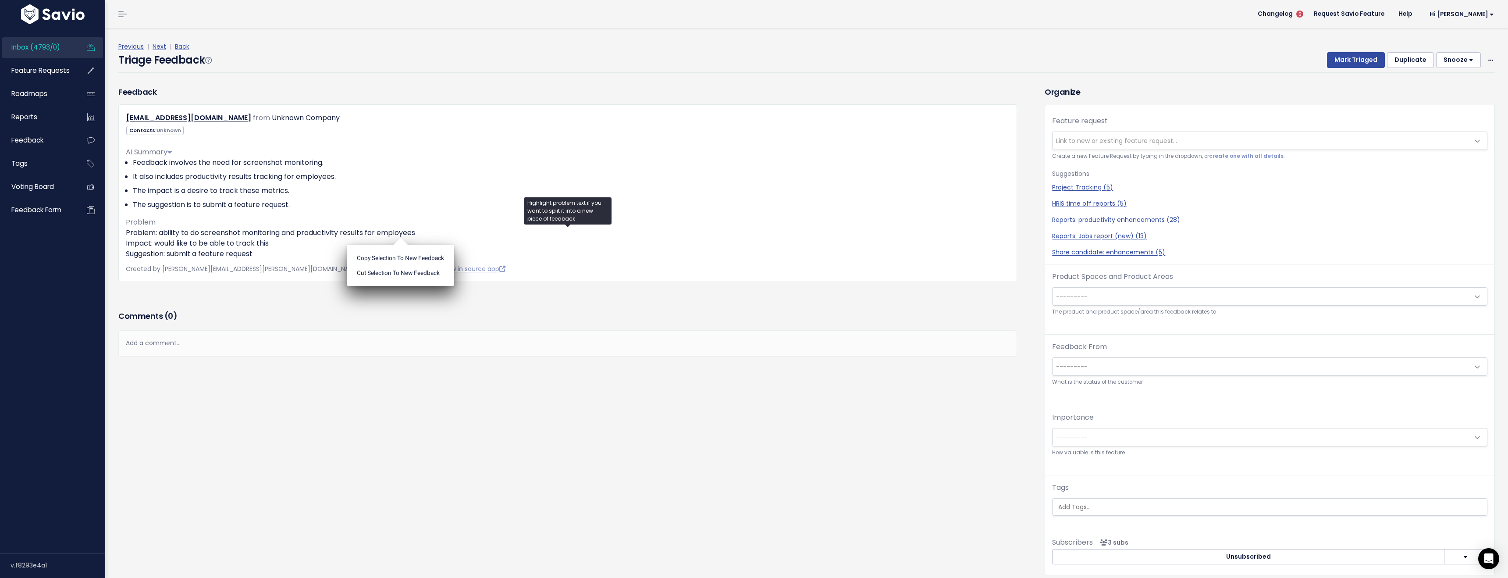
click at [401, 245] on ul "Copy selection to new Feedback Cut selection to new Feedback" at bounding box center [400, 265] width 107 height 41
drag, startPoint x: 156, startPoint y: 244, endPoint x: 265, endPoint y: 246, distance: 108.7
click at [265, 246] on p "Problem: ability to do screenshot monitoring and productivity results for emplo…" at bounding box center [568, 243] width 884 height 32
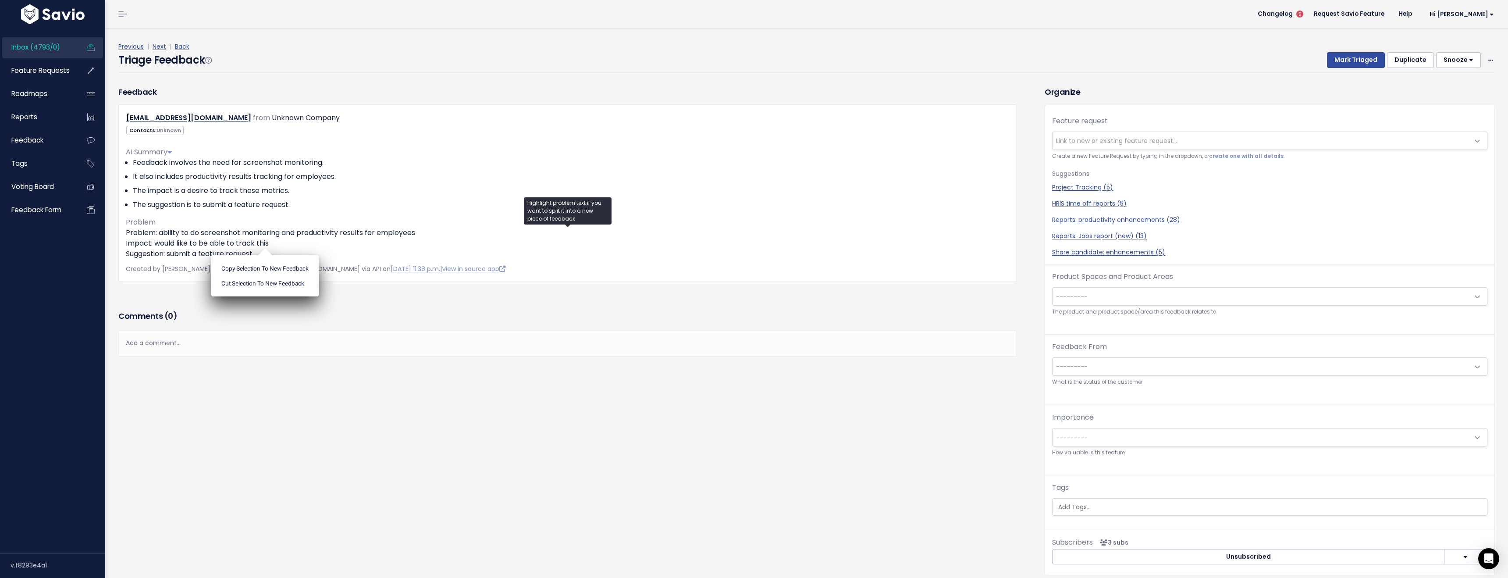
click at [440, 320] on h3 "Comments ( 0 )" at bounding box center [567, 316] width 899 height 12
click at [1112, 300] on span "---------" at bounding box center [1260, 297] width 417 height 18
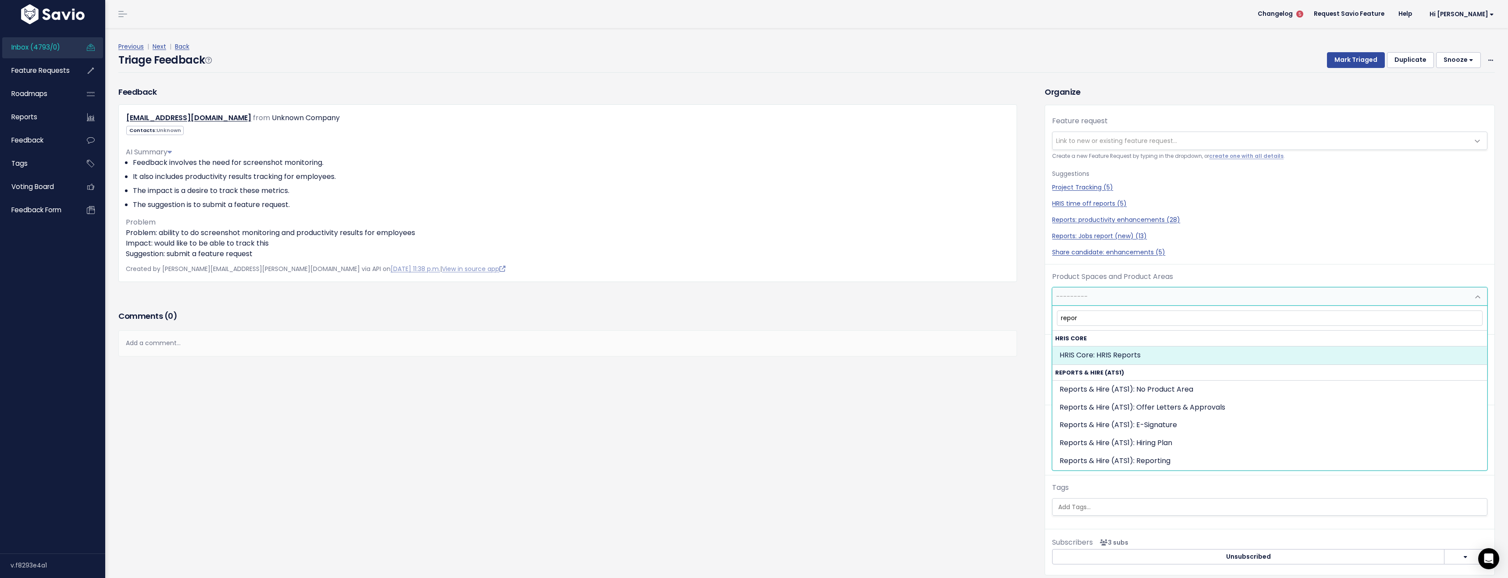
type input "report"
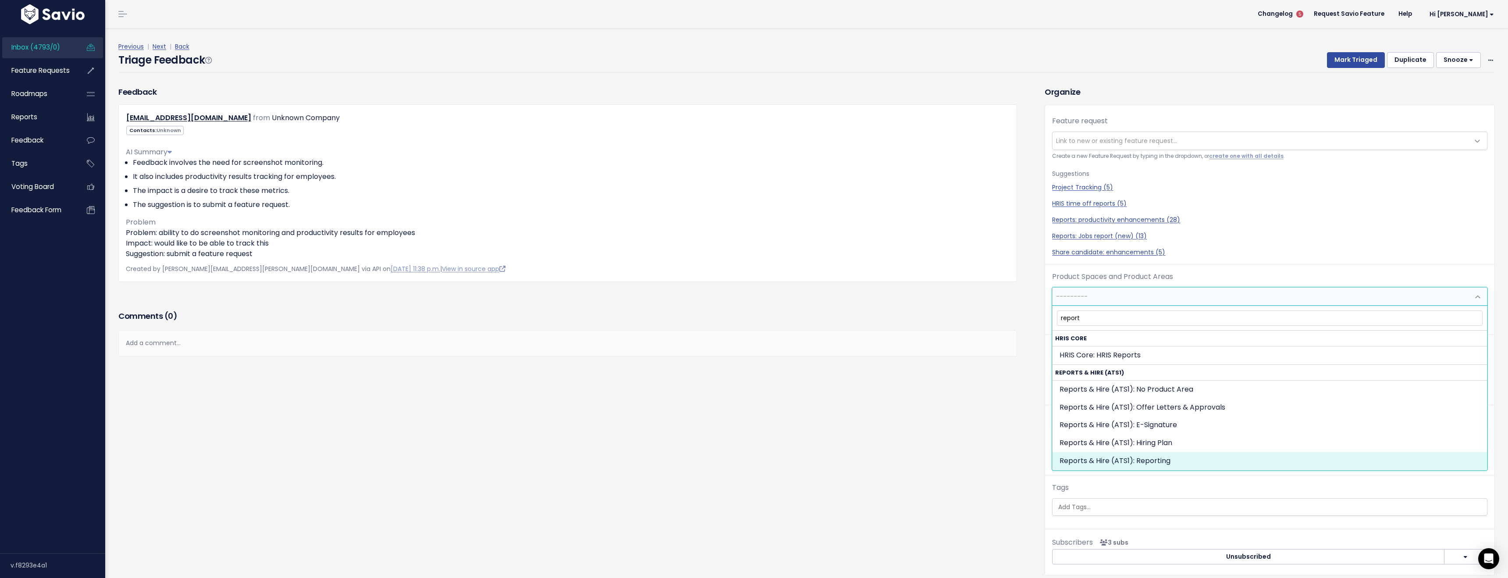
select select "OFFER_HIRE:REPORTING"
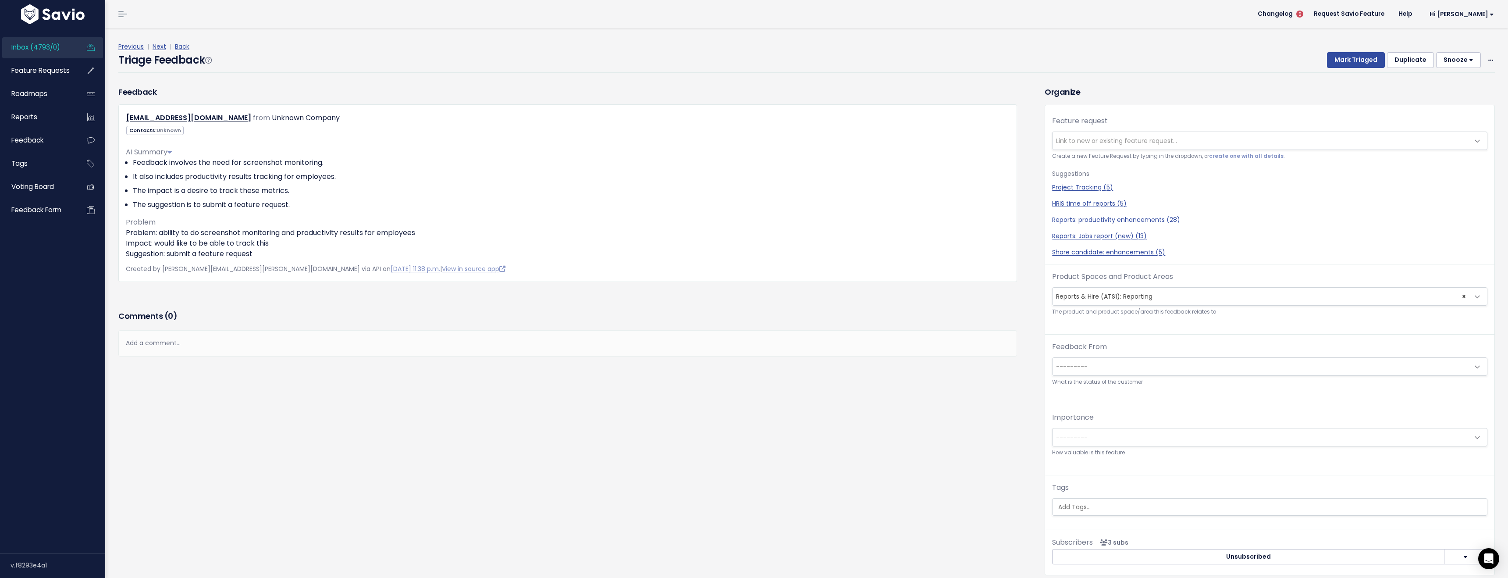
click at [782, 388] on div "Feedback jheedc@aztex.com from Unknown Company Unknown" at bounding box center [575, 337] width 926 height 502
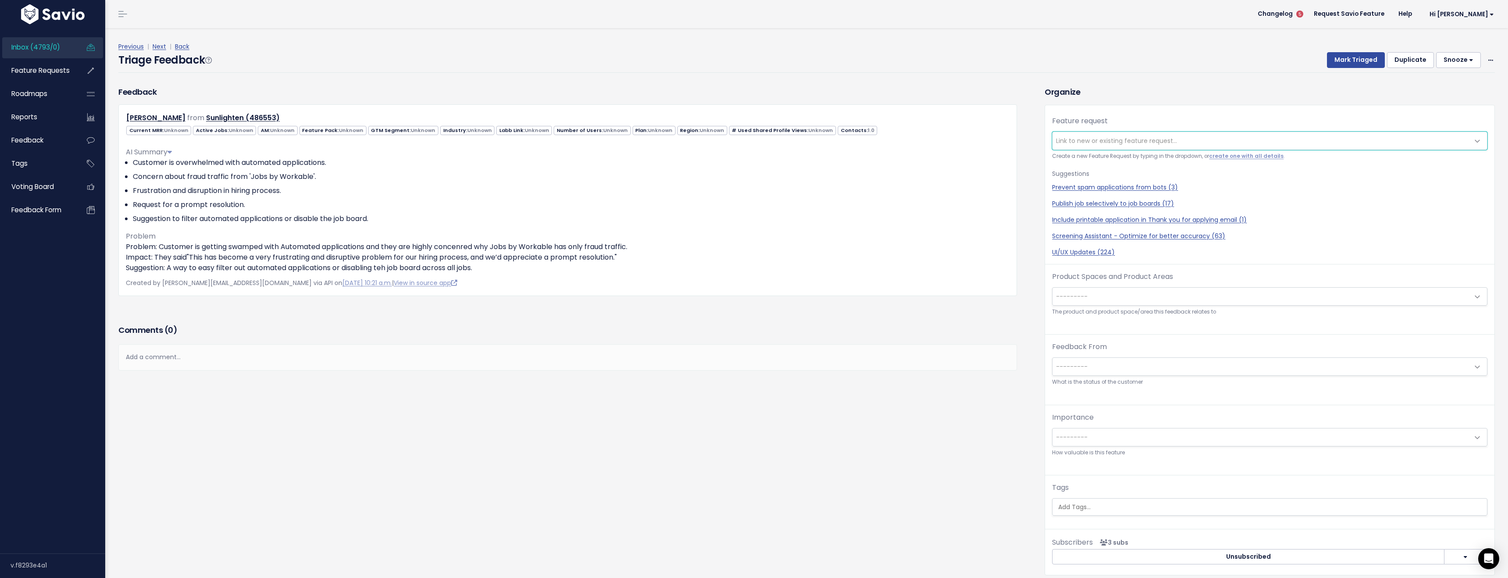
scroll to position [1, 0]
click at [1106, 298] on span "---------" at bounding box center [1260, 295] width 417 height 18
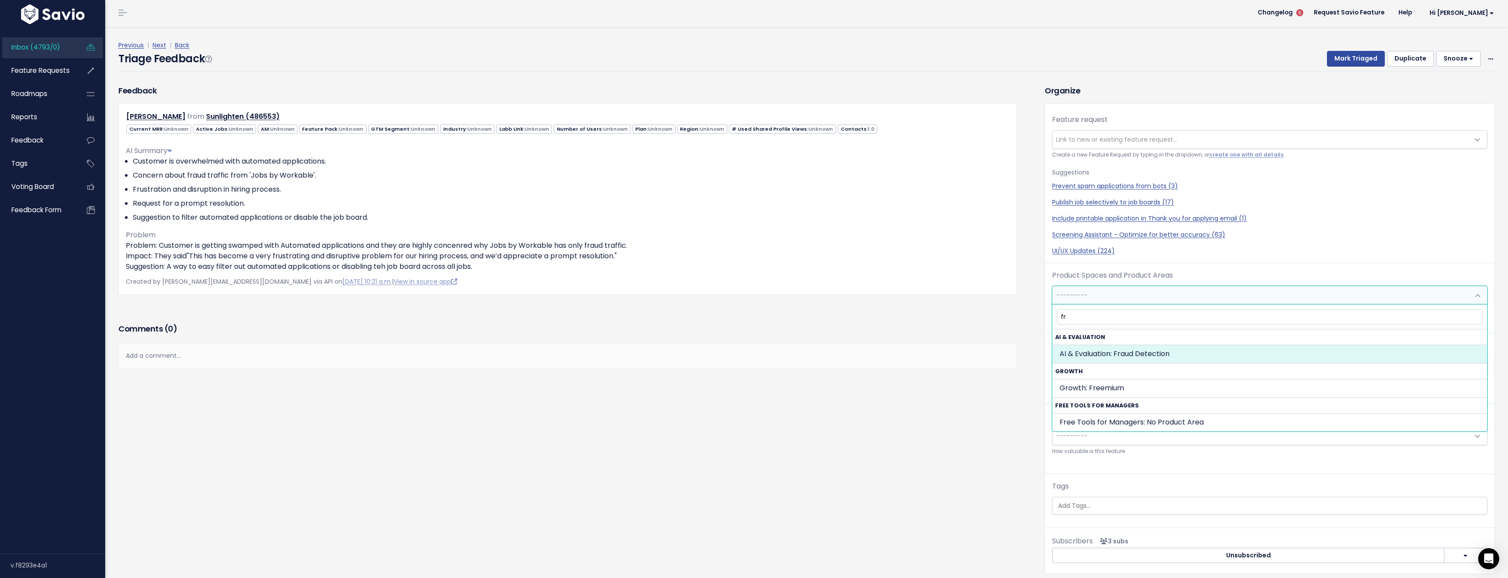
type input "f"
type input "appli"
select select "JOB_POSTING:APPLICATION_FORM"
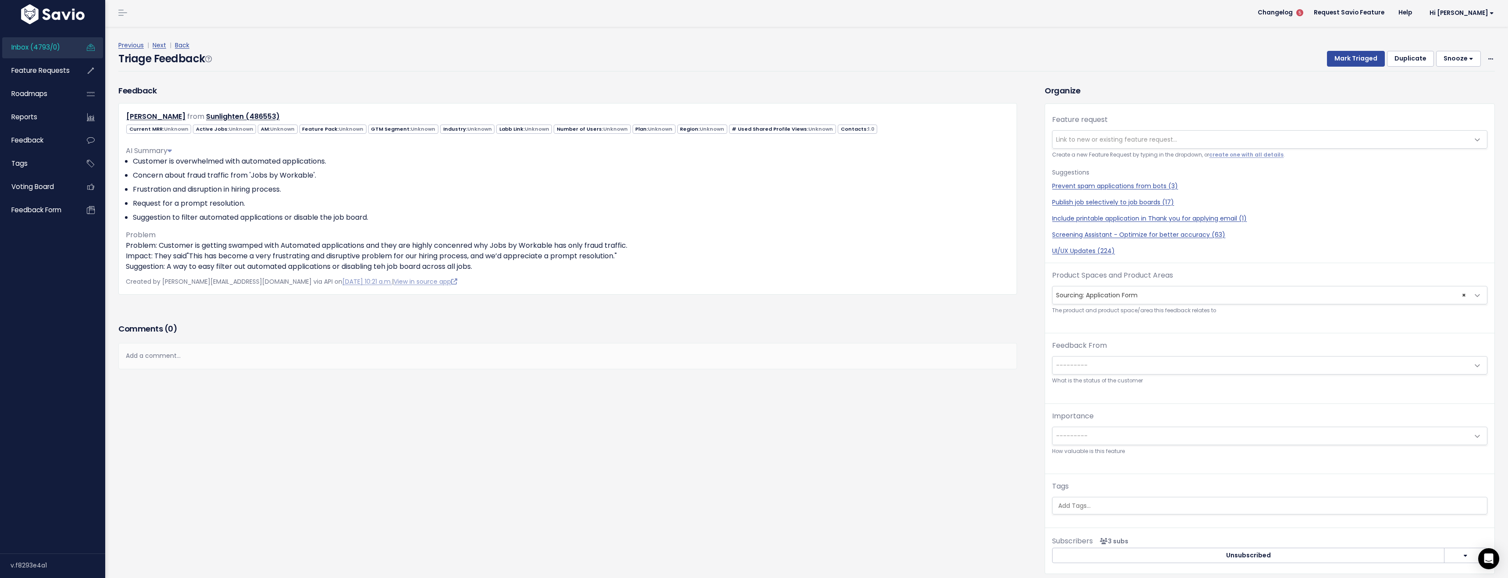
drag, startPoint x: 899, startPoint y: 427, endPoint x: 592, endPoint y: 299, distance: 332.6
click at [897, 427] on div "Feedback Kierstyn Huseman from Sunlighten (486553) 1.0" at bounding box center [575, 336] width 926 height 502
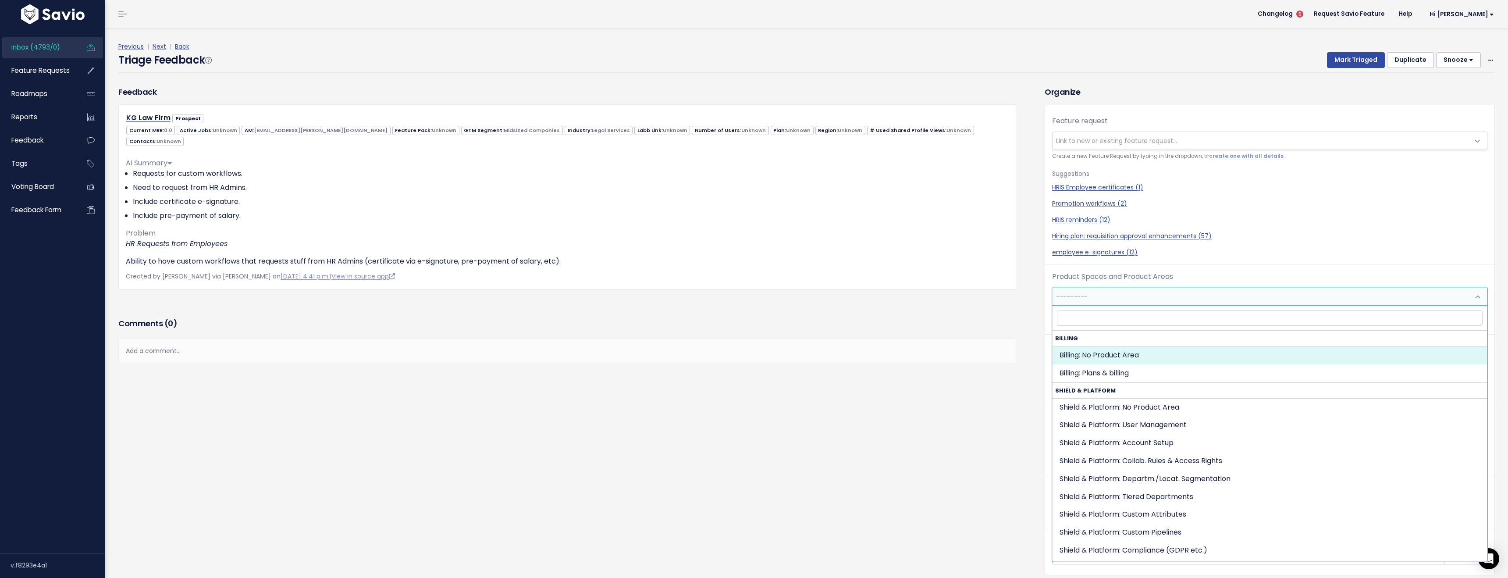
click at [1152, 300] on span "---------" at bounding box center [1260, 297] width 417 height 18
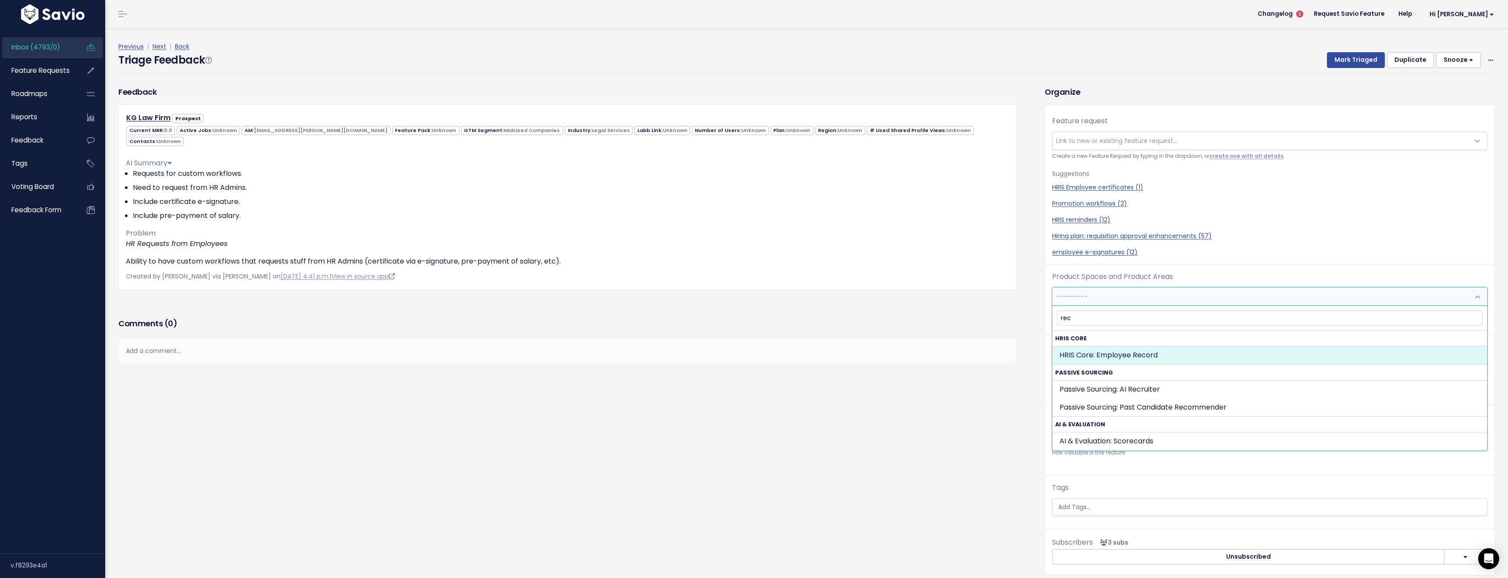
type input "reco"
select select "HRIS_CORE:EMPLOYEE_RECORD"
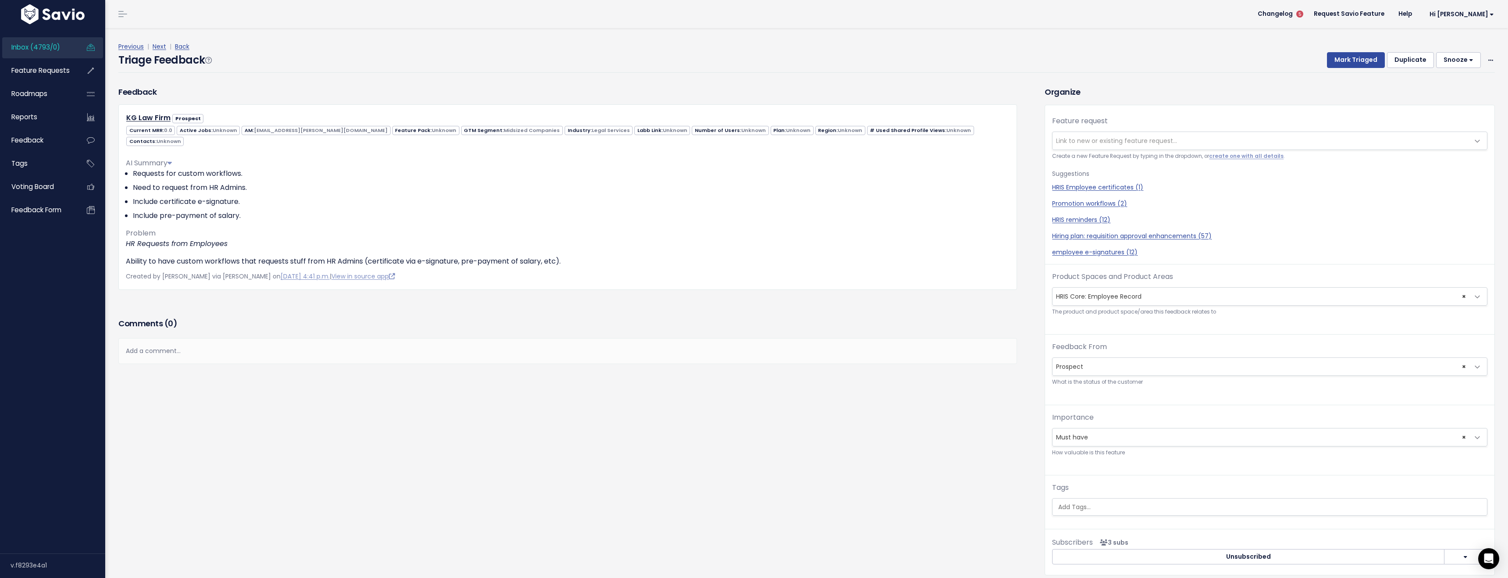
drag, startPoint x: 835, startPoint y: 471, endPoint x: 917, endPoint y: 343, distance: 152.0
click at [828, 472] on div "Feedback KG Law Firm Prospect Current MRR: 0.0 Unknown Unknown Unknown" at bounding box center [575, 337] width 926 height 502
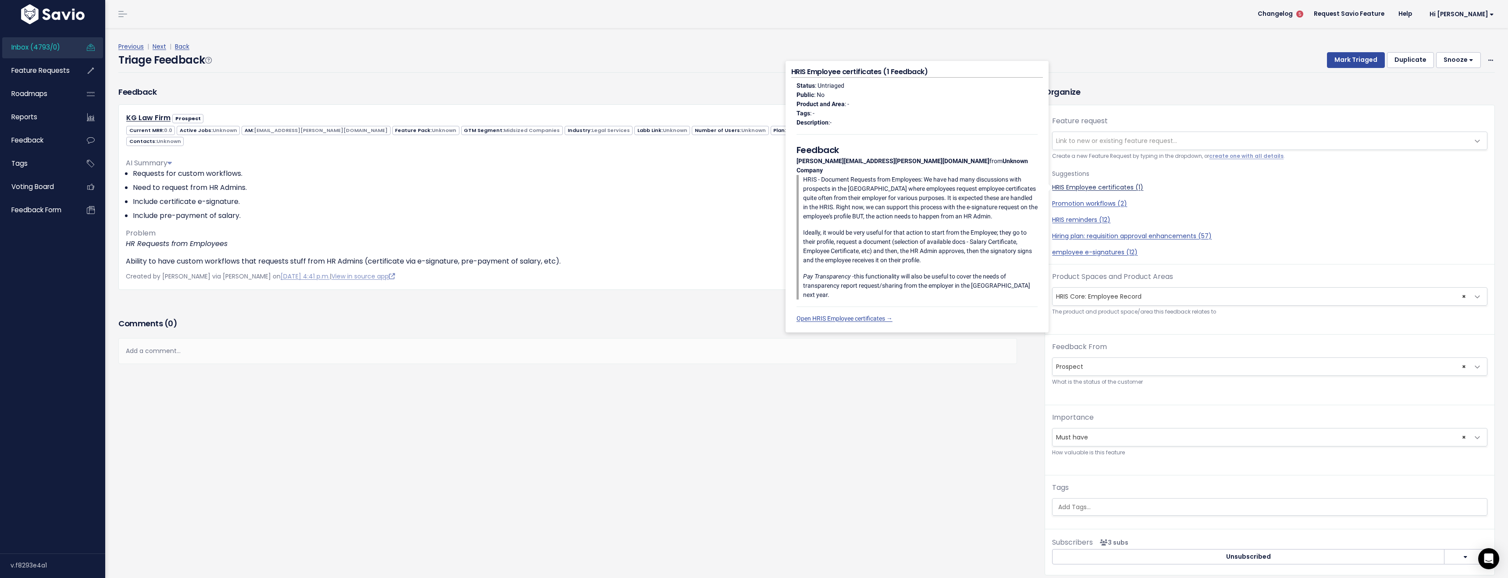
click at [1107, 187] on link "HRIS Employee certificates (1)" at bounding box center [1269, 187] width 435 height 9
select select "61810"
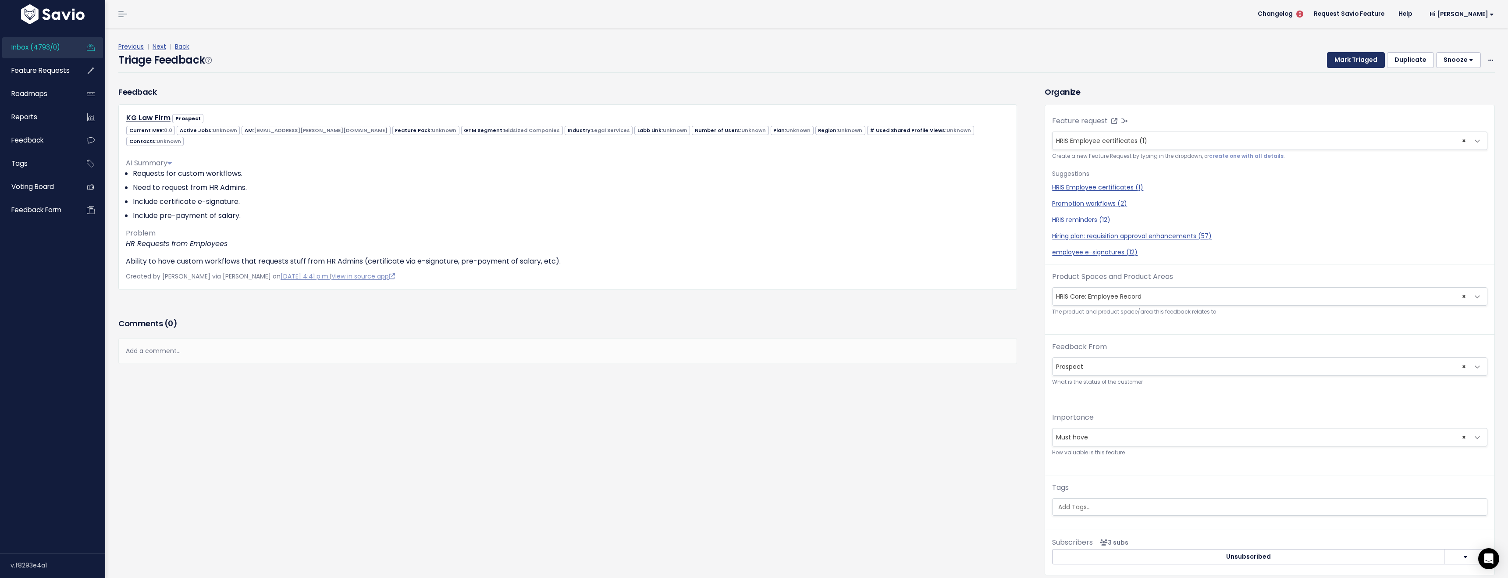
click at [1363, 64] on button "Mark Triaged" at bounding box center [1356, 60] width 58 height 16
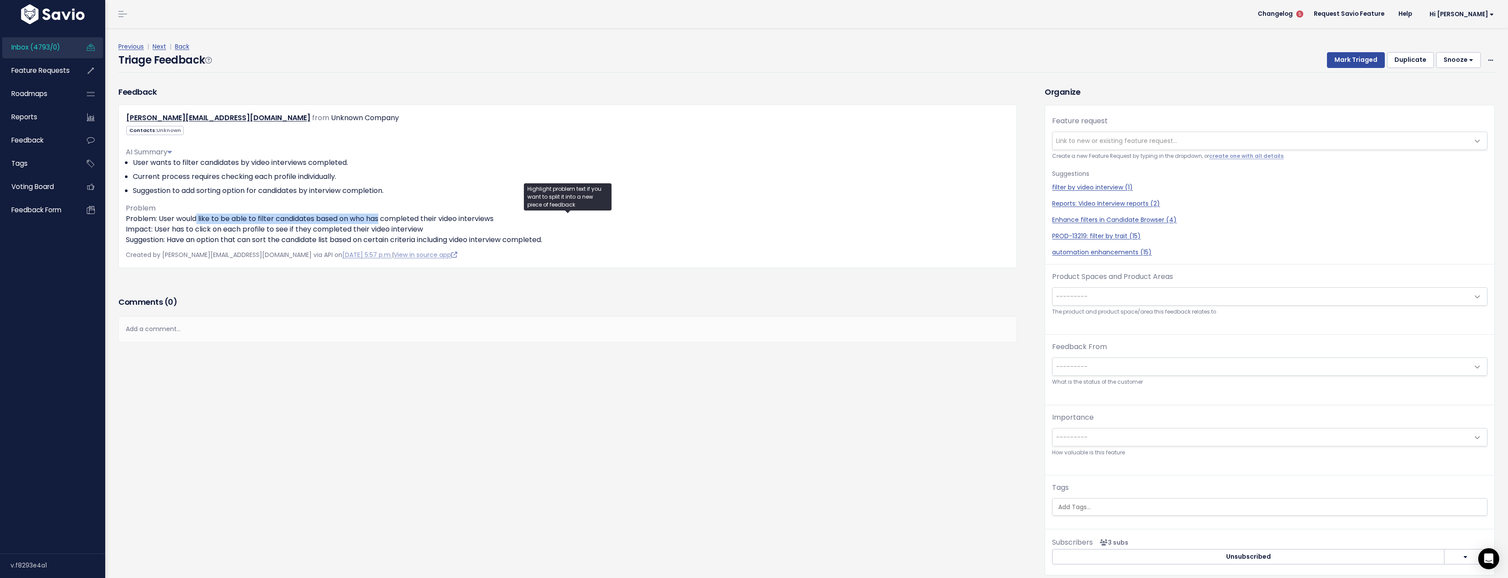
drag, startPoint x: 197, startPoint y: 218, endPoint x: 382, endPoint y: 220, distance: 184.5
click at [381, 220] on p "Problem: User would like to be able to filter candidates based on who has compl…" at bounding box center [568, 229] width 884 height 32
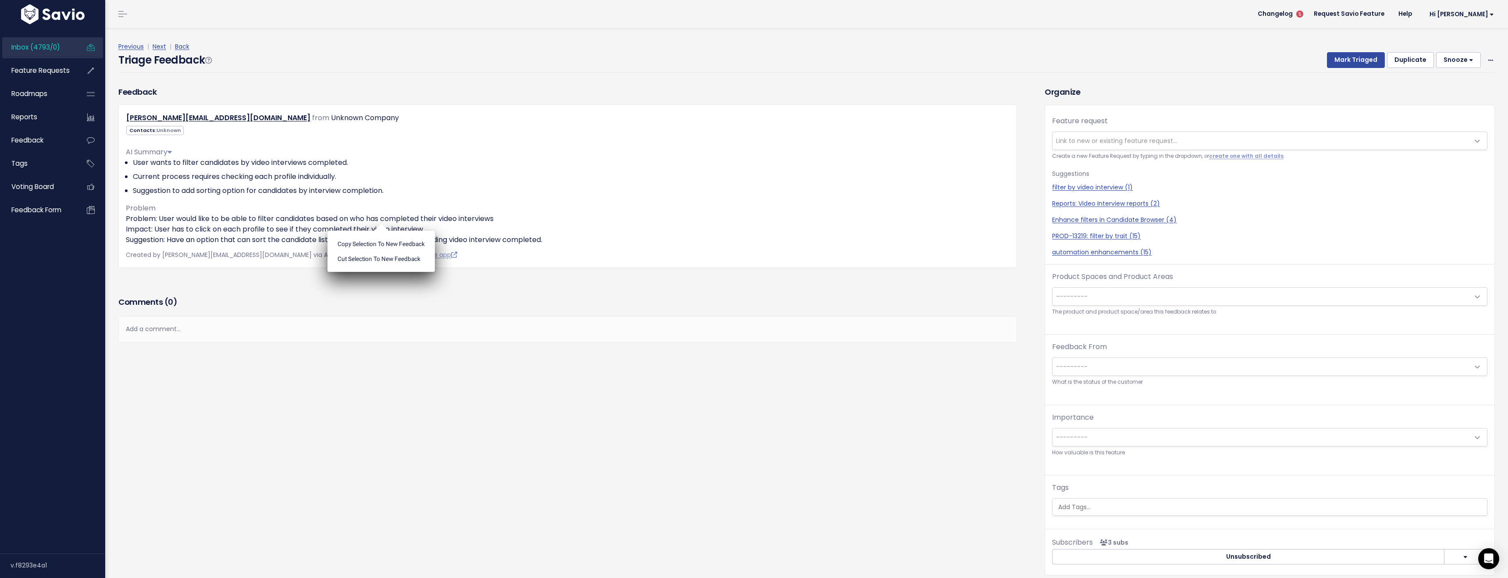
click at [382, 231] on ul "Copy selection to new Feedback Cut selection to new Feedback" at bounding box center [380, 251] width 107 height 41
click at [1121, 302] on span "---------" at bounding box center [1260, 297] width 417 height 18
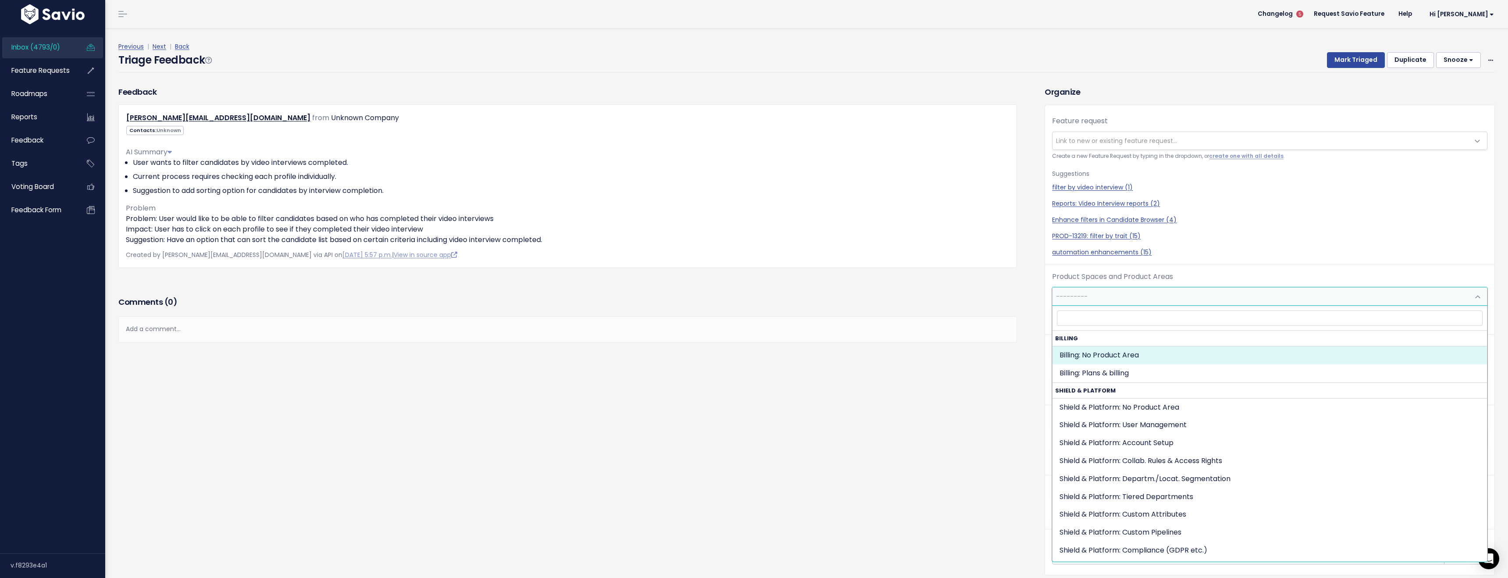
type input "v"
type input "b"
type input "db"
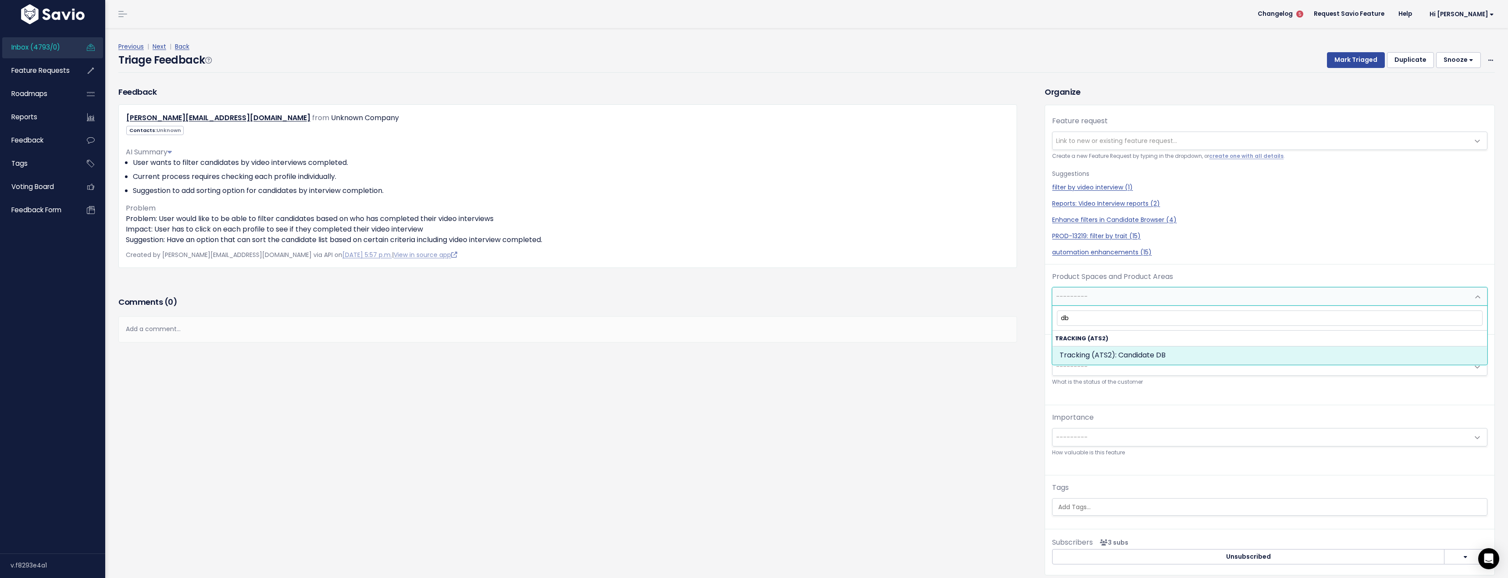
select select "SCREEN:CANDIDATE_DB"
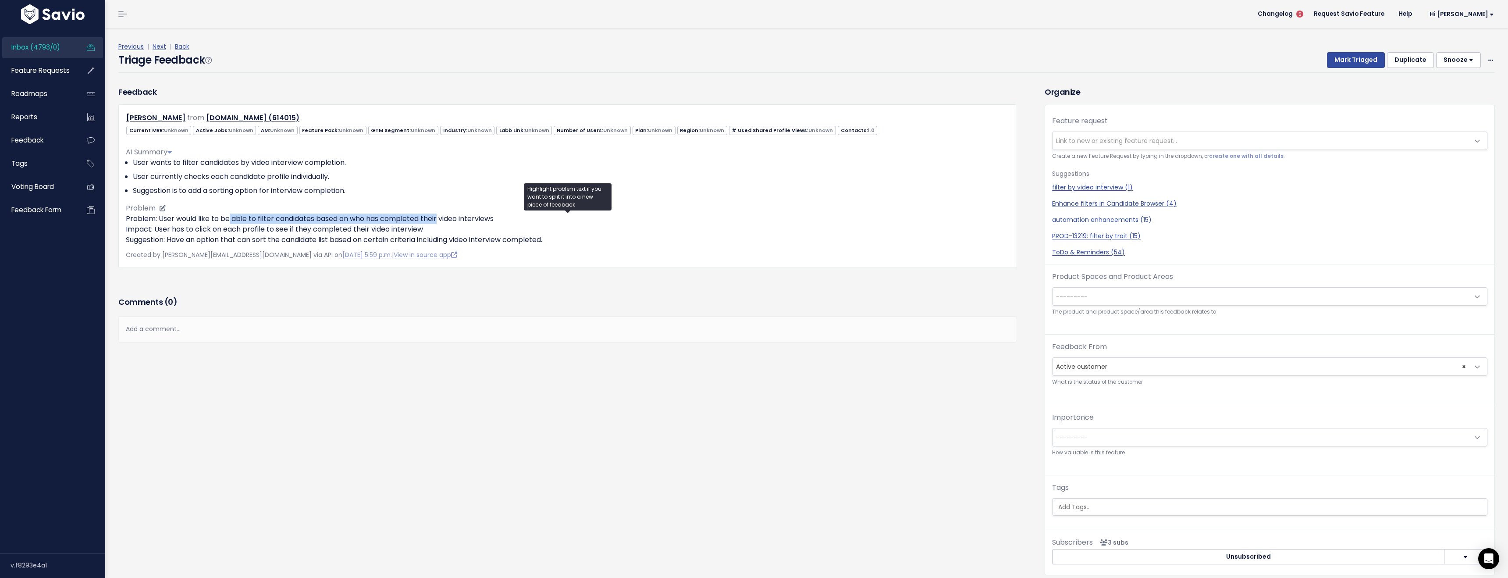
drag, startPoint x: 230, startPoint y: 219, endPoint x: 440, endPoint y: 221, distance: 210.0
click at [440, 221] on p "Problem: User would like to be able to filter candidates based on who has compl…" at bounding box center [568, 229] width 884 height 32
click at [1096, 297] on span "---------" at bounding box center [1260, 297] width 417 height 18
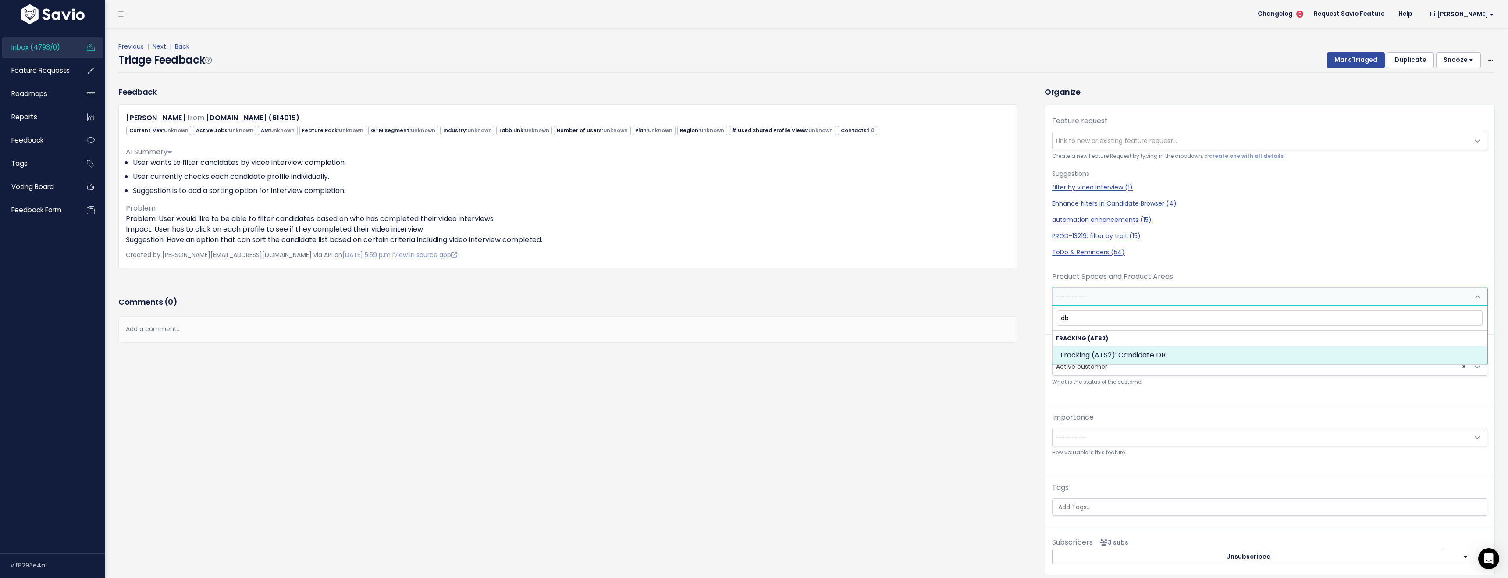
type input "db"
select select "SCREEN:CANDIDATE_DB"
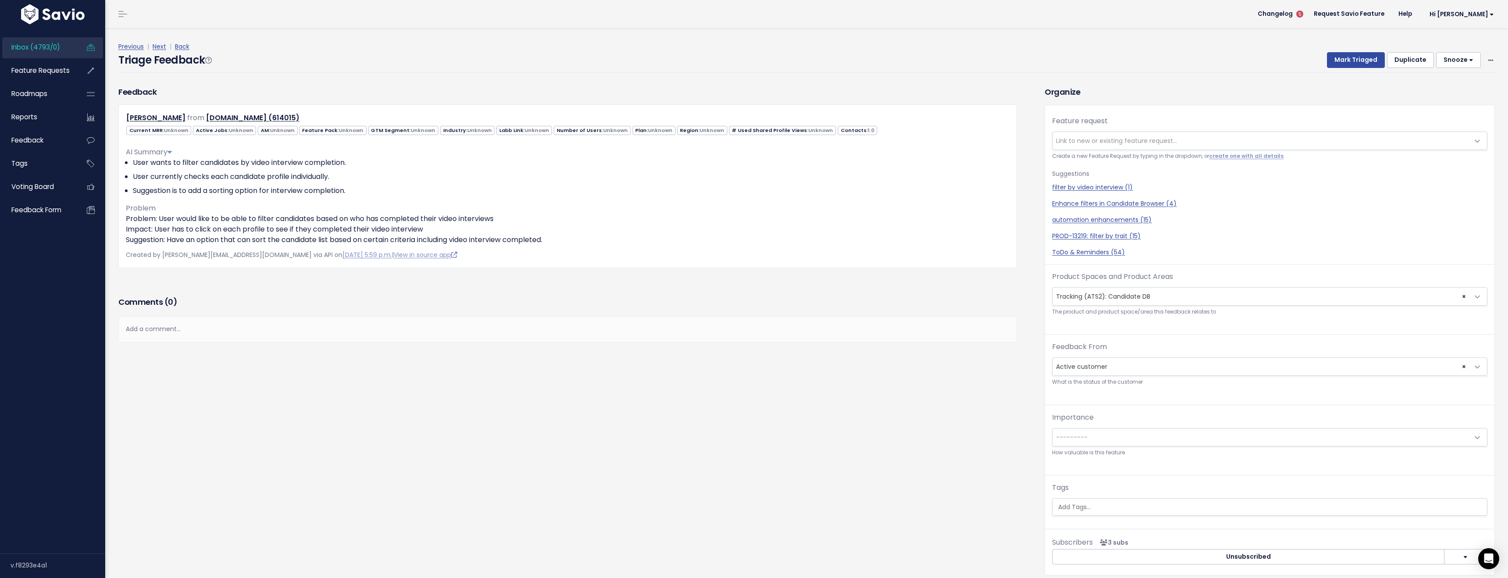
drag, startPoint x: 646, startPoint y: 401, endPoint x: 644, endPoint y: 398, distance: 4.5
click at [646, 401] on div "Feedback Steeve Marcoux from SuperMedic.ca (614015)" at bounding box center [575, 337] width 926 height 502
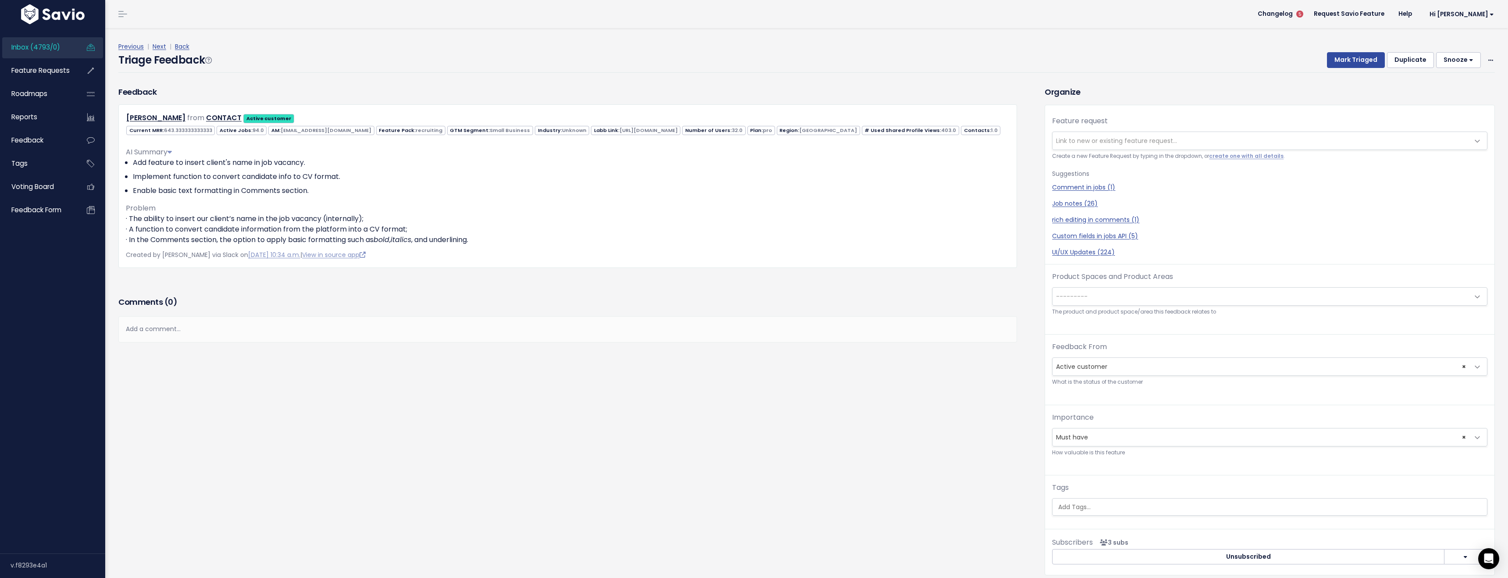
drag, startPoint x: 1150, startPoint y: 307, endPoint x: 1112, endPoint y: 303, distance: 37.9
click at [1150, 307] on small "The product and product space/area this feedback relates to" at bounding box center [1269, 311] width 435 height 9
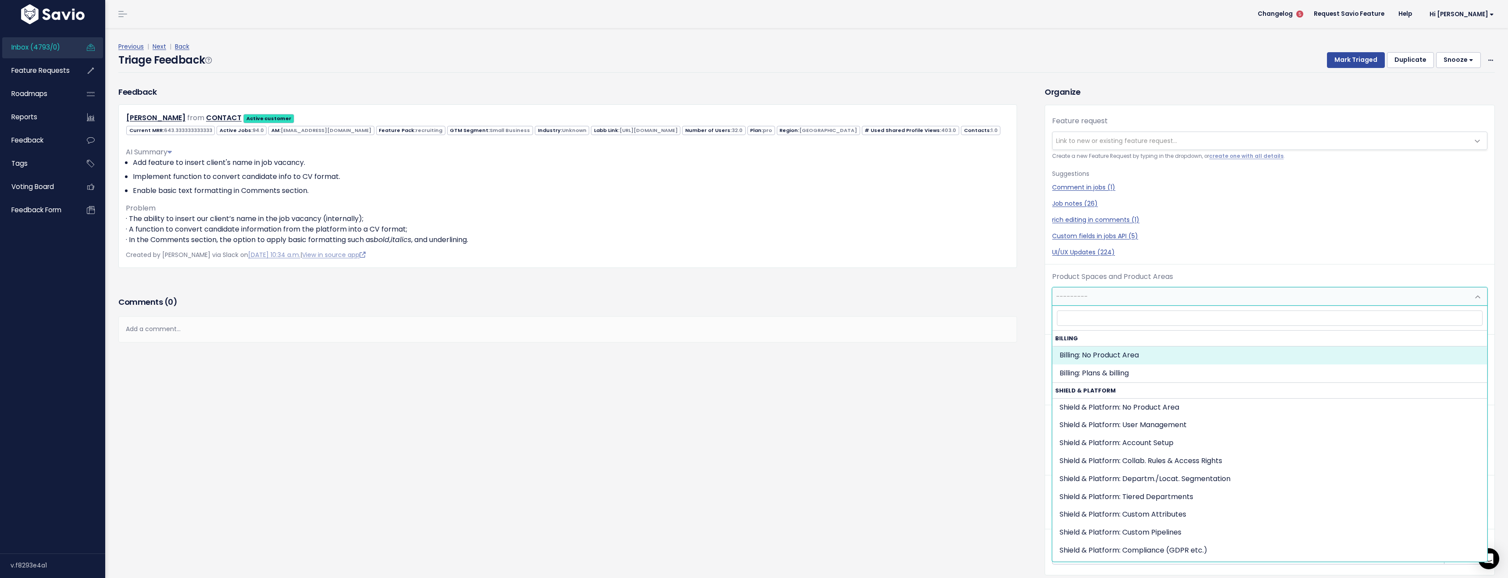
click at [1107, 302] on span "---------" at bounding box center [1260, 297] width 417 height 18
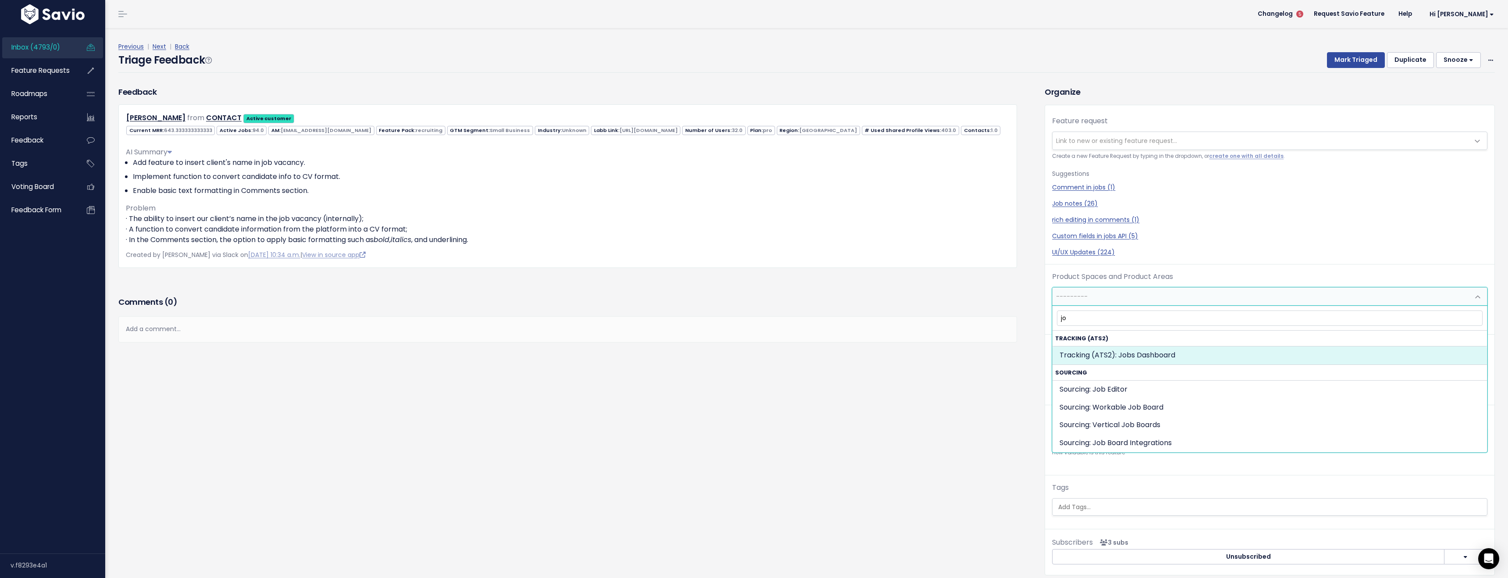
type input "job"
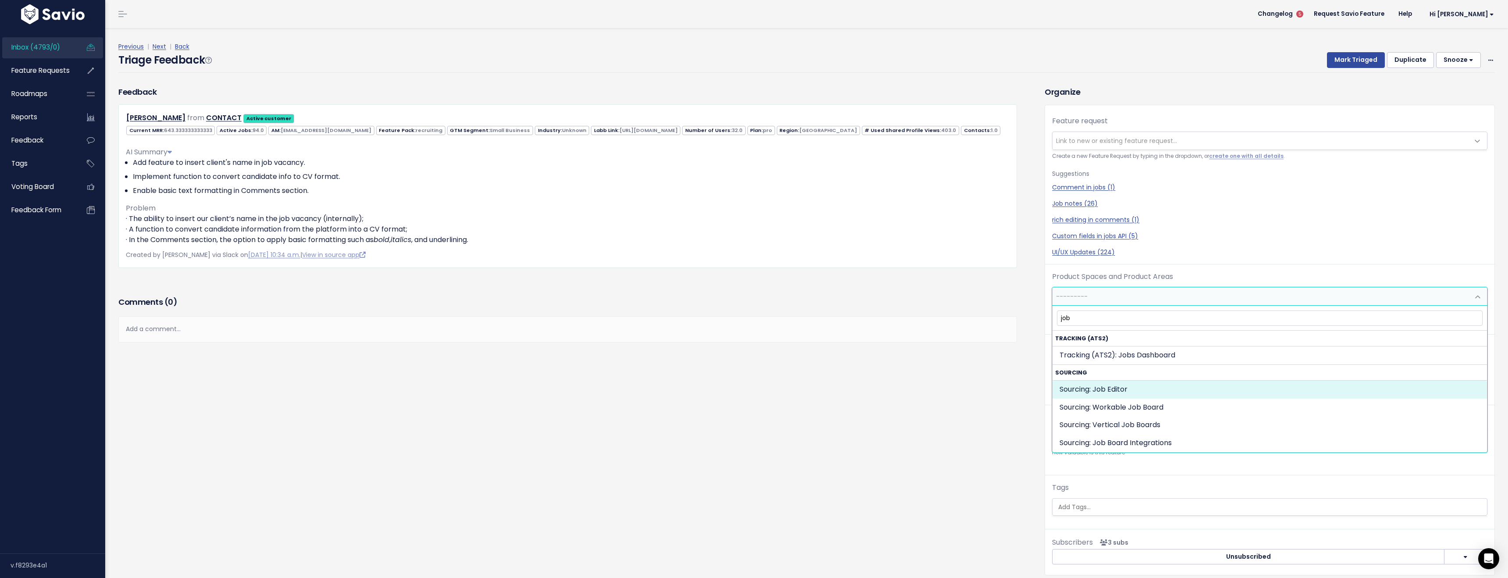
select select "JOB_POSTING:JOB_EDITOR"
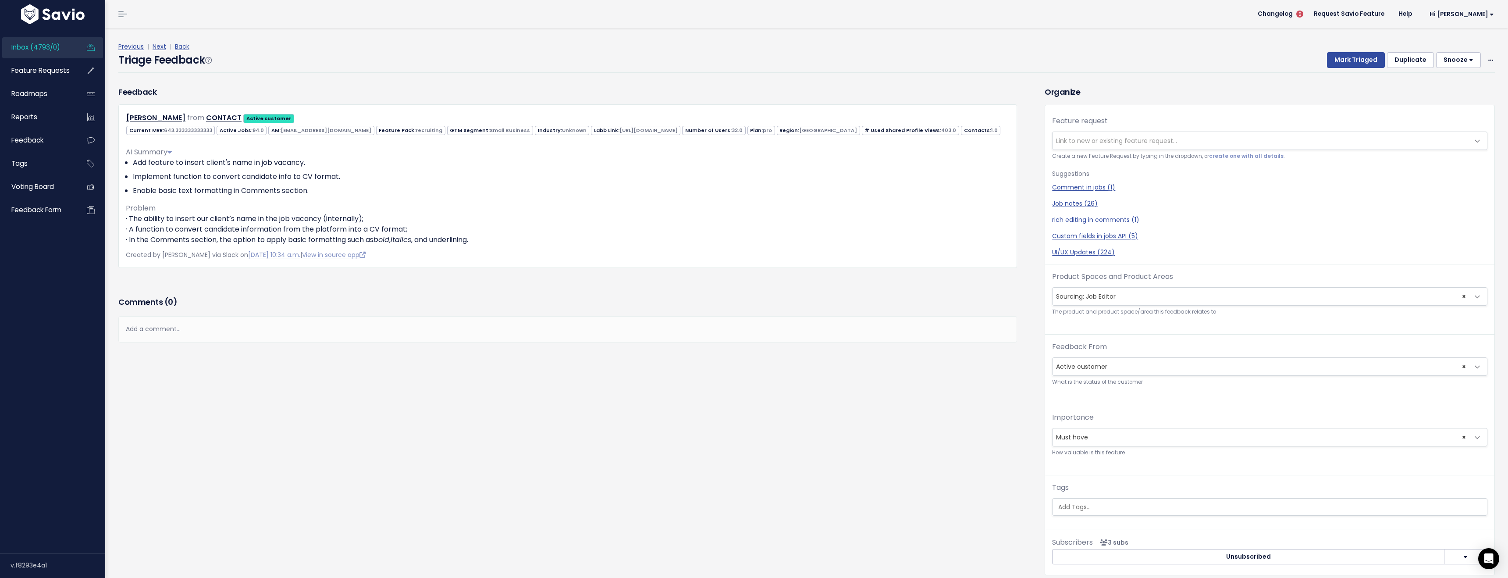
drag, startPoint x: 592, startPoint y: 383, endPoint x: 600, endPoint y: 302, distance: 81.1
click at [592, 384] on div "Feedback [PERSON_NAME] from CONTACT Active customer 94.0 pro" at bounding box center [575, 337] width 926 height 502
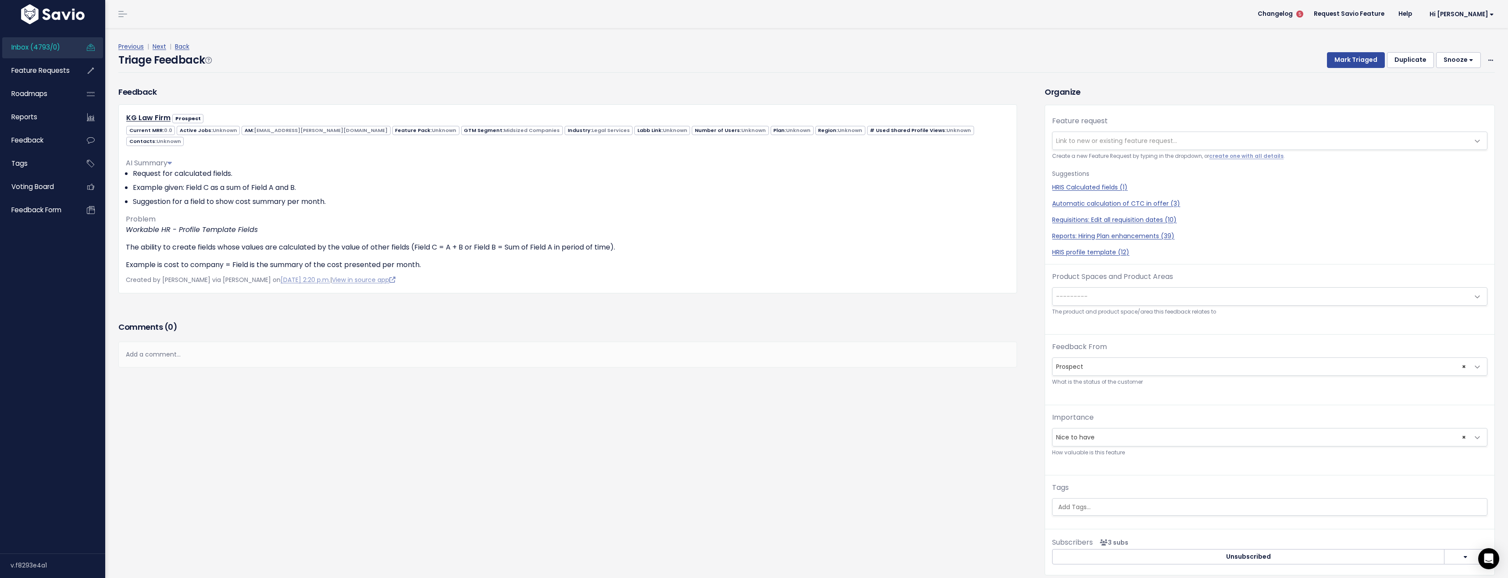
click at [1112, 298] on span "---------" at bounding box center [1260, 297] width 417 height 18
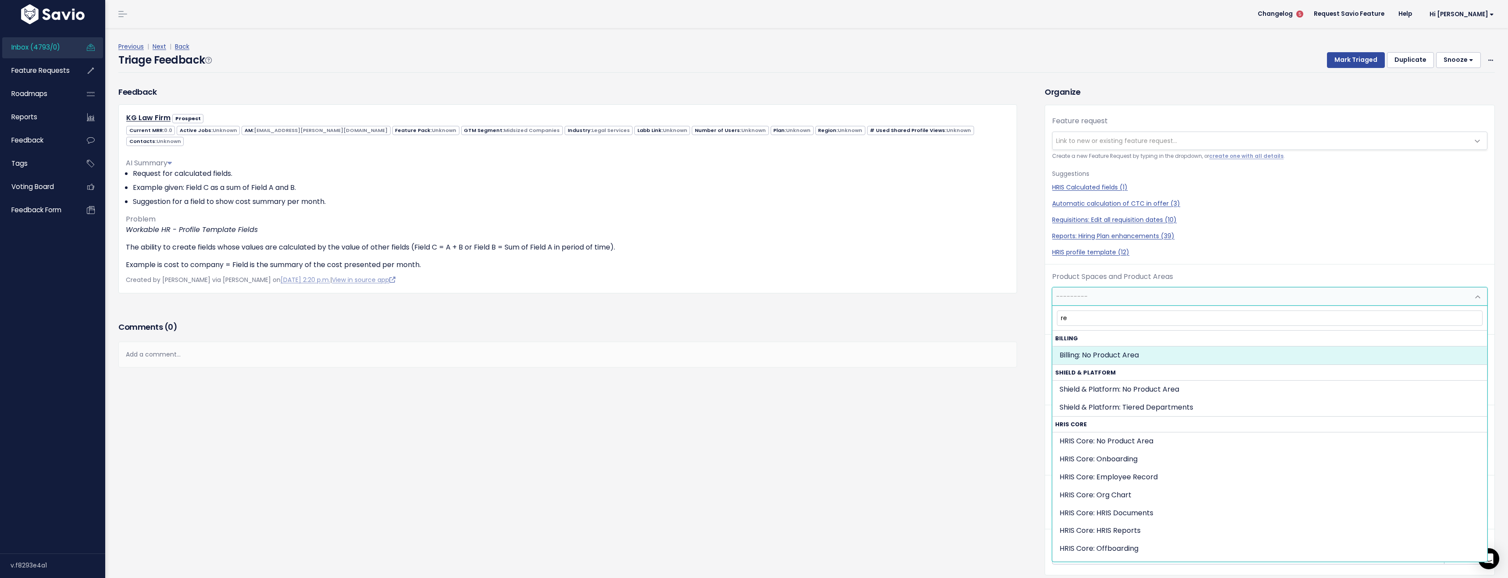
type input "rec"
select select "HRIS_CORE:EMPLOYEE_RECORD"
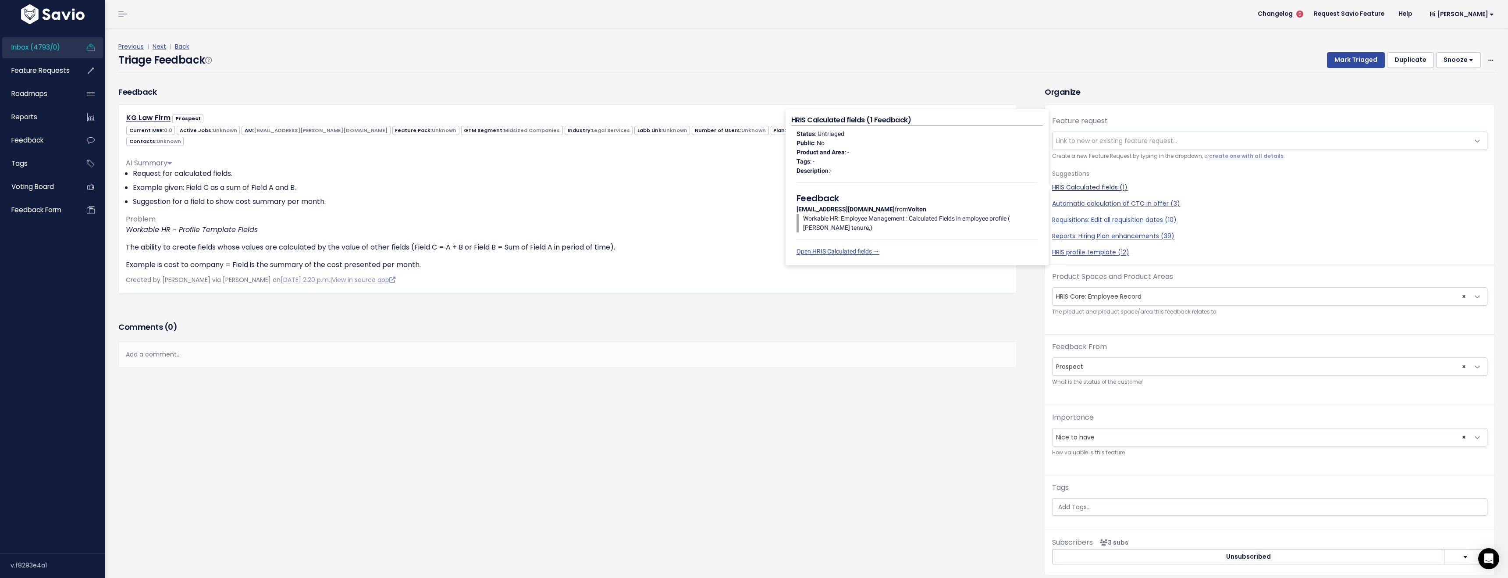
click at [1107, 186] on link "HRIS Calculated fields (1)" at bounding box center [1269, 187] width 435 height 9
select select "58240"
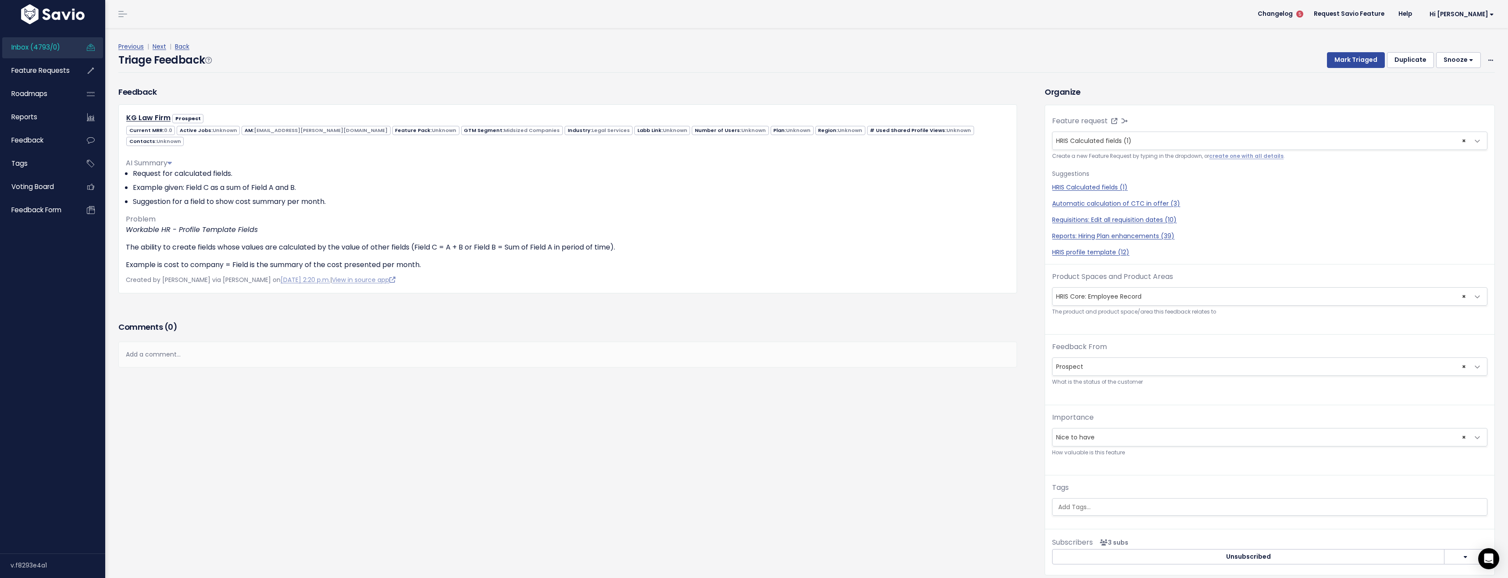
drag, startPoint x: 1371, startPoint y: 68, endPoint x: 1300, endPoint y: 60, distance: 70.5
click at [1367, 67] on div "Triage Feedback Mark Triaged Duplicate [GEOGRAPHIC_DATA] 1 day 3 days 7 days 14…" at bounding box center [806, 62] width 1376 height 21
click at [1346, 54] on button "Mark Triaged" at bounding box center [1356, 60] width 58 height 16
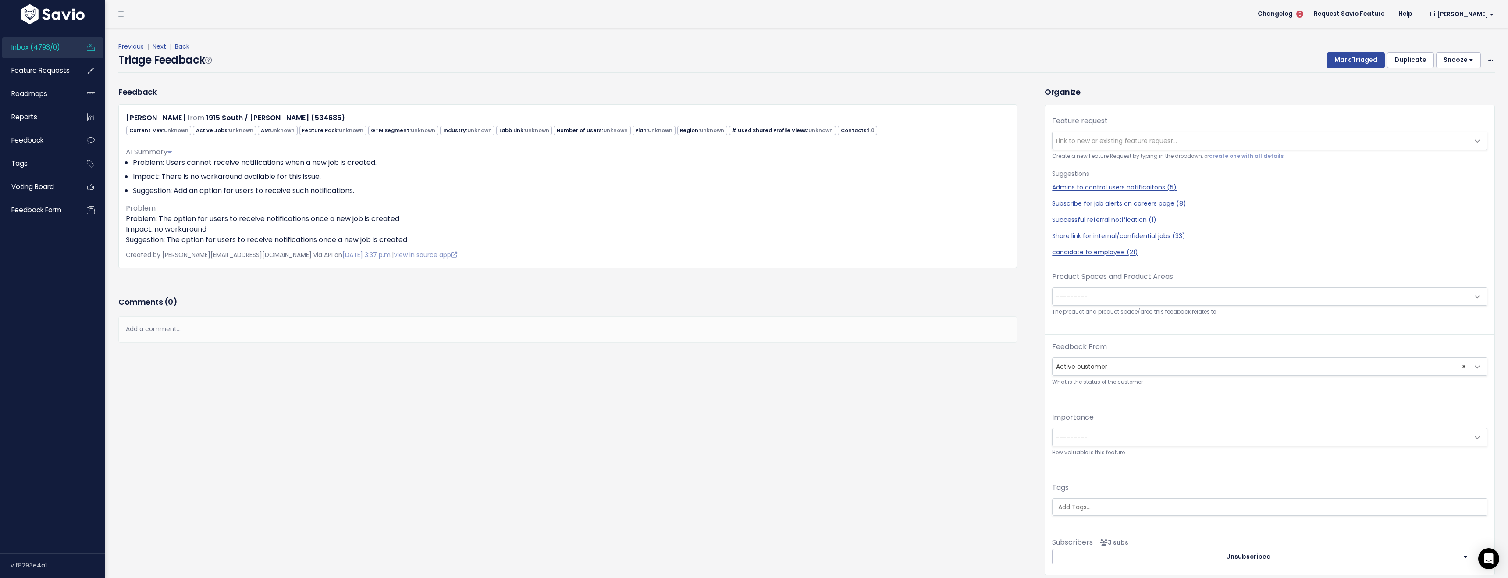
click at [1112, 299] on span "---------" at bounding box center [1260, 297] width 417 height 18
type input "j"
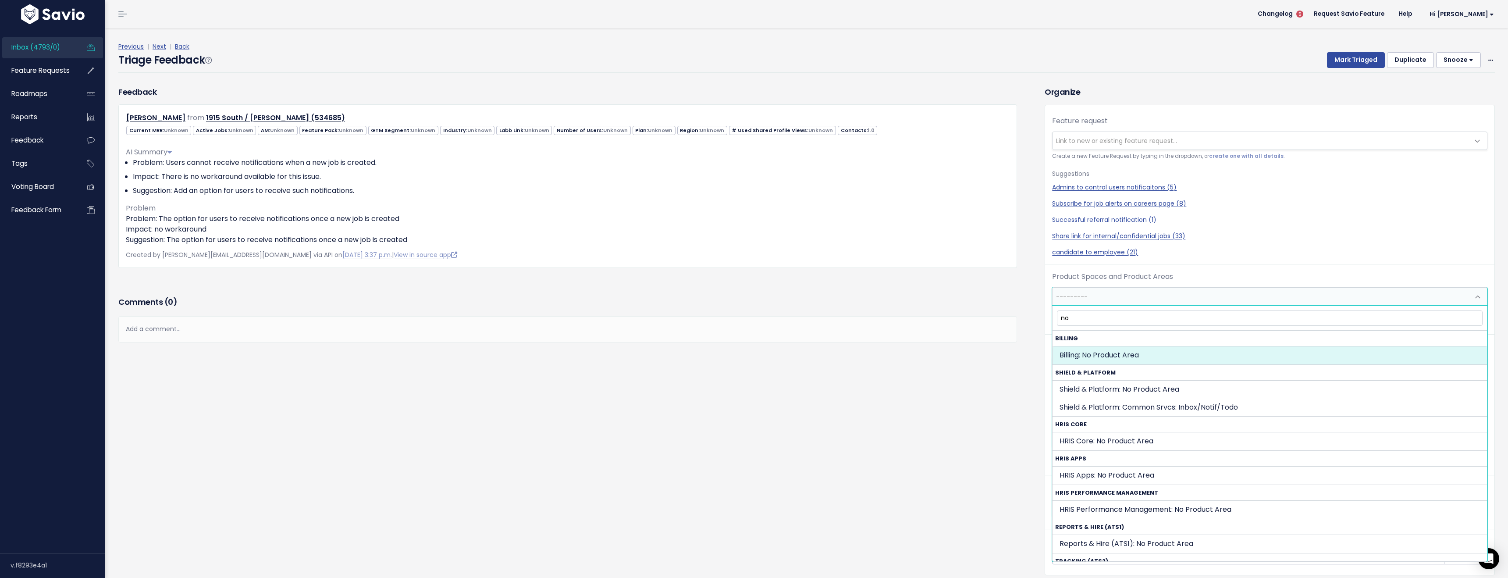
type input "n"
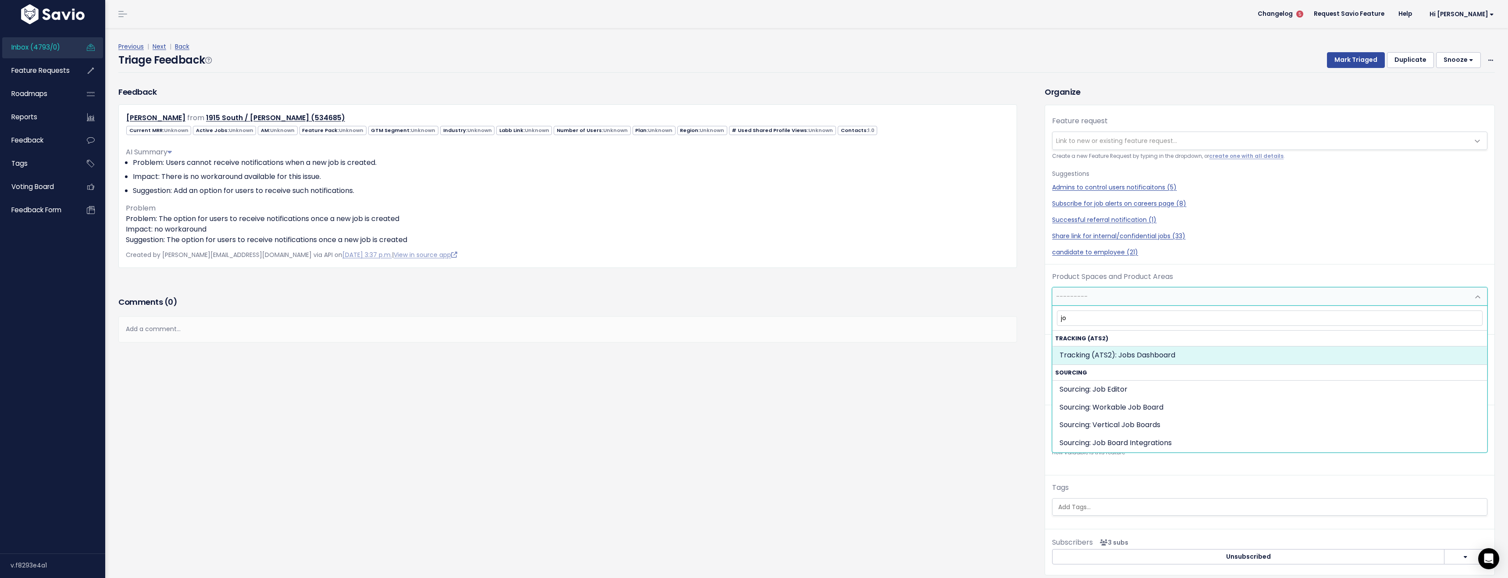
type input "job"
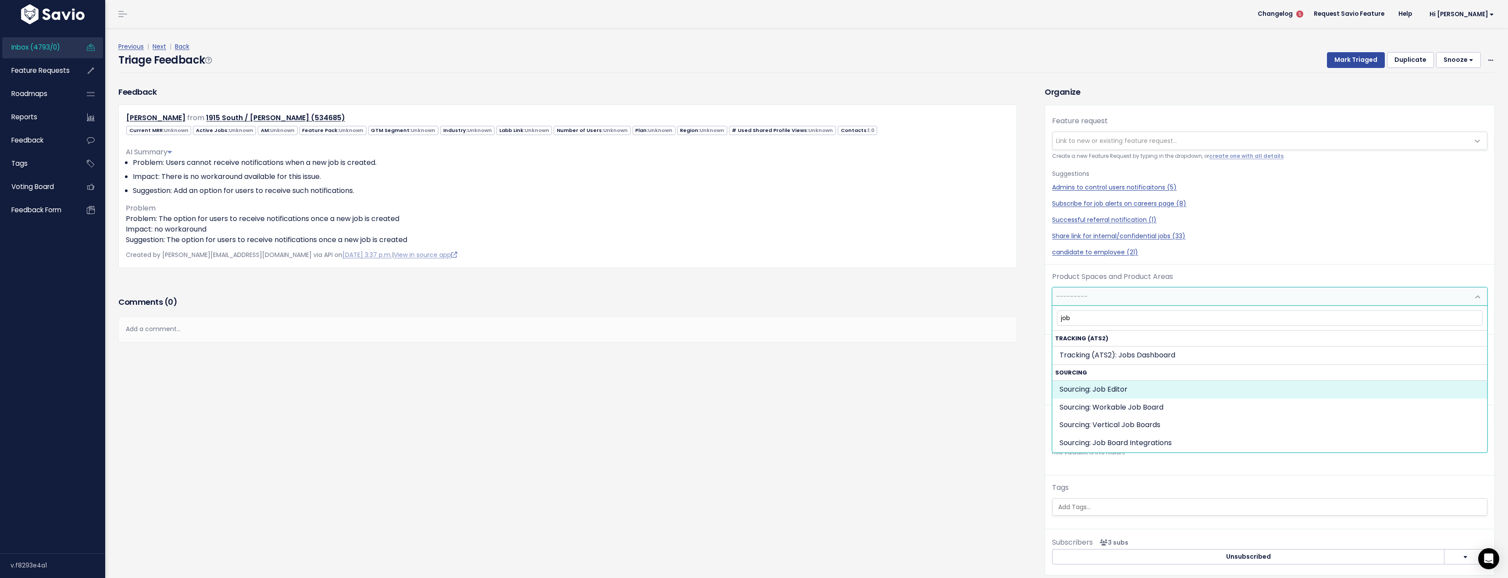
select select "JOB_POSTING:JOB_EDITOR"
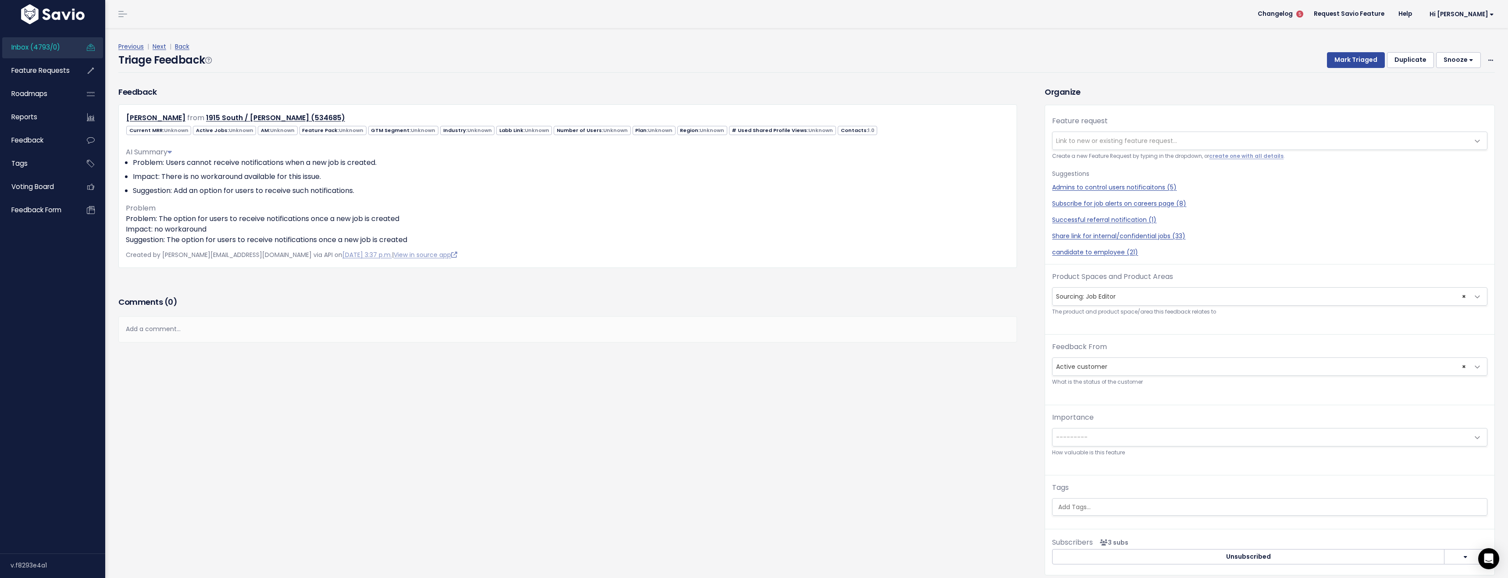
drag, startPoint x: 778, startPoint y: 478, endPoint x: 769, endPoint y: 470, distance: 12.5
click at [774, 477] on div "Feedback Hannah Greene from 1915 South / Ashley (534685)" at bounding box center [575, 337] width 926 height 502
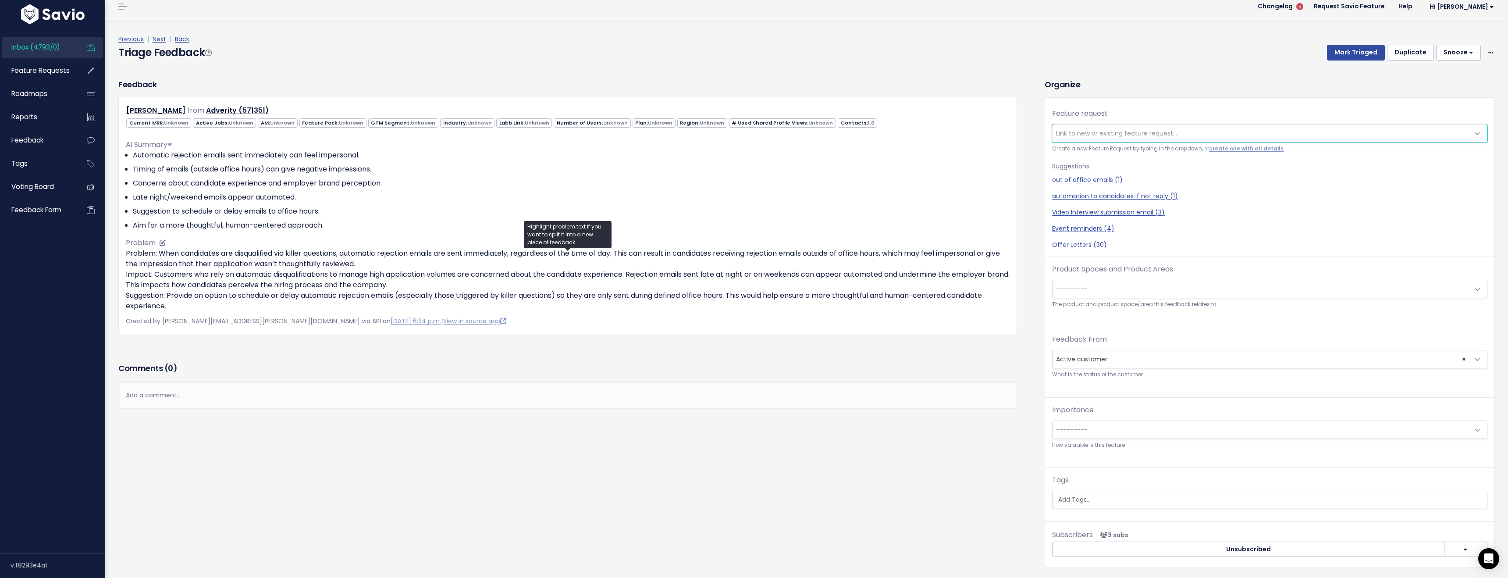
scroll to position [8, 0]
click at [1101, 292] on span "---------" at bounding box center [1260, 289] width 417 height 18
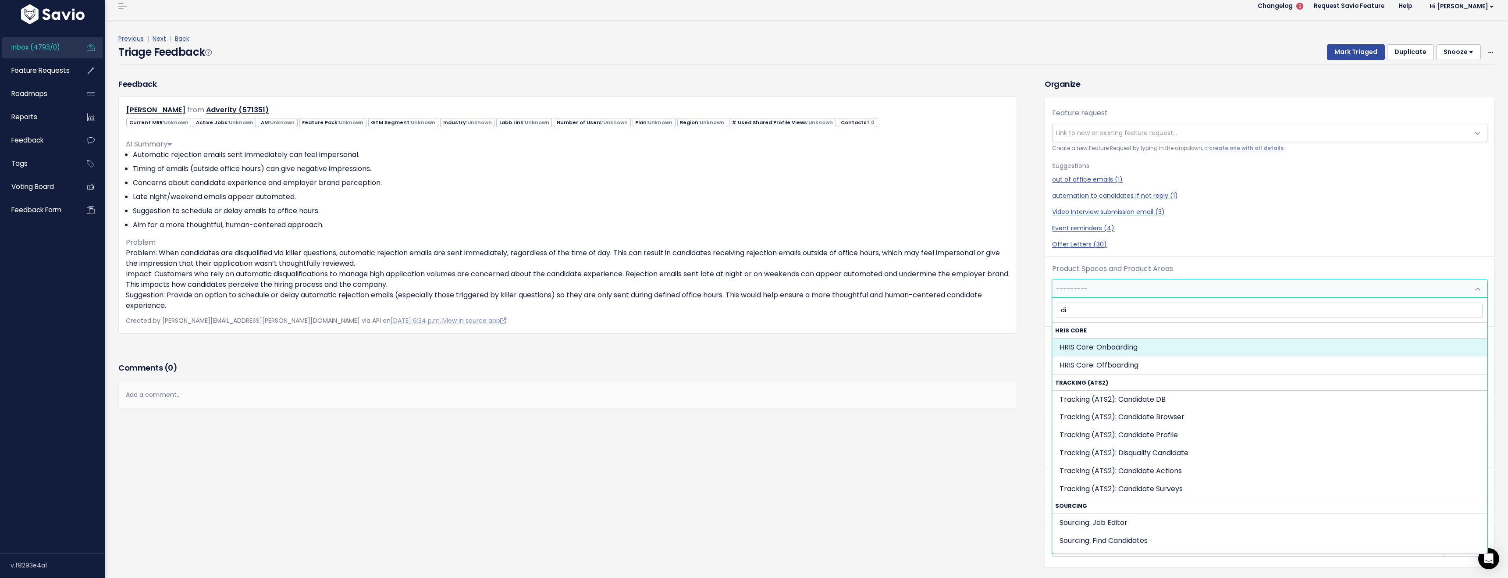
type input "dis"
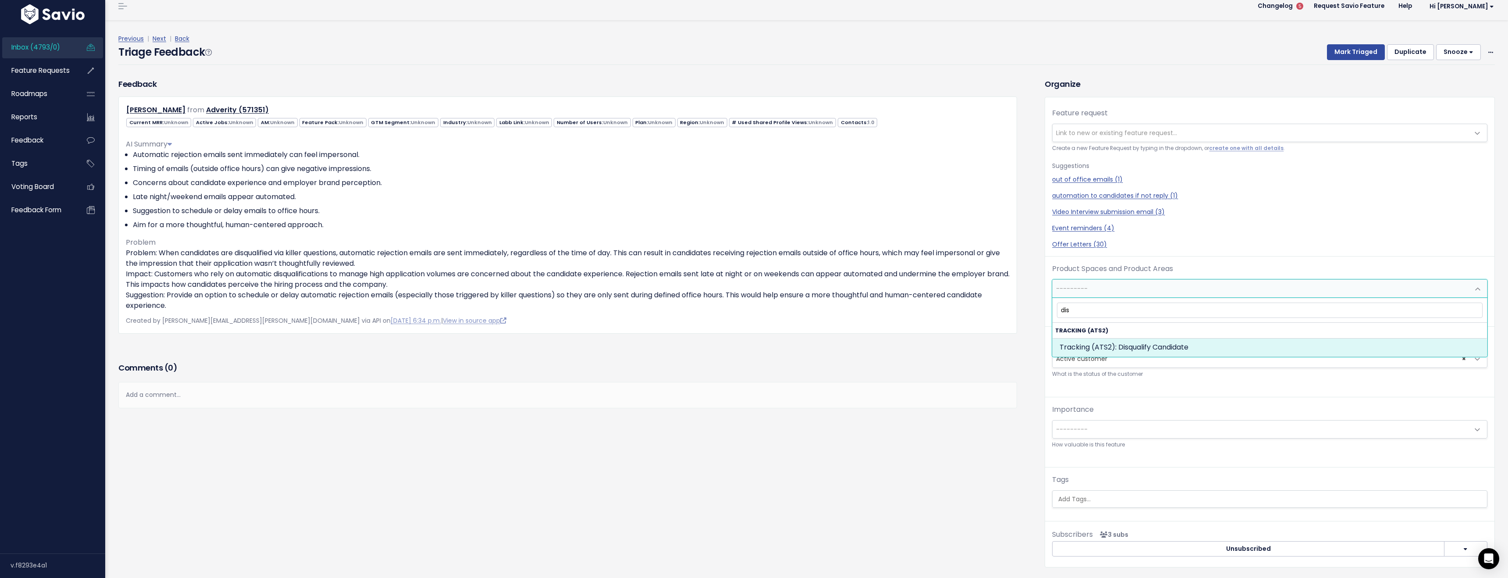
select select "SCREEN:DISQUALIFY_CANDIDATE"
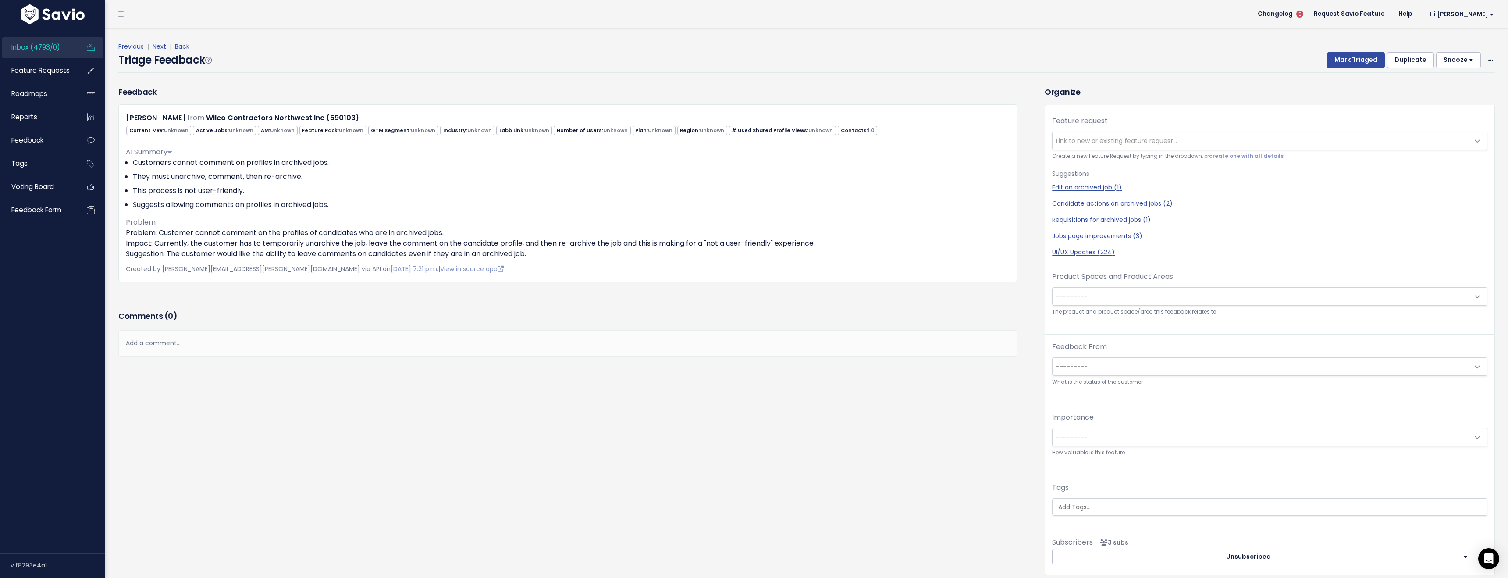
click at [1155, 303] on span "---------" at bounding box center [1260, 297] width 417 height 18
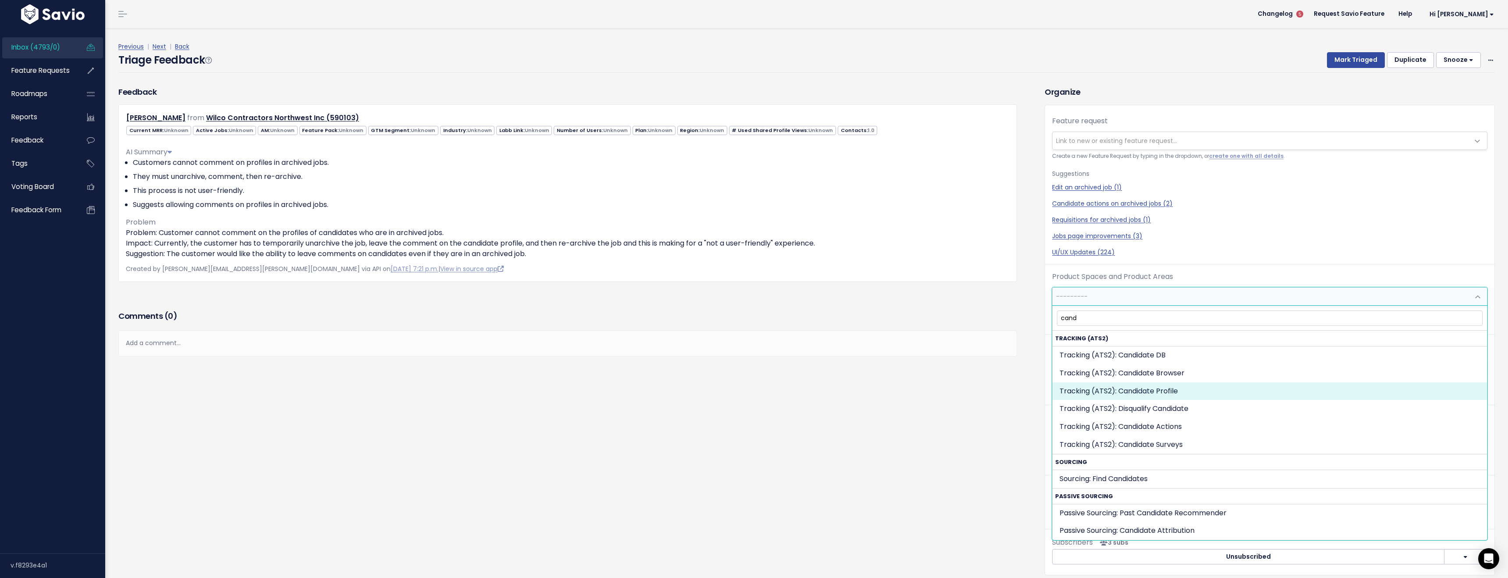
type input "cand"
select select "SCREEN:CANDIDATE_PROFILE"
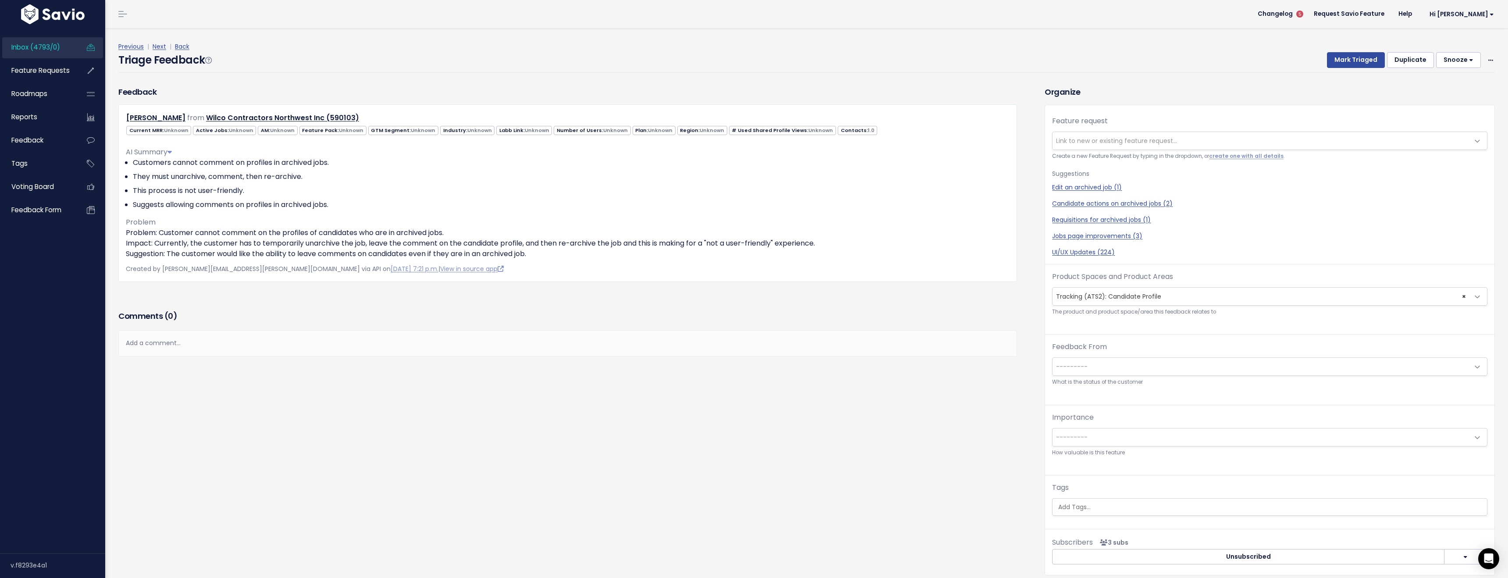
click at [920, 381] on div "Comments ( 0 ) Add a comment... | | | | Add a comment... xxxxxxxxxx These are n…" at bounding box center [568, 345] width 912 height 74
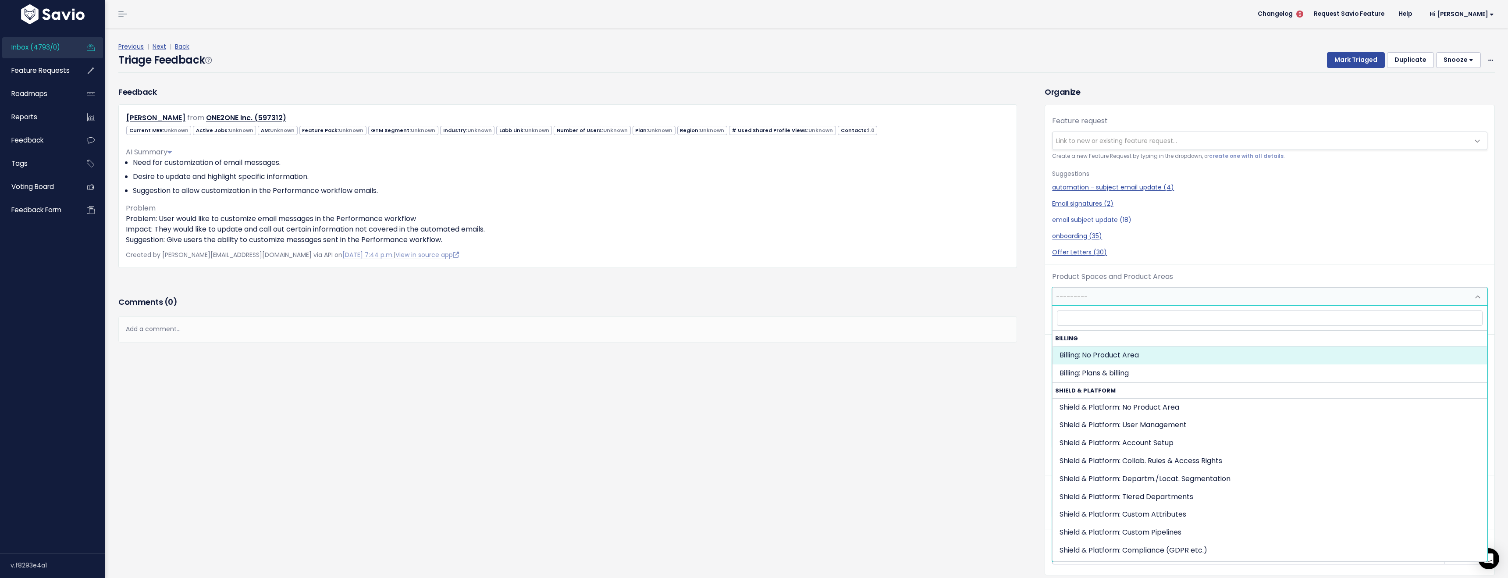
click at [1084, 292] on span "---------" at bounding box center [1072, 296] width 32 height 9
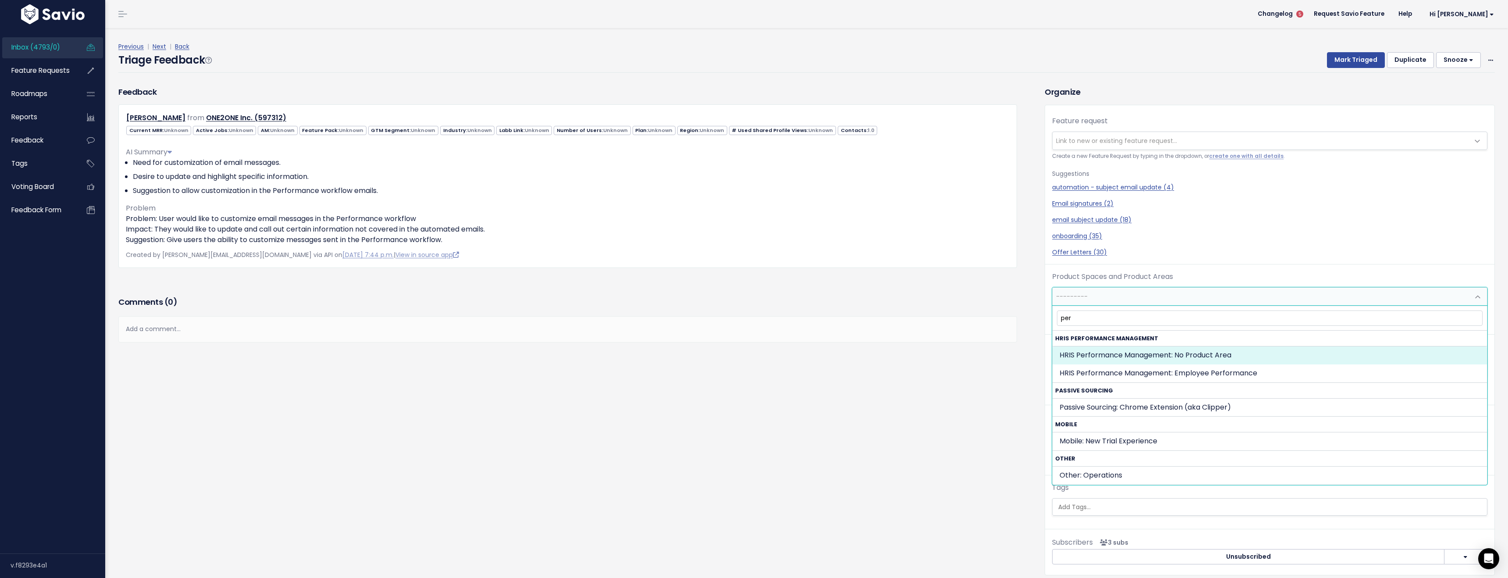
type input "perf"
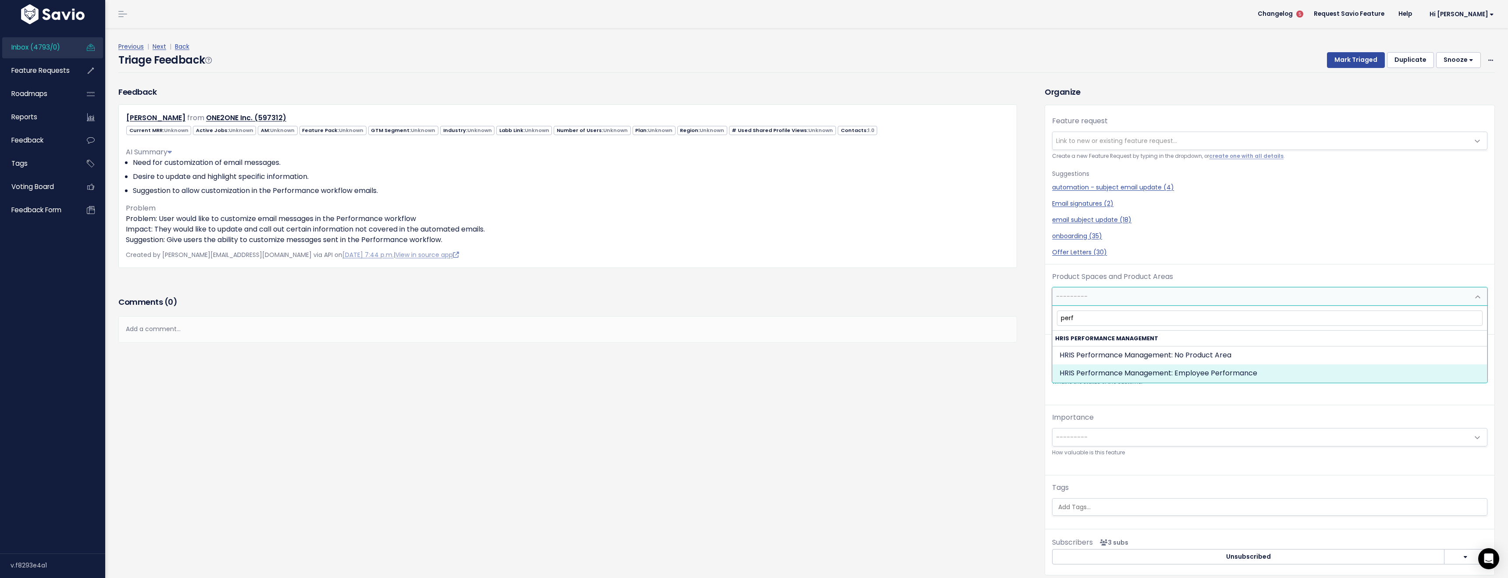
select select "HRIS_PAYROLL:EMPLOYEE_PERFORMANCE"
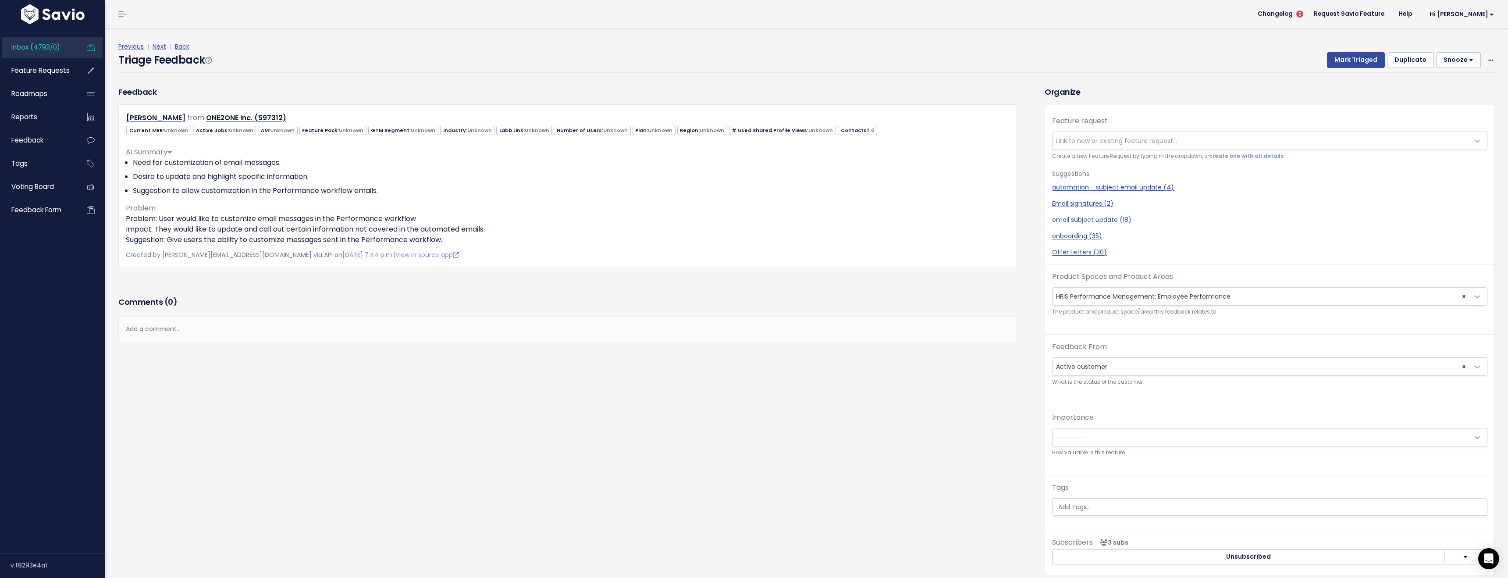
click at [815, 500] on div "Feedback Pamela Hartmoyer from ONE2ONE Inc. (597312)" at bounding box center [575, 337] width 926 height 502
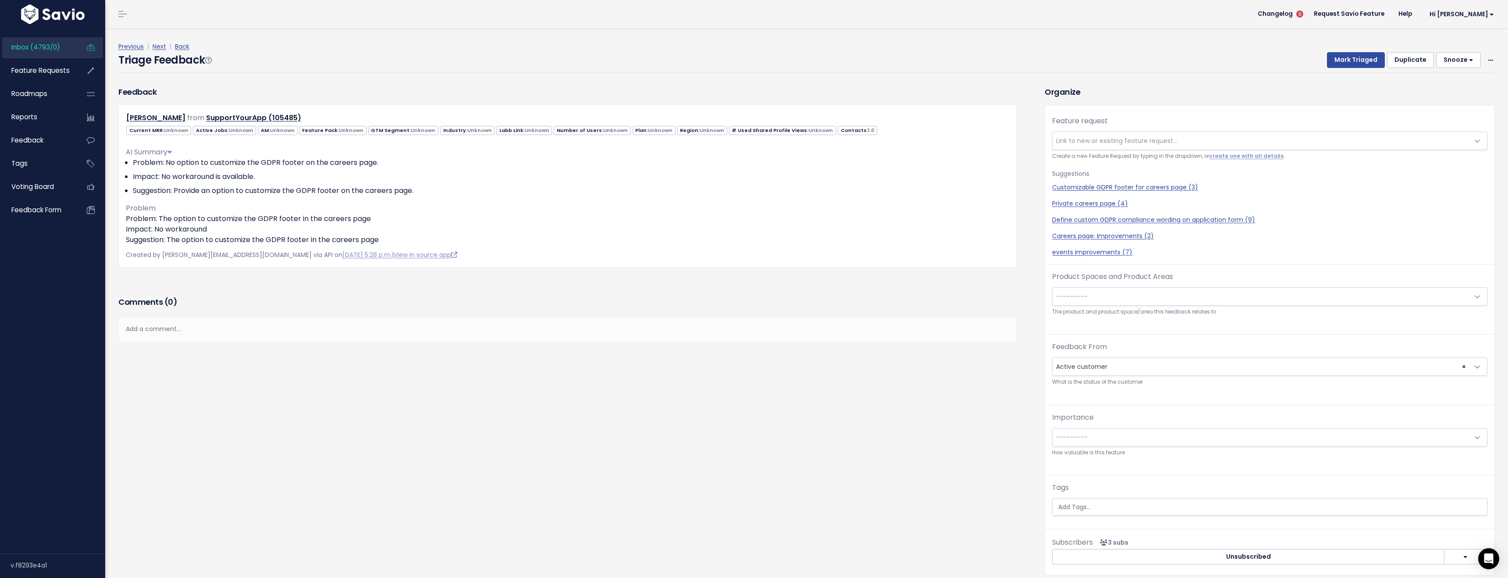
click at [1108, 300] on span "---------" at bounding box center [1260, 297] width 417 height 18
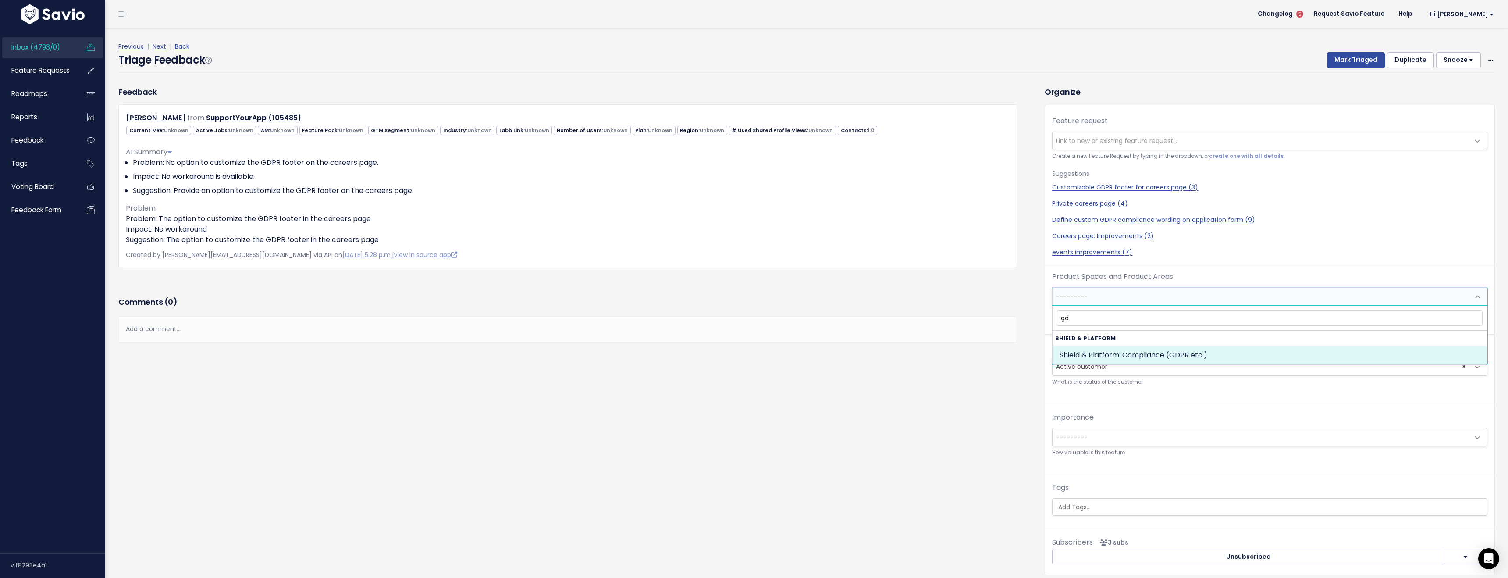
type input "gdp"
select select "MAIN:COMPLIANCE_GDPR_ETC"
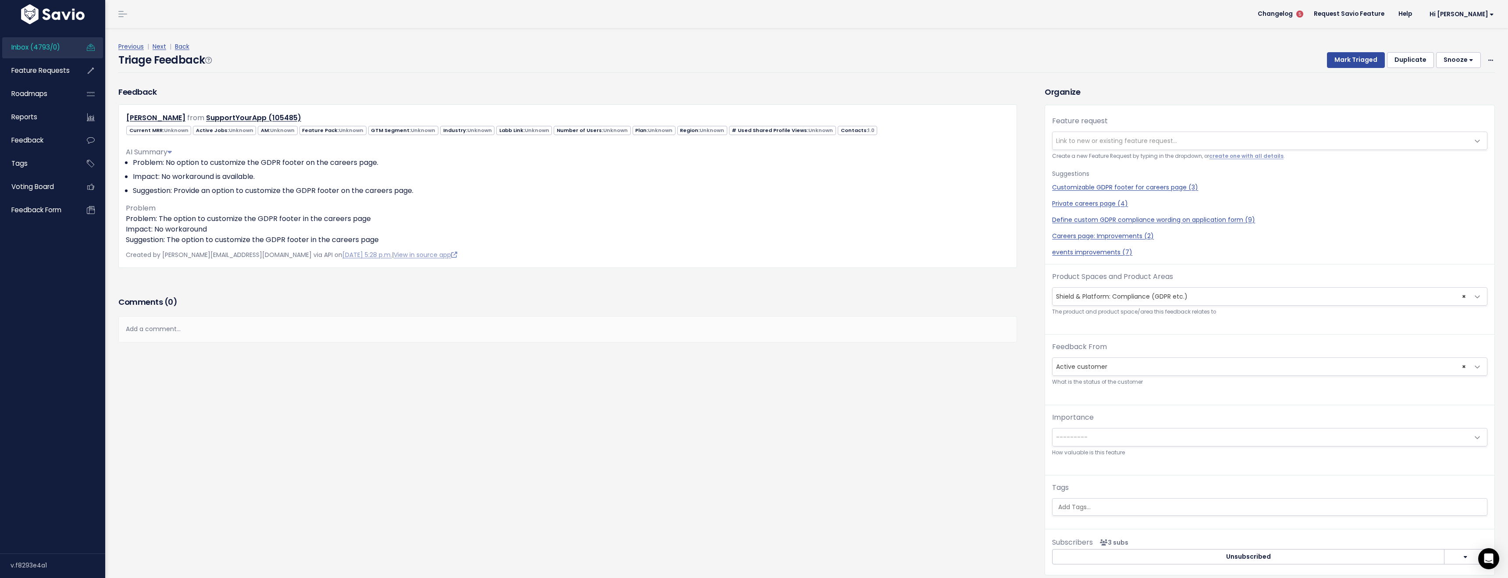
click at [572, 470] on div "Feedback Anastasiia Petrenko from SupportYourApp (105485)" at bounding box center [575, 337] width 926 height 502
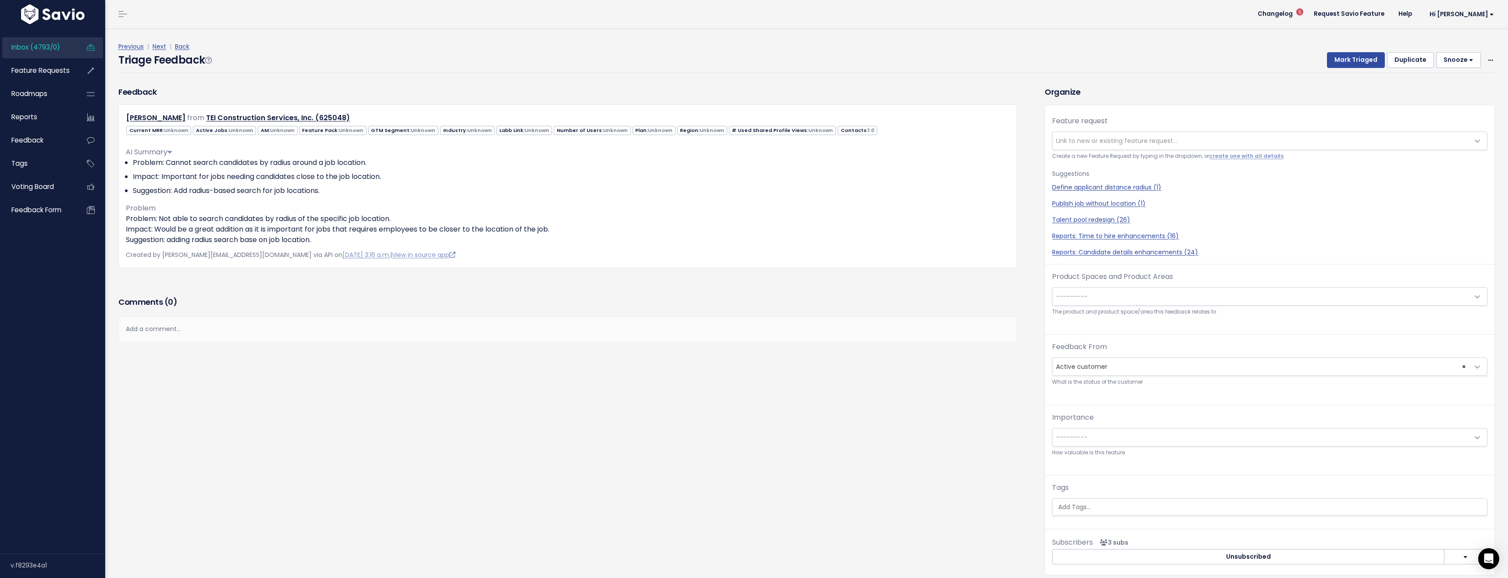
drag, startPoint x: 1076, startPoint y: 285, endPoint x: 1081, endPoint y: 296, distance: 12.4
click at [1078, 288] on div "Product Spaces and Product Areas --------- Billing: No Product Area Billing: Pl…" at bounding box center [1269, 293] width 435 height 45
click at [1081, 296] on span "---------" at bounding box center [1072, 296] width 32 height 9
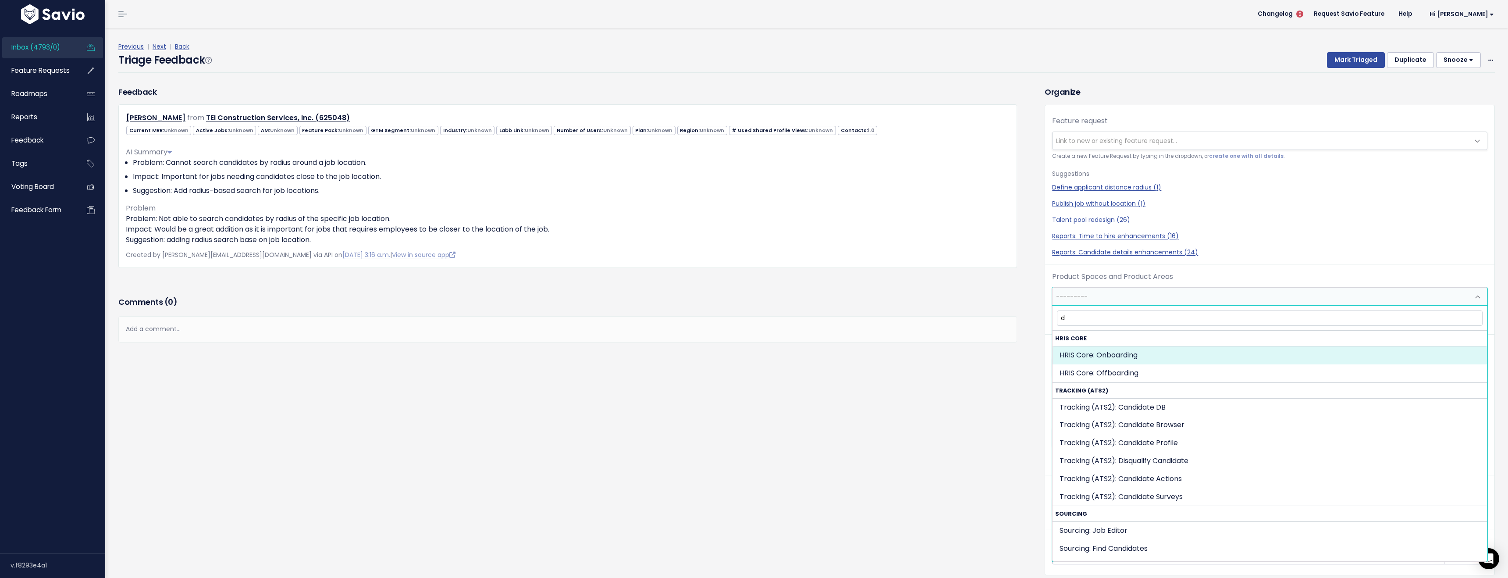
type input "db"
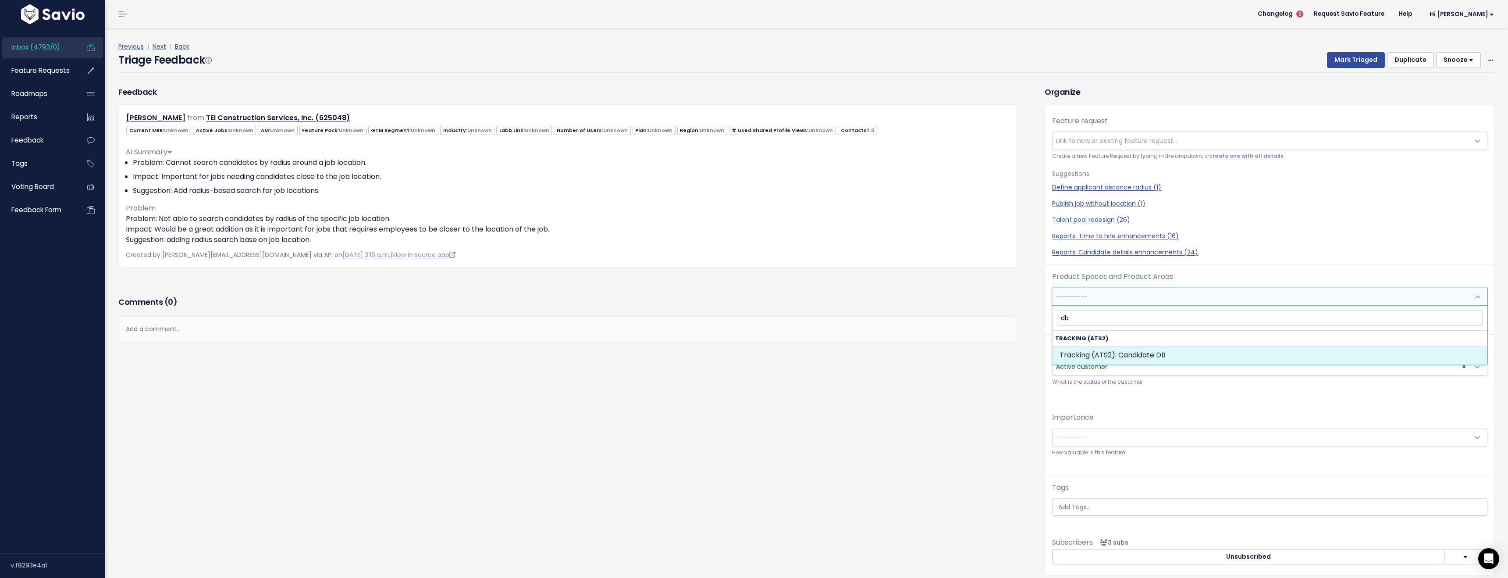
select select "SCREEN:CANDIDATE_DB"
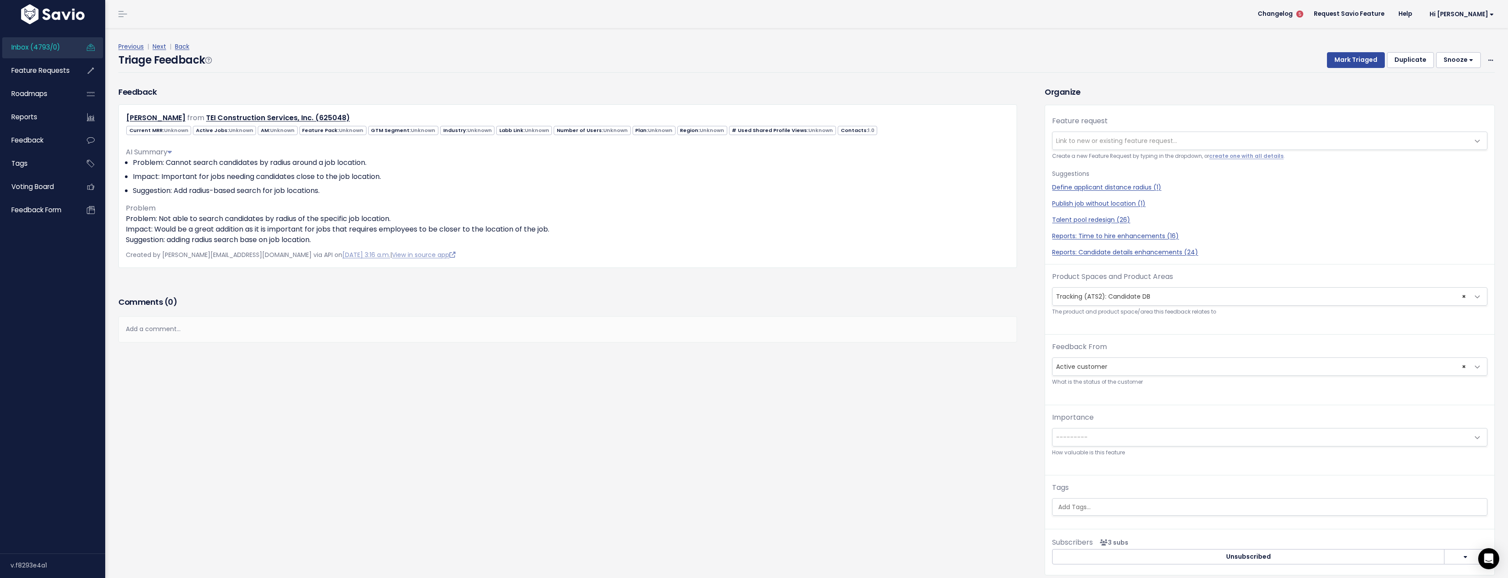
drag, startPoint x: 860, startPoint y: 365, endPoint x: 873, endPoint y: 350, distance: 19.3
click at [860, 365] on div "Comments ( 0 ) Add a comment... | | | | Add a comment... xxxxxxxxxx These are n…" at bounding box center [568, 331] width 912 height 74
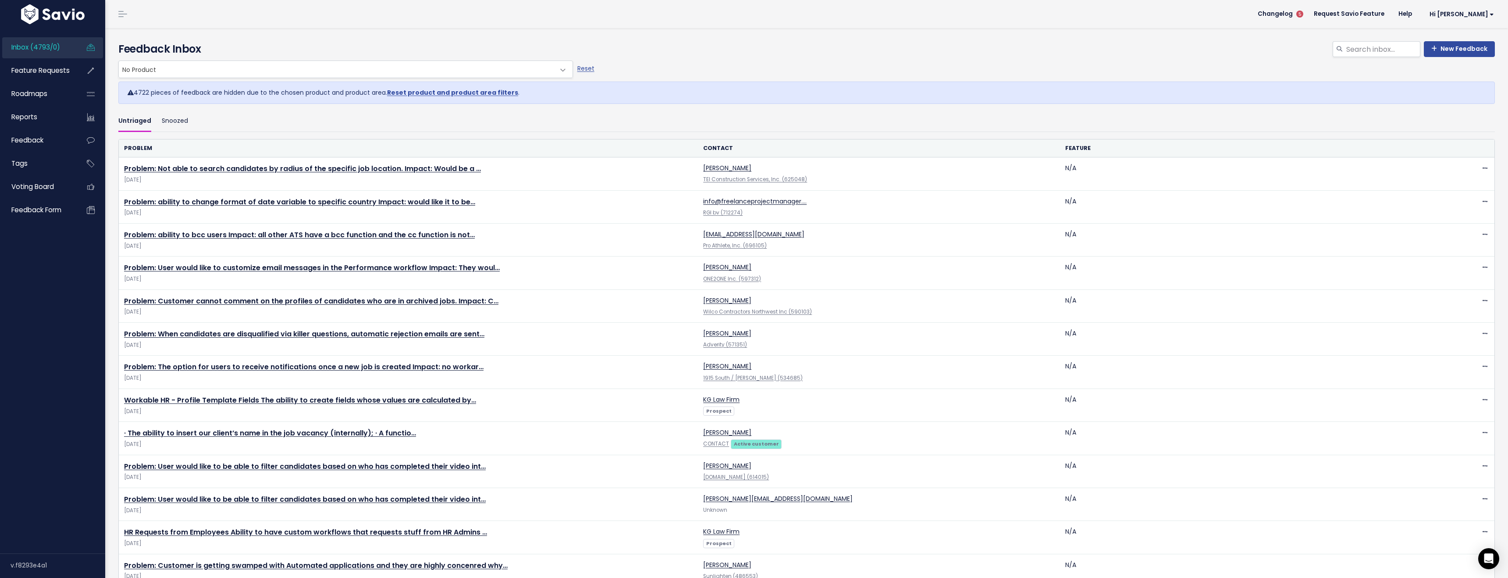
click at [420, 57] on div "New Feedback Feedback Inbox" at bounding box center [806, 50] width 1389 height 19
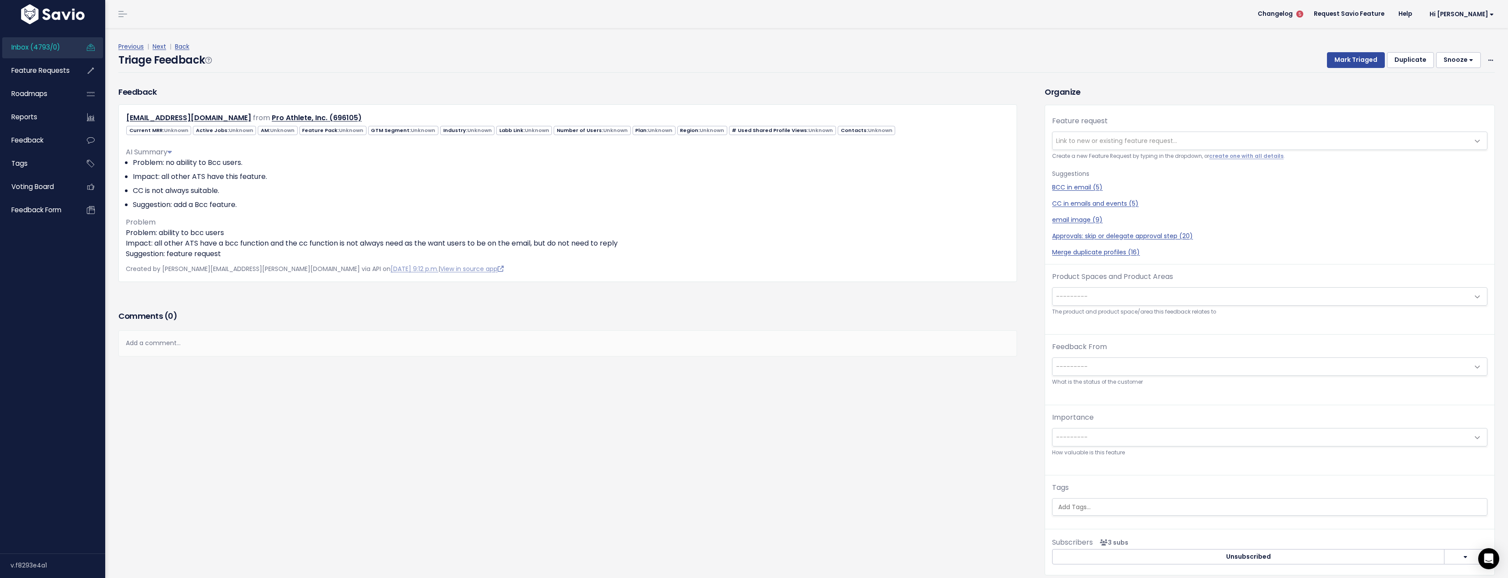
click at [1119, 302] on span "---------" at bounding box center [1260, 297] width 417 height 18
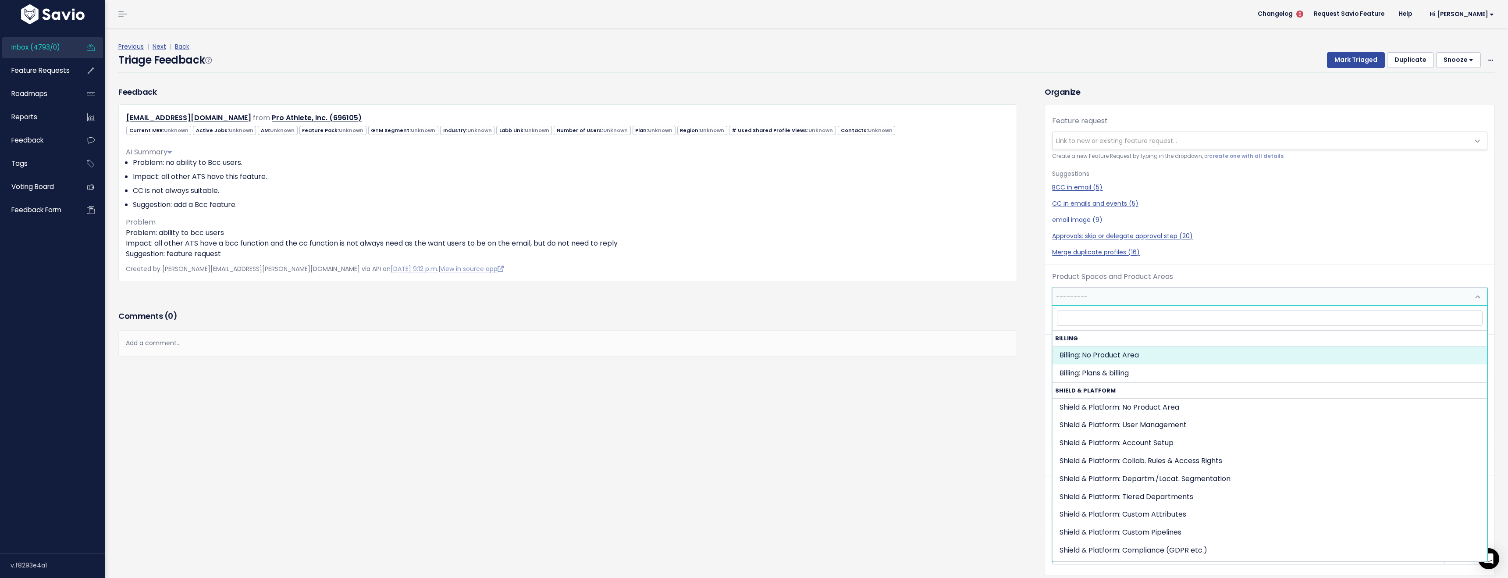
type input "f"
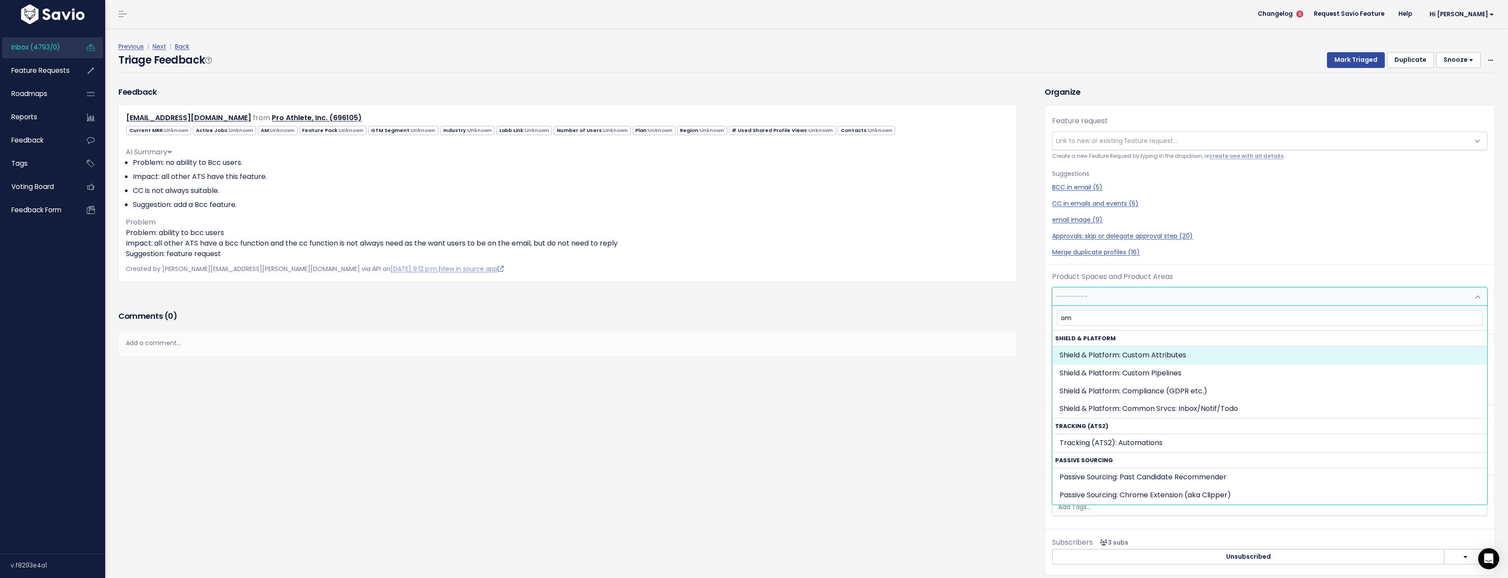
type input "o"
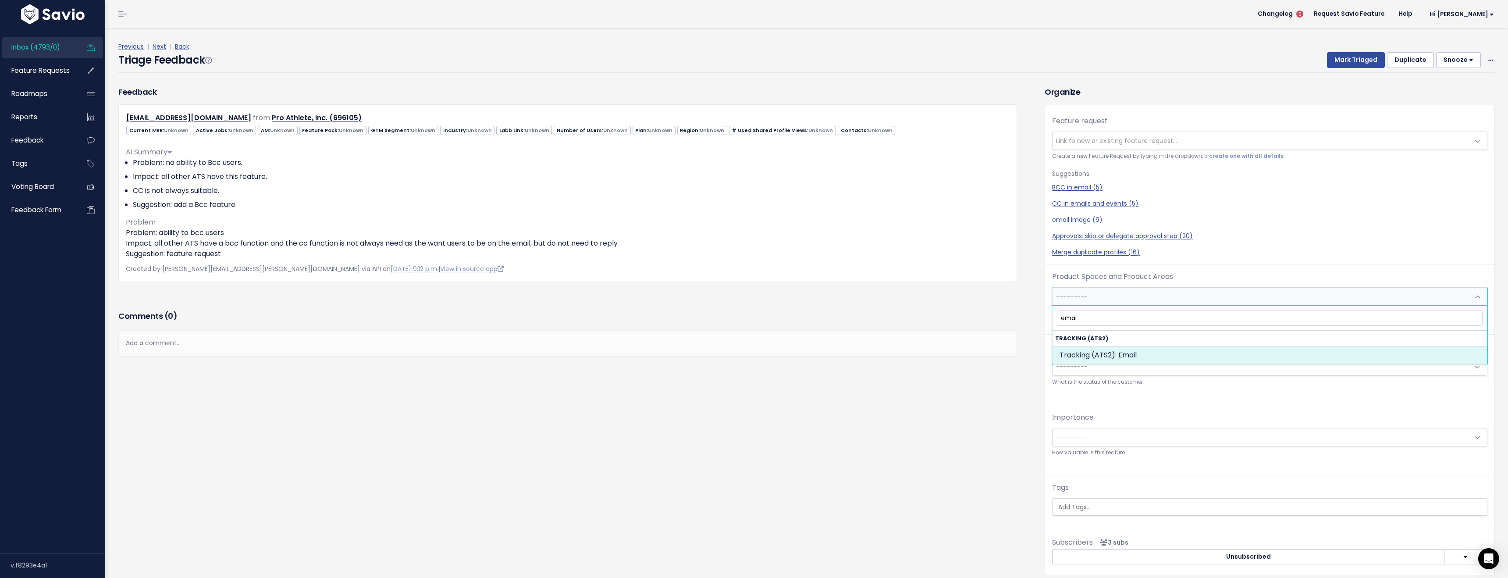
type input "emai"
drag, startPoint x: 1208, startPoint y: 358, endPoint x: 1158, endPoint y: 371, distance: 51.4
select select "SCREEN:EMAIL"
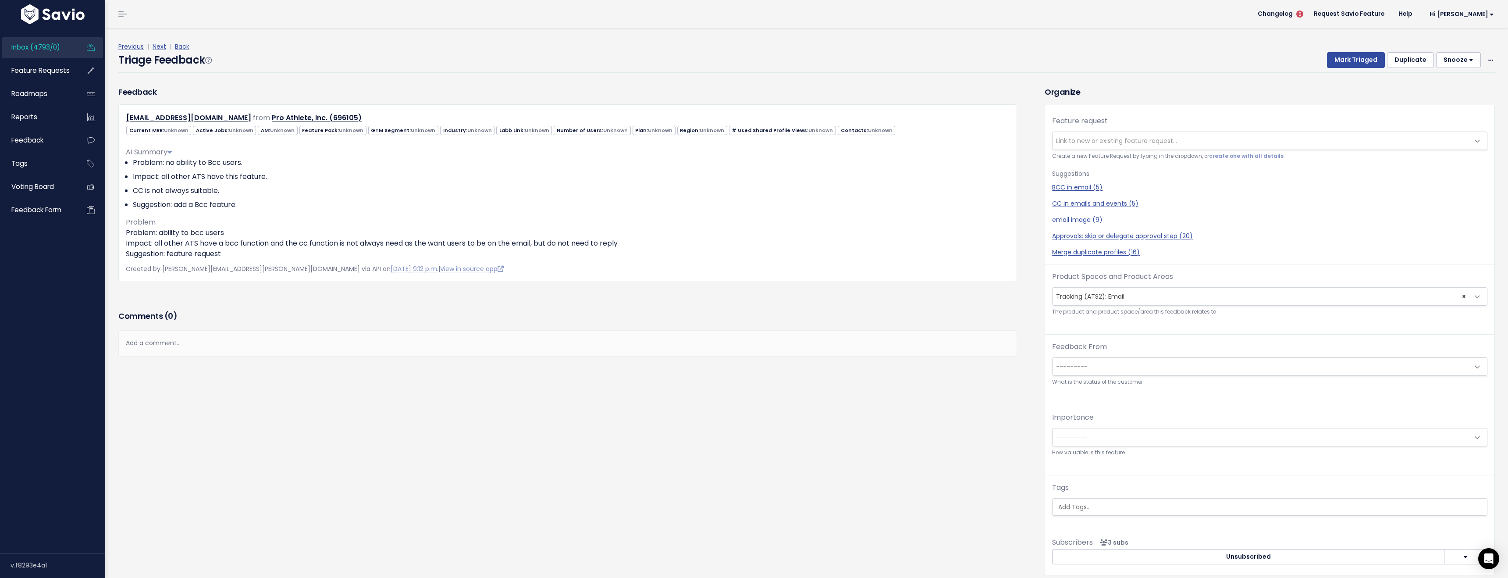
click at [828, 404] on div "Feedback ahall@beapro.com from Pro Athlete, Inc. (696105)" at bounding box center [575, 337] width 926 height 502
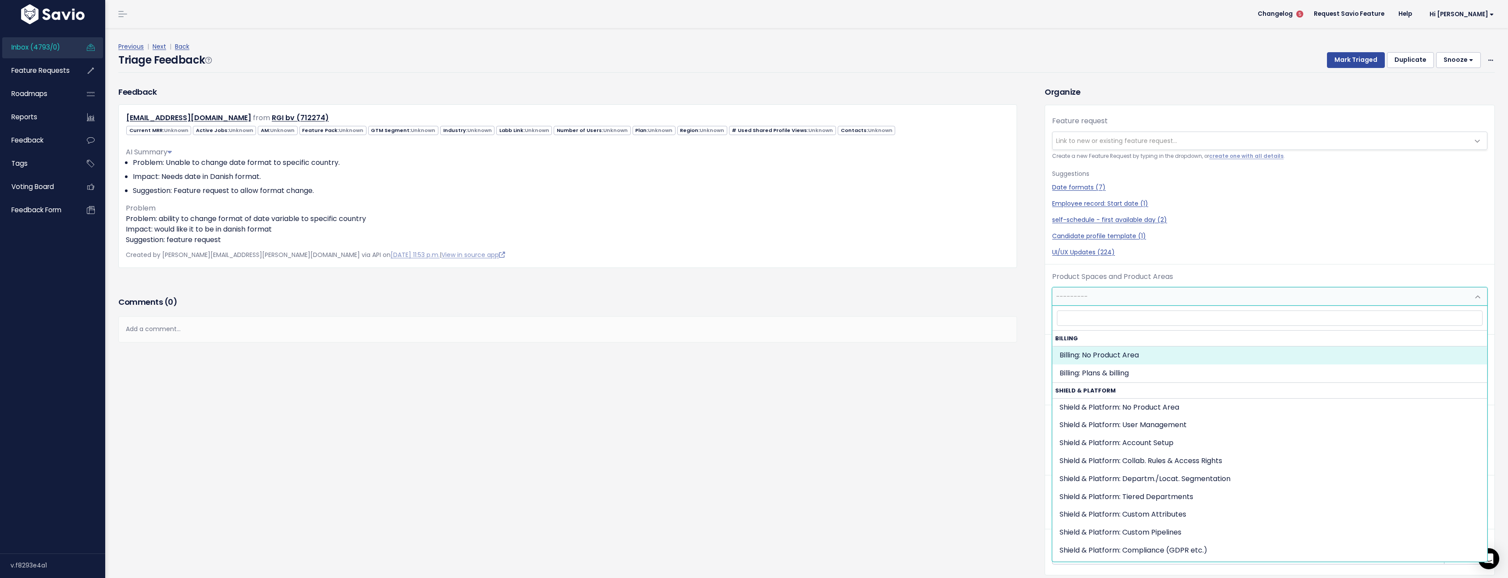
click at [1121, 297] on span "---------" at bounding box center [1260, 297] width 417 height 18
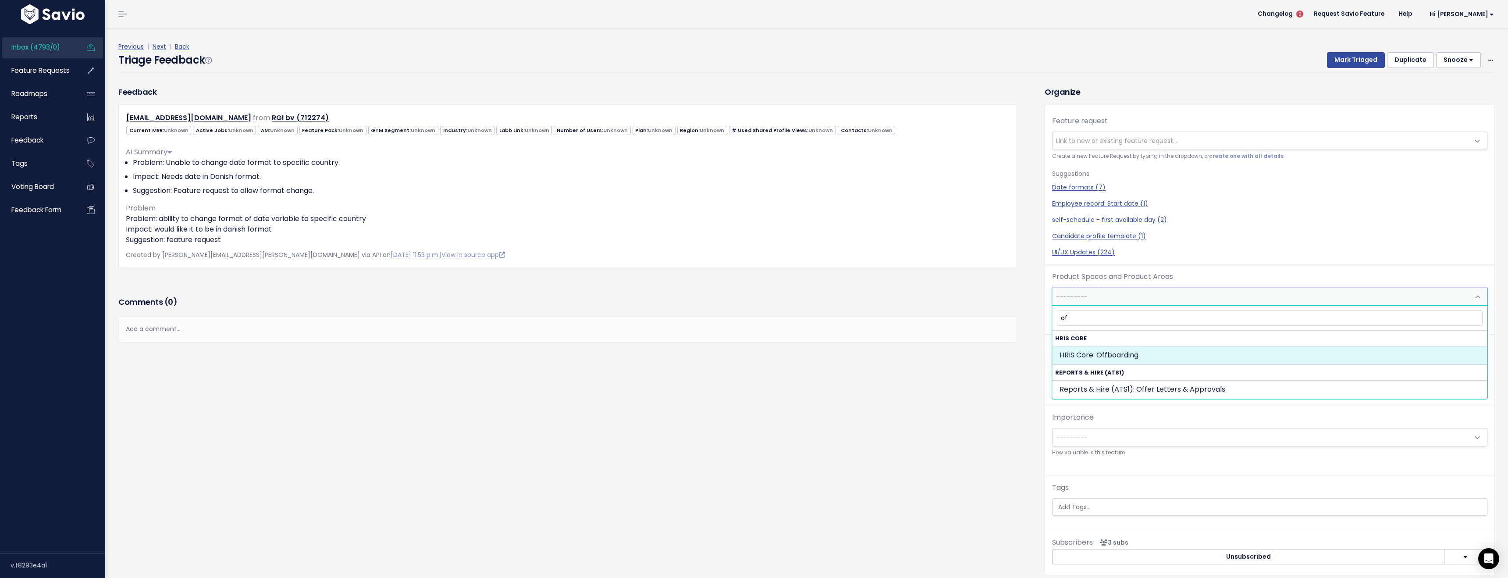
type input "o"
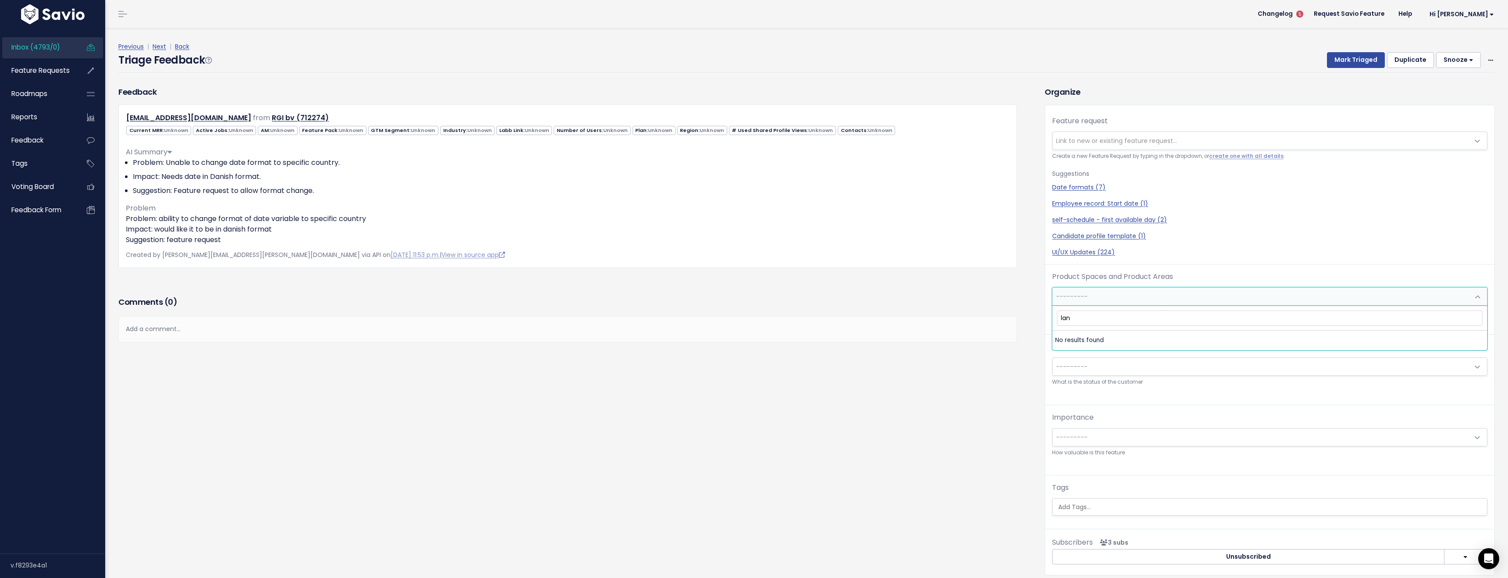
type input "lang"
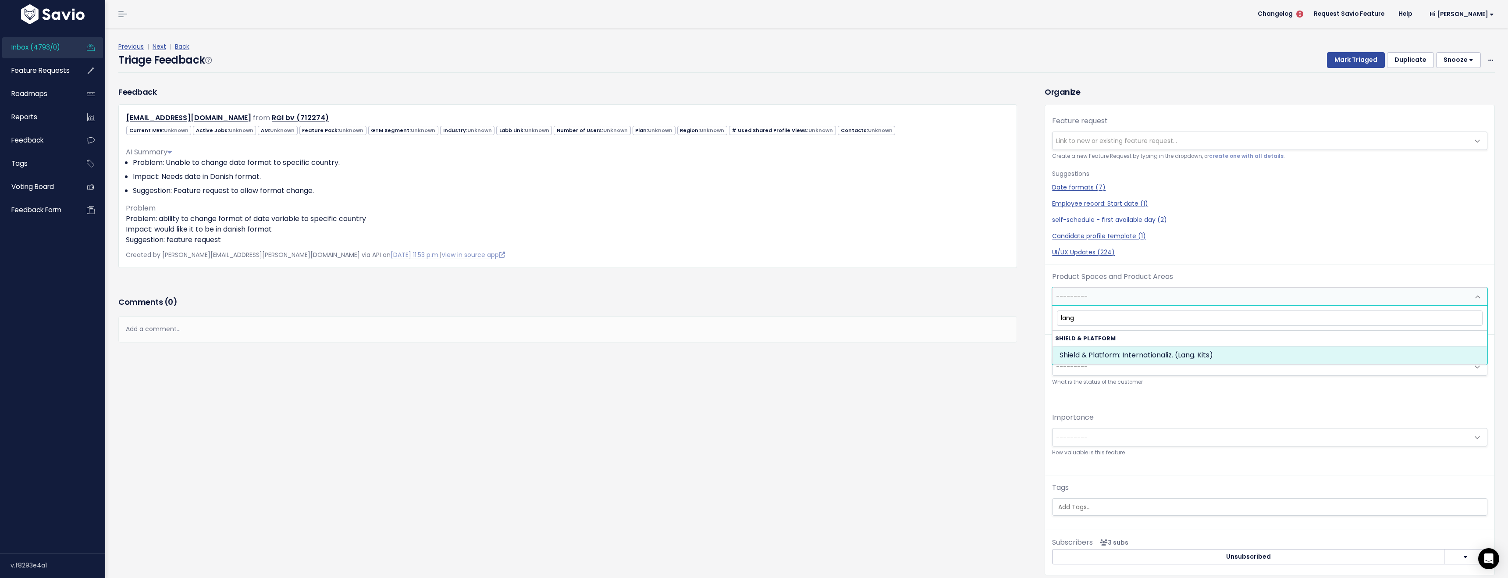
select select "MAIN:INTERNATIONALIZ_LANG_KITS"
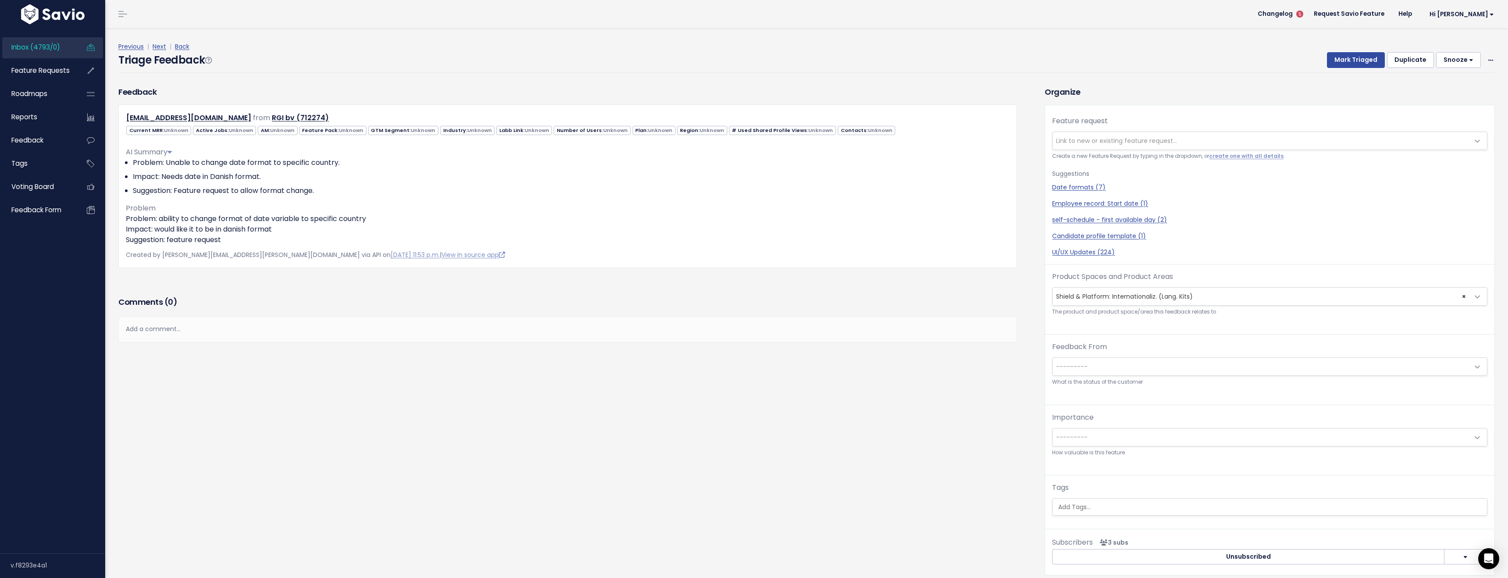
drag, startPoint x: 852, startPoint y: 469, endPoint x: 864, endPoint y: 470, distance: 12.8
click at [864, 470] on div "Feedback [EMAIL_ADDRESS][DOMAIN_NAME] from RGI bv (712274)" at bounding box center [575, 337] width 926 height 502
